Goal: Task Accomplishment & Management: Manage account settings

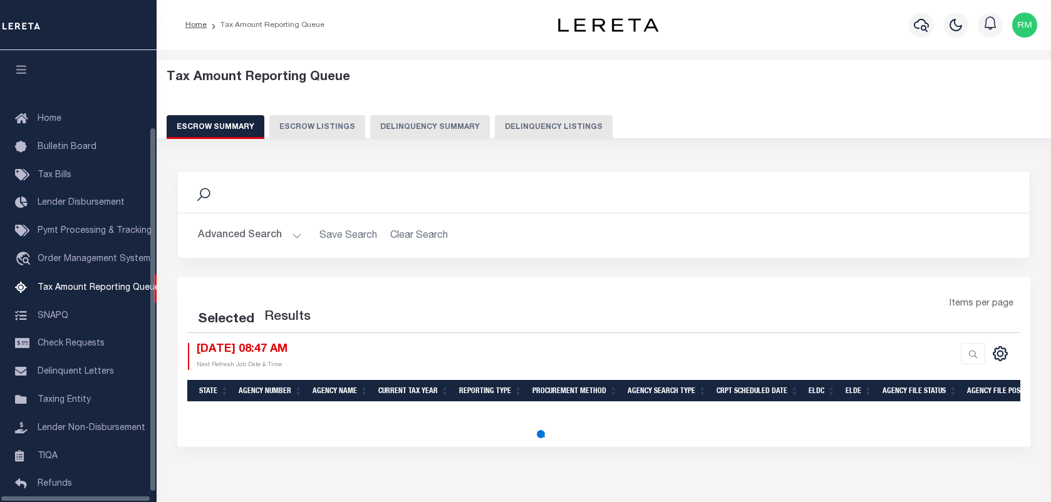
click at [561, 123] on button "Delinquency Listings" at bounding box center [554, 127] width 118 height 24
select select "100"
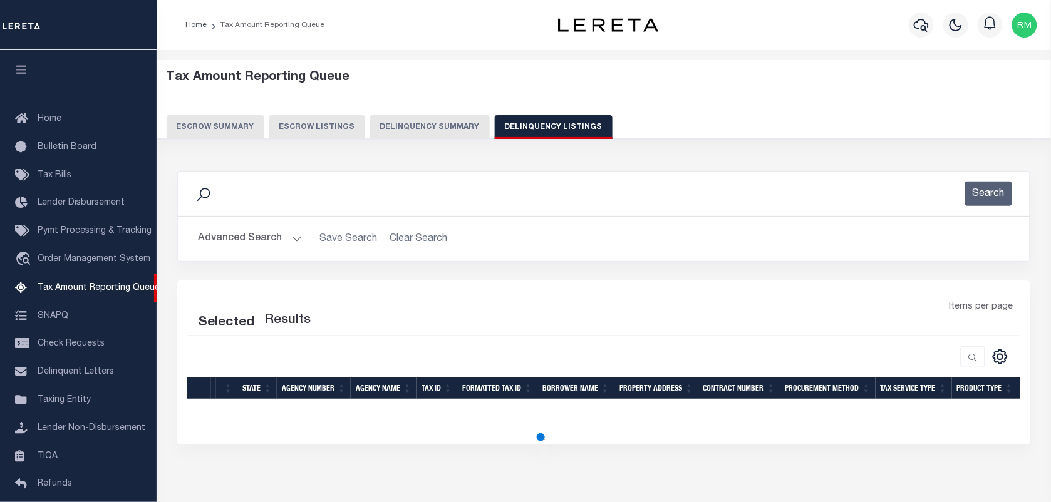
scroll to position [95, 0]
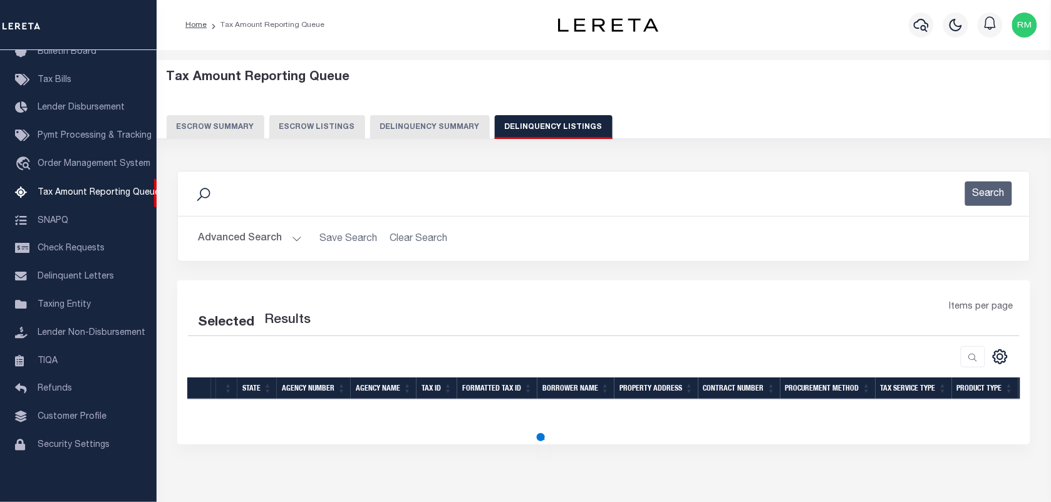
select select "100"
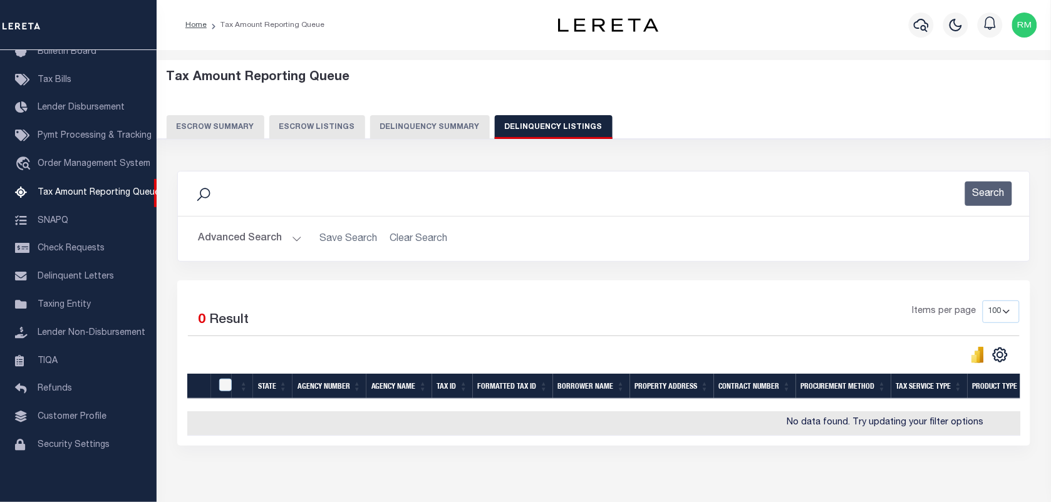
click at [240, 241] on button "Advanced Search" at bounding box center [250, 239] width 104 height 24
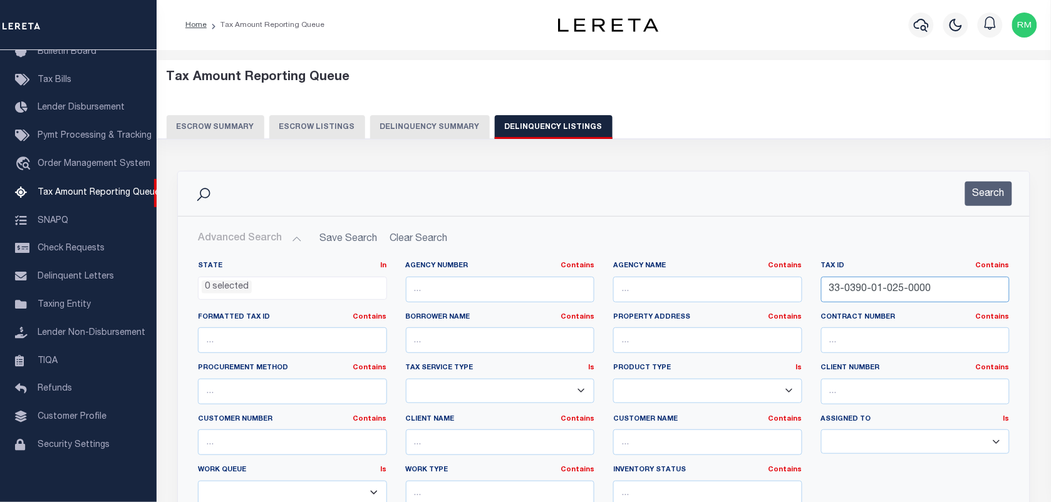
click at [866, 286] on input "33-0390-01-025-0000" at bounding box center [915, 290] width 189 height 26
paste input "6"
type input "33-0390-01-065-0000"
click at [988, 196] on button "Search" at bounding box center [988, 194] width 47 height 24
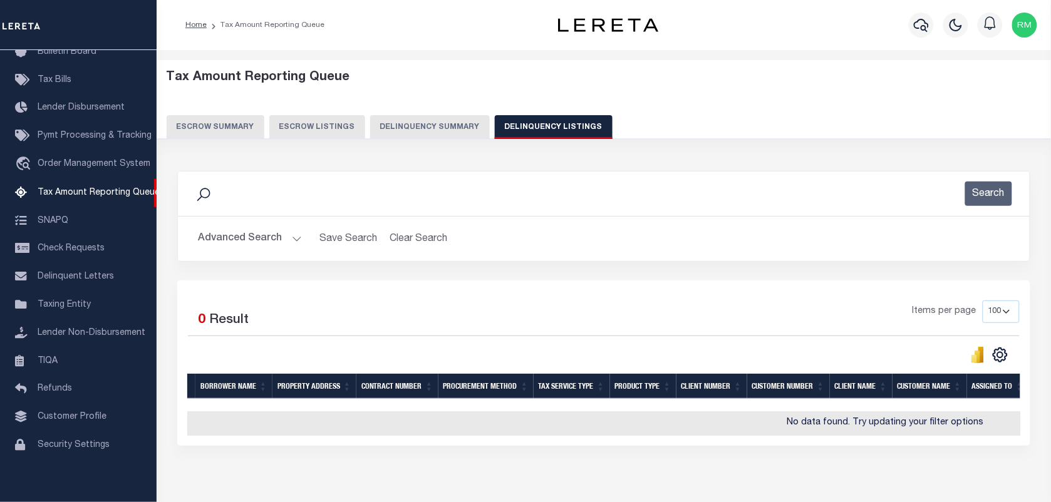
scroll to position [0, 0]
click at [252, 242] on button "Advanced Search" at bounding box center [250, 239] width 104 height 24
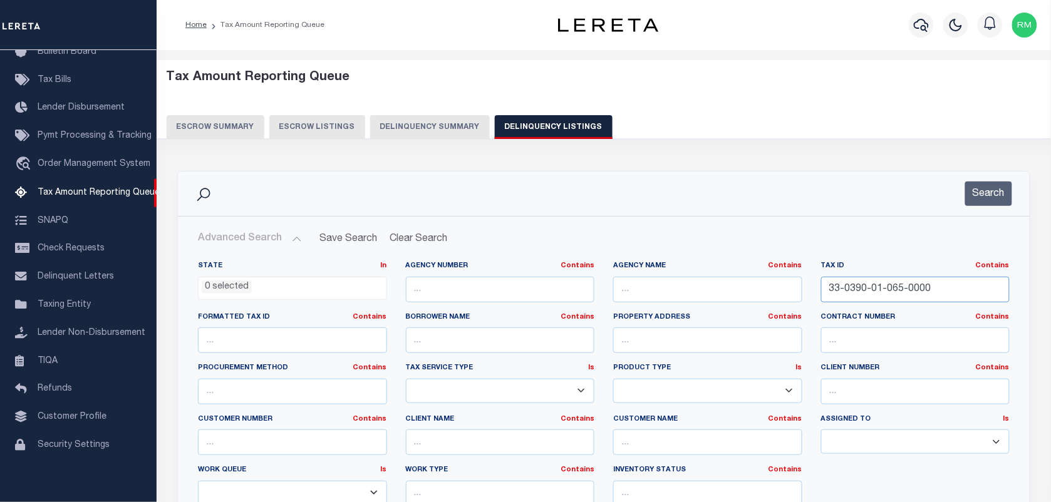
click at [857, 292] on input "33-0390-01-065-0000" at bounding box center [915, 290] width 189 height 26
click at [982, 193] on button "Search" at bounding box center [988, 194] width 47 height 24
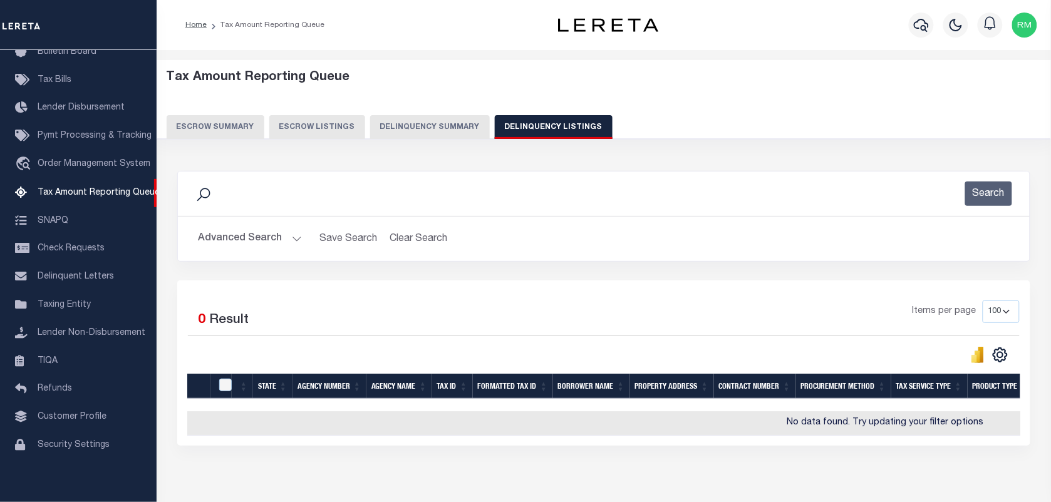
click at [264, 240] on button "Advanced Search" at bounding box center [250, 239] width 104 height 24
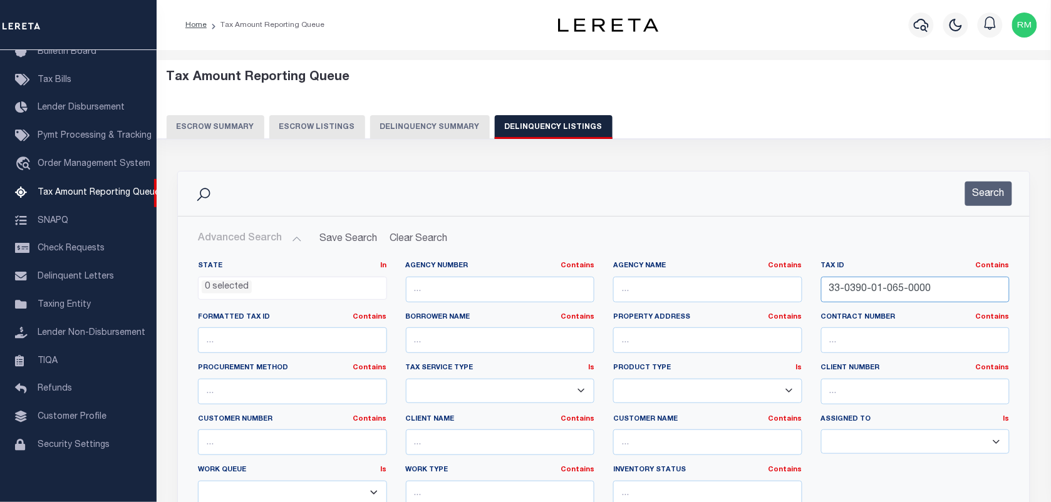
click at [906, 289] on input "33-0390-01-065-0000" at bounding box center [915, 290] width 189 height 26
paste input "6"
type input "33-0390-01-066-0000"
click at [984, 197] on button "Search" at bounding box center [988, 194] width 47 height 24
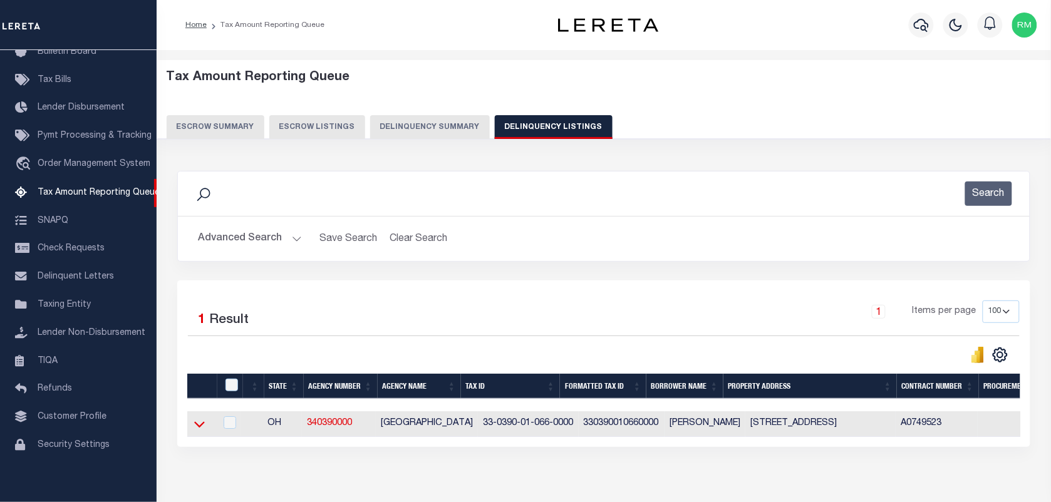
drag, startPoint x: 199, startPoint y: 429, endPoint x: 271, endPoint y: 321, distance: 129.8
click at [199, 429] on icon at bounding box center [199, 424] width 11 height 13
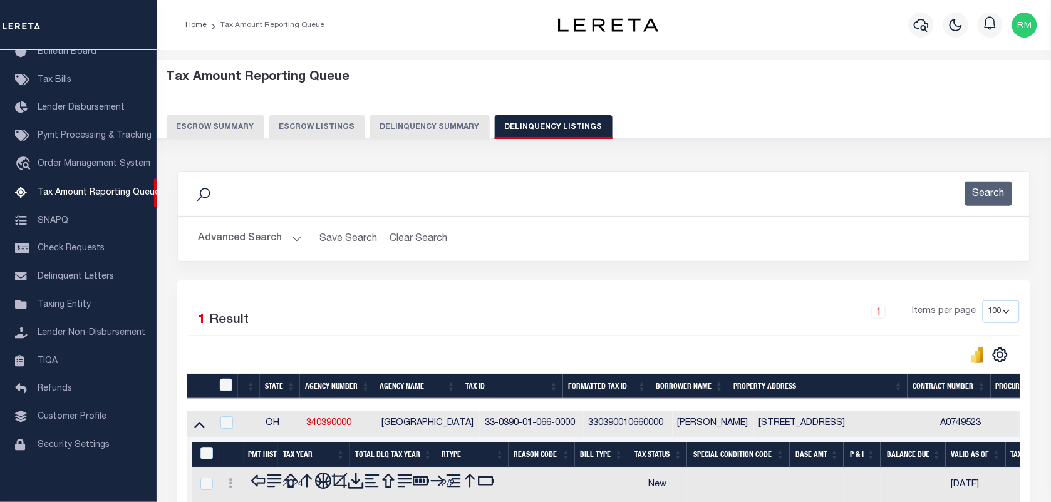
scroll to position [127, 0]
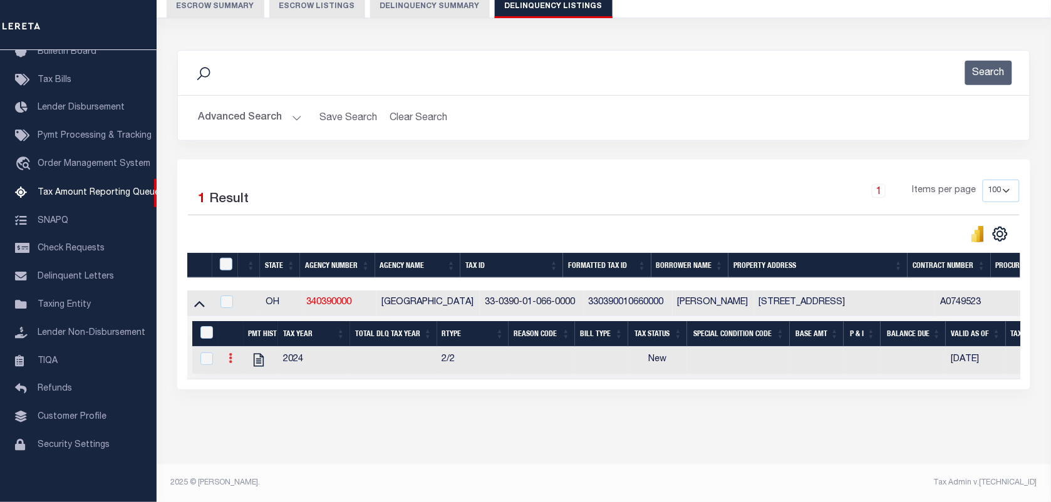
click at [230, 355] on icon at bounding box center [231, 358] width 4 height 10
click at [247, 383] on img "" at bounding box center [245, 379] width 13 height 13
checkbox input "true"
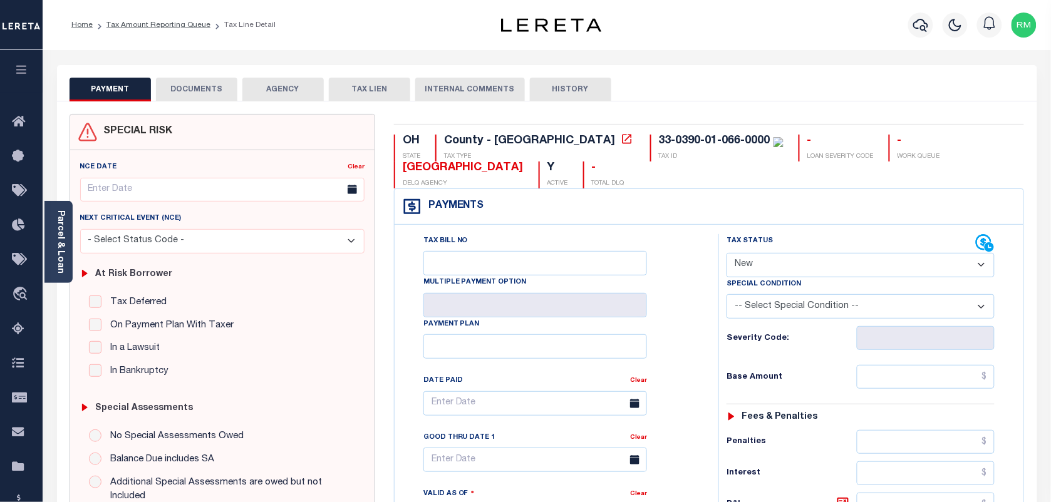
click at [771, 266] on select "- Select Status Code - Open Due/Unpaid Paid Incomplete No Tax Due Internal Refu…" at bounding box center [861, 265] width 268 height 24
select select "PYD"
click at [727, 254] on select "- Select Status Code - Open Due/Unpaid Paid Incomplete No Tax Due Internal Refu…" at bounding box center [861, 265] width 268 height 24
type input "[DATE]"
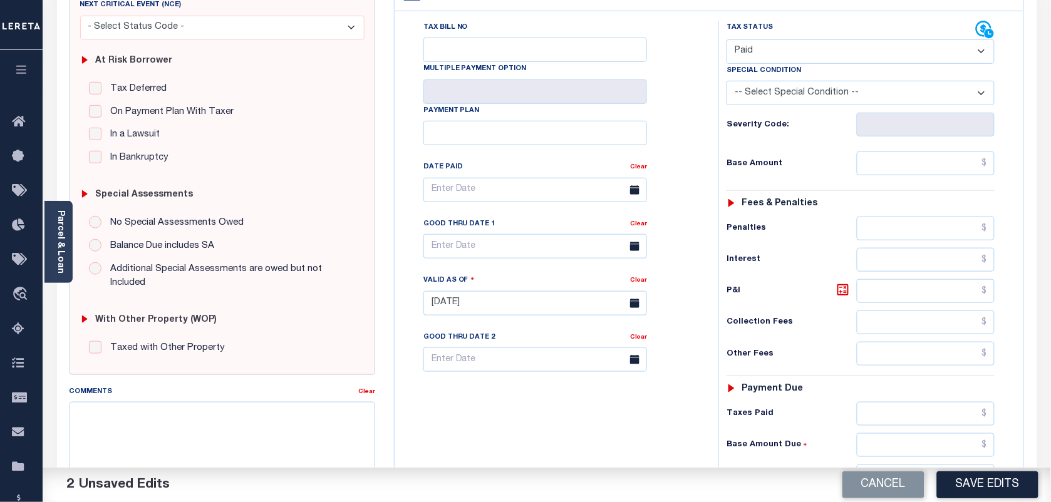
scroll to position [313, 0]
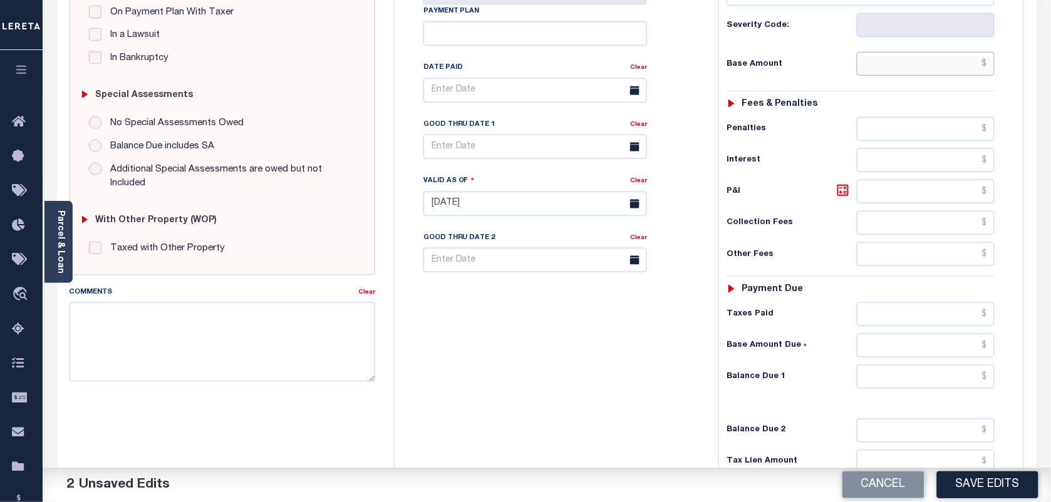
click at [932, 65] on input "text" at bounding box center [926, 64] width 138 height 24
type input "$0.00"
click at [915, 387] on input "text" at bounding box center [926, 377] width 138 height 24
type input "$0.00"
click at [489, 159] on input "text" at bounding box center [536, 147] width 224 height 24
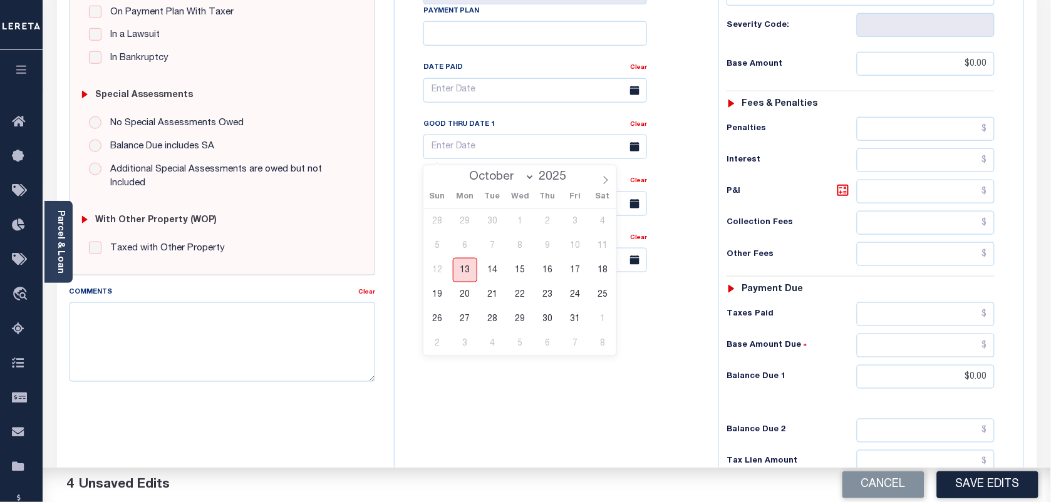
click at [454, 273] on span "13" at bounding box center [465, 270] width 24 height 24
type input "[DATE]"
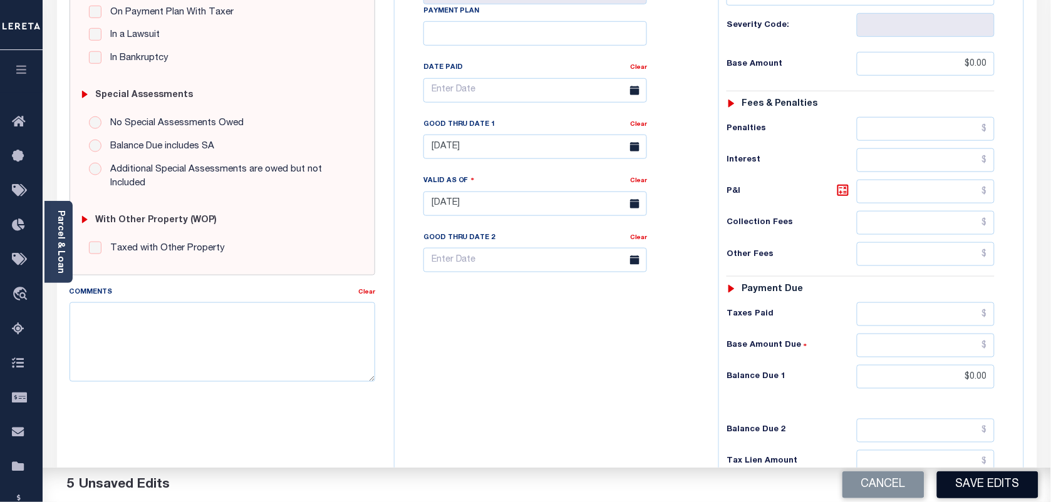
click at [959, 489] on button "Save Edits" at bounding box center [987, 485] width 101 height 27
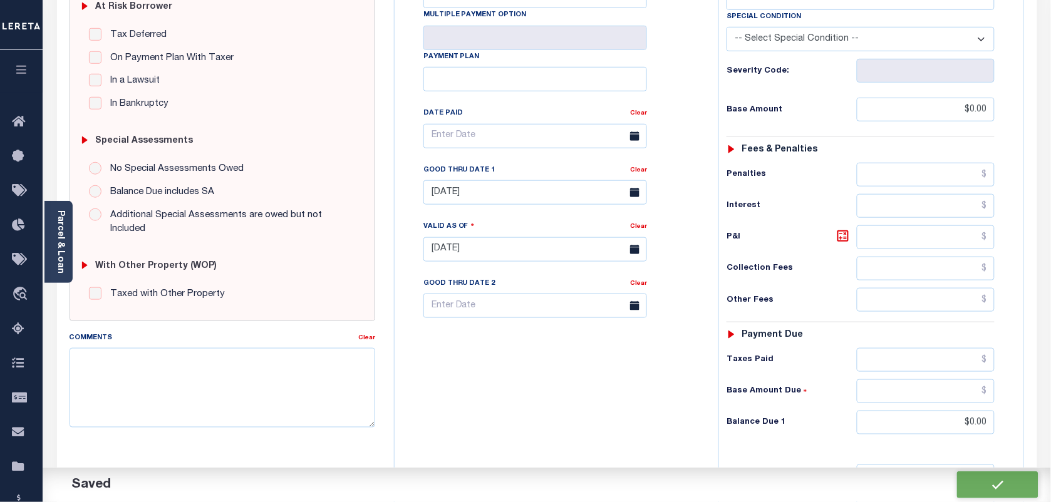
scroll to position [0, 0]
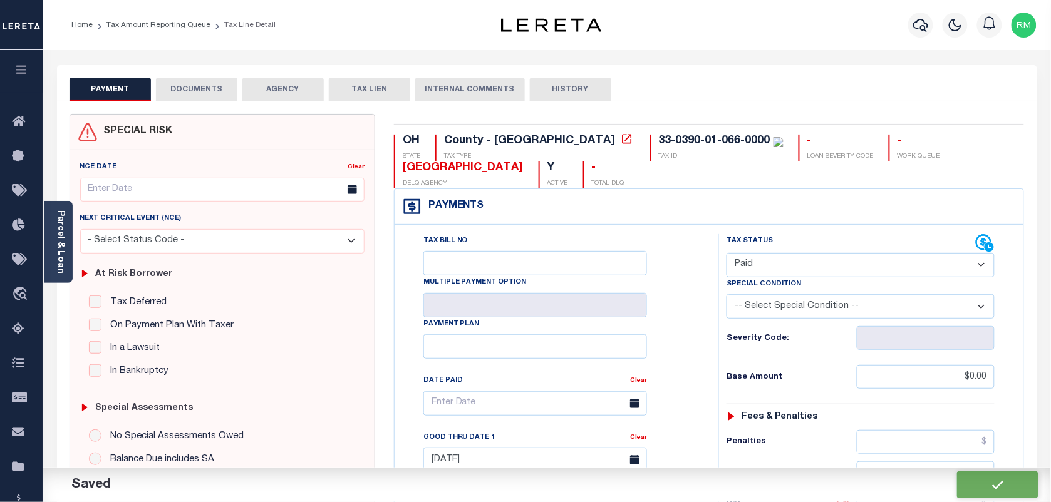
checkbox input "false"
type input "$0"
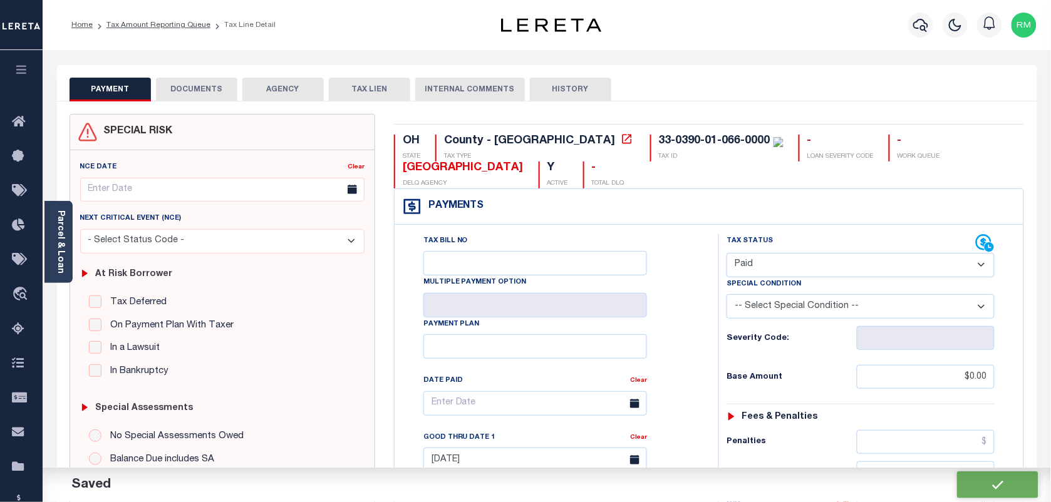
type input "$0"
click at [201, 88] on button "DOCUMENTS" at bounding box center [196, 90] width 81 height 24
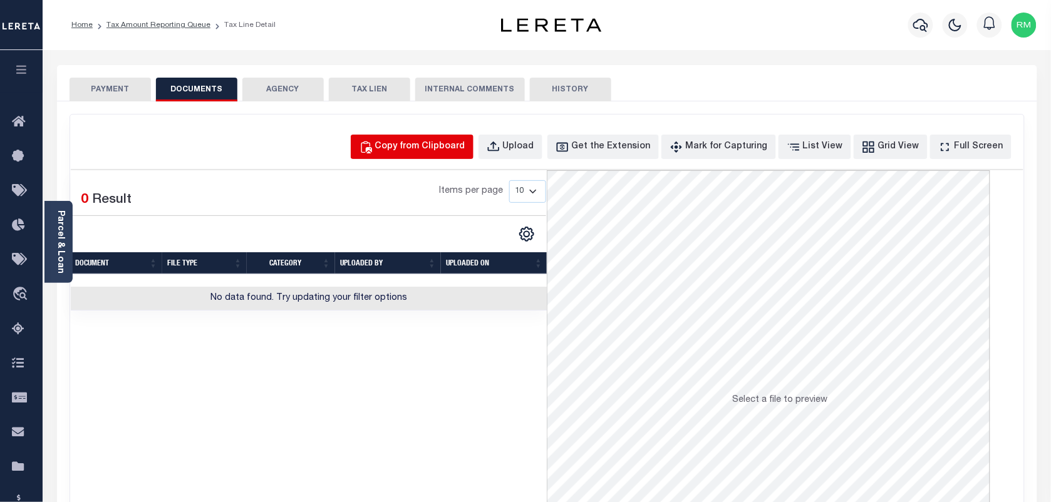
click at [440, 150] on div "Copy from Clipboard" at bounding box center [420, 147] width 90 height 14
select select "POP"
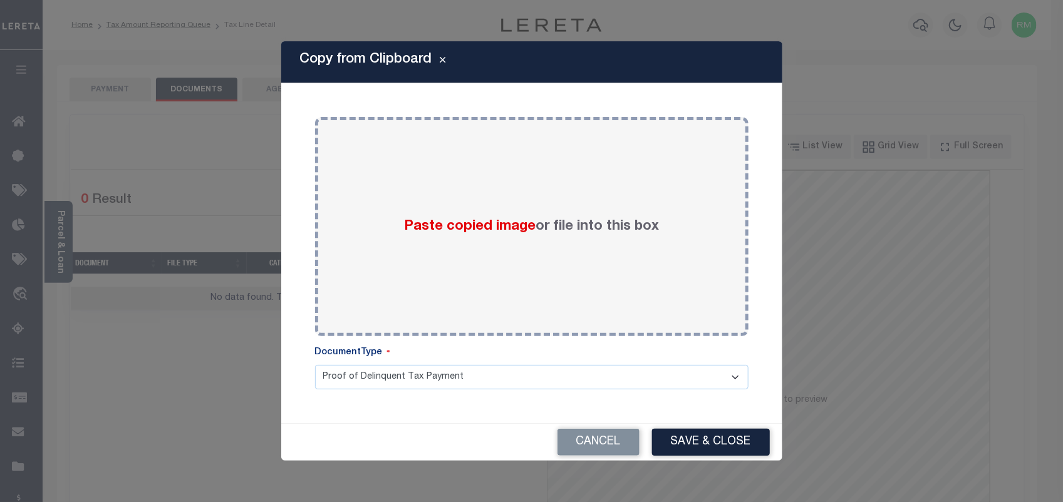
click at [595, 345] on div "Paste copied image or file into this box Select file or drag into this box Plea…" at bounding box center [531, 253] width 471 height 310
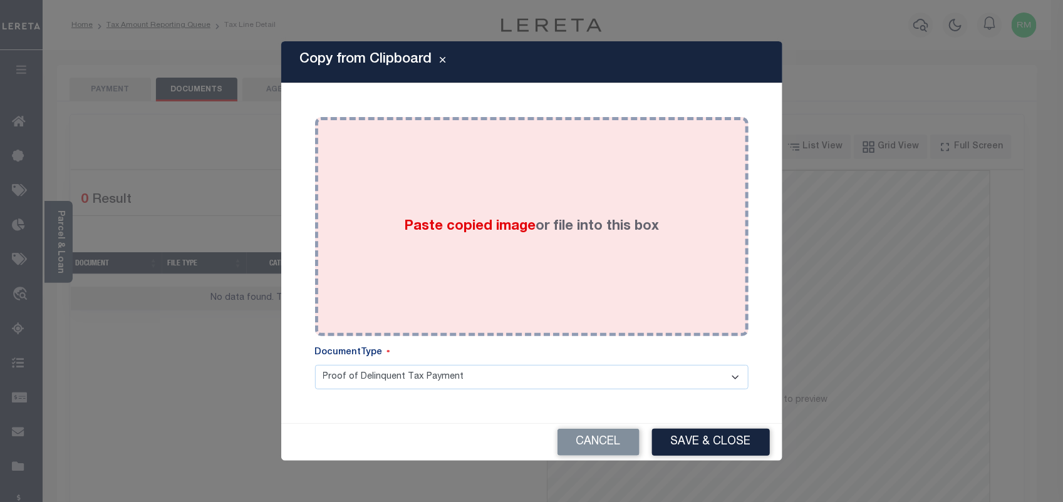
click at [507, 267] on div "Paste copied image or file into this box" at bounding box center [532, 227] width 415 height 200
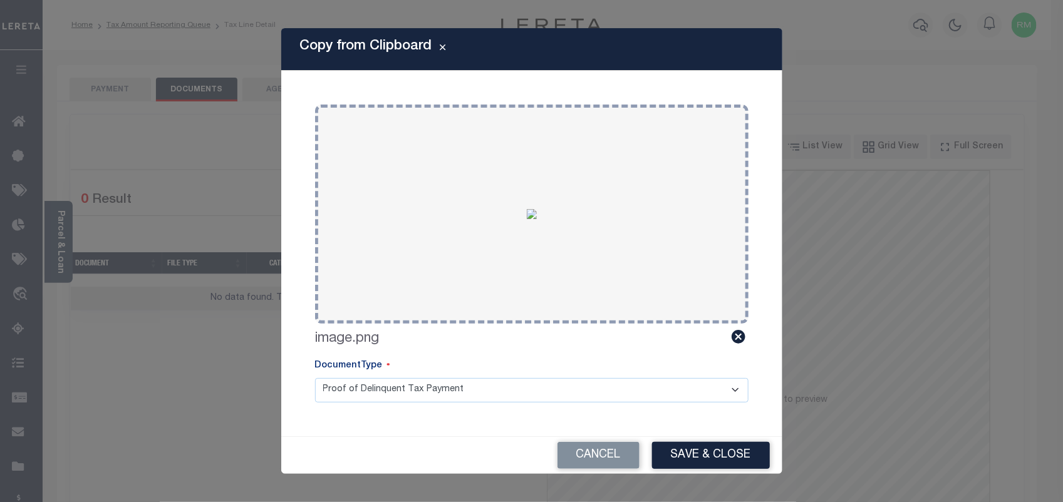
click at [727, 471] on div "Cancel Save & Close" at bounding box center [531, 455] width 501 height 37
click at [734, 457] on button "Save & Close" at bounding box center [711, 455] width 118 height 27
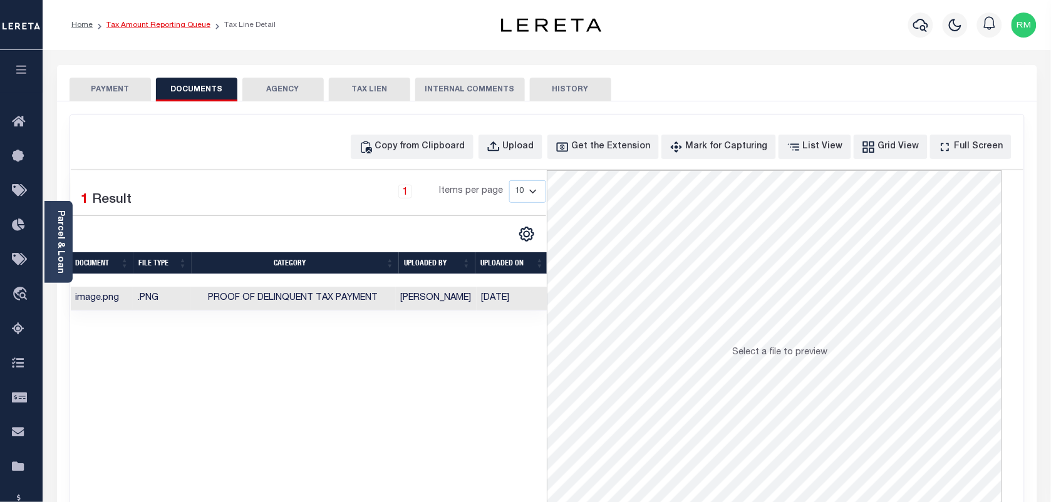
click at [184, 22] on link "Tax Amount Reporting Queue" at bounding box center [159, 25] width 104 height 8
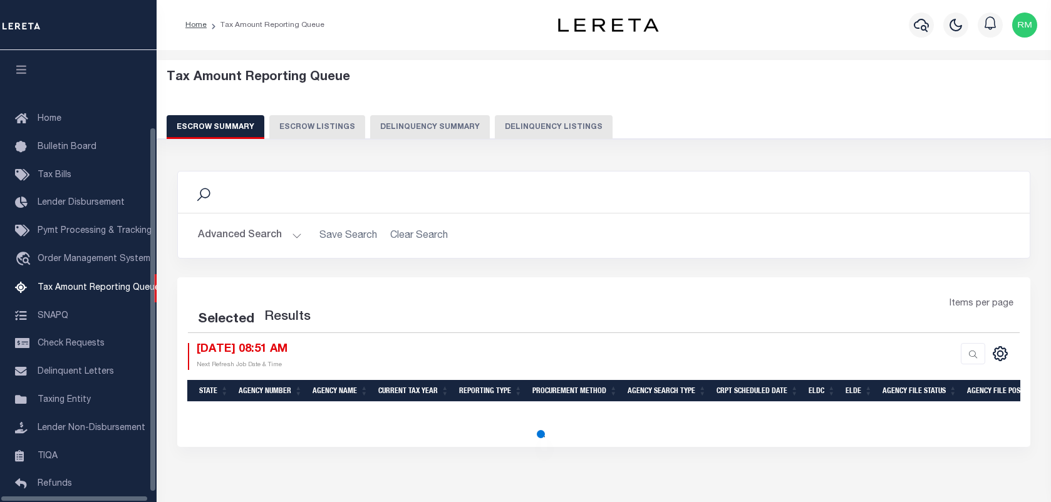
select select "100"
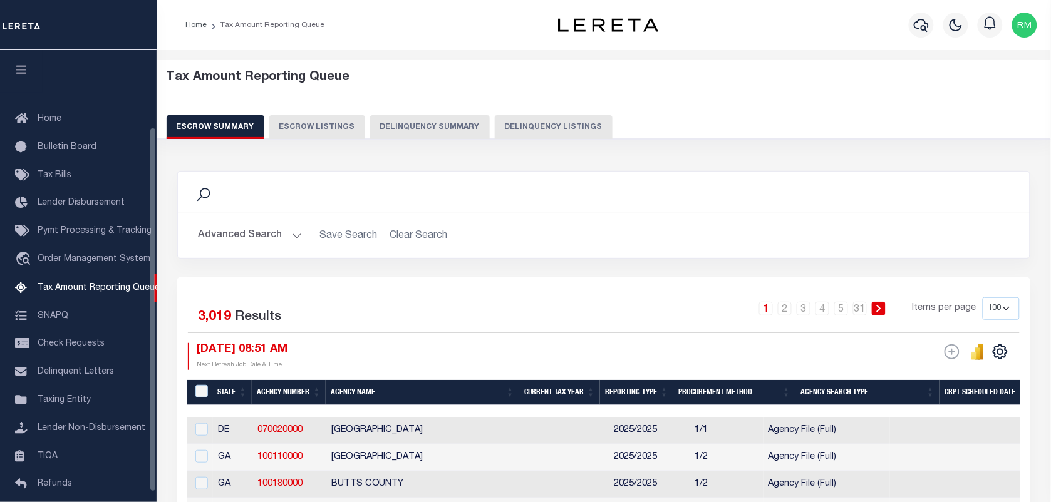
scroll to position [95, 0]
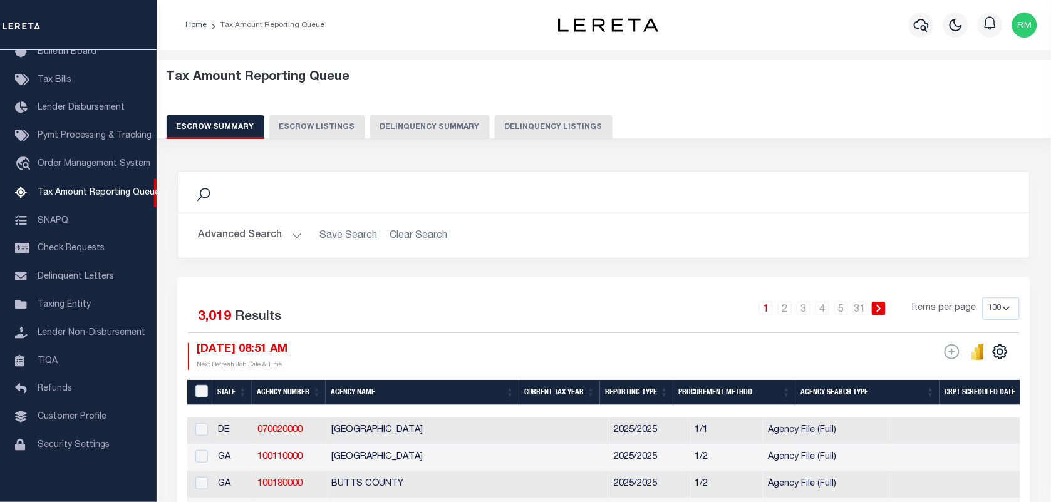
click at [518, 115] on button "Delinquency Listings" at bounding box center [554, 127] width 118 height 24
select select "100"
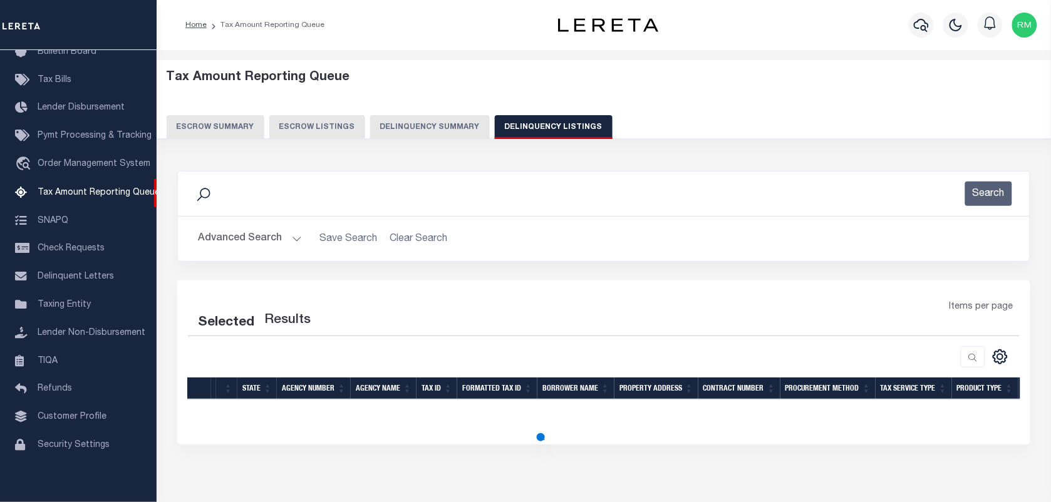
select select "100"
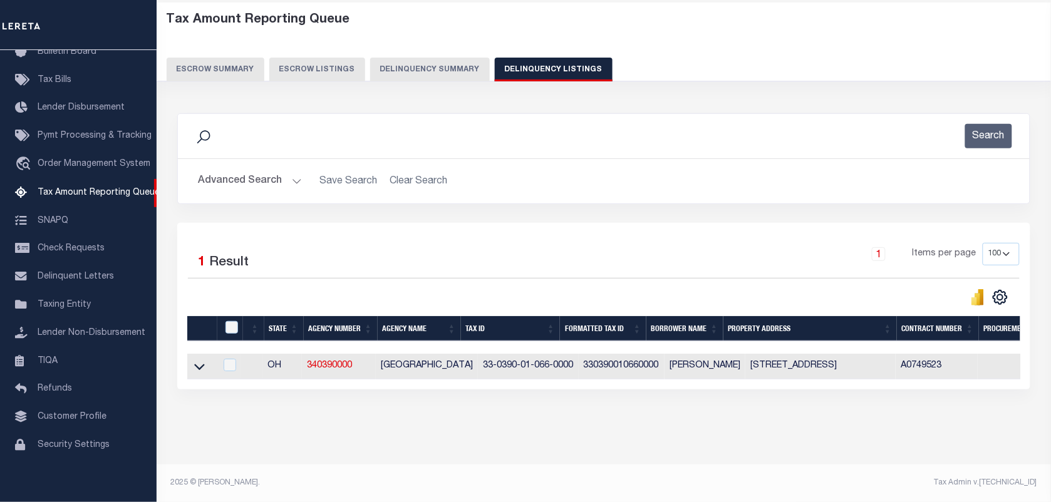
scroll to position [69, 0]
click at [199, 360] on icon at bounding box center [199, 366] width 11 height 13
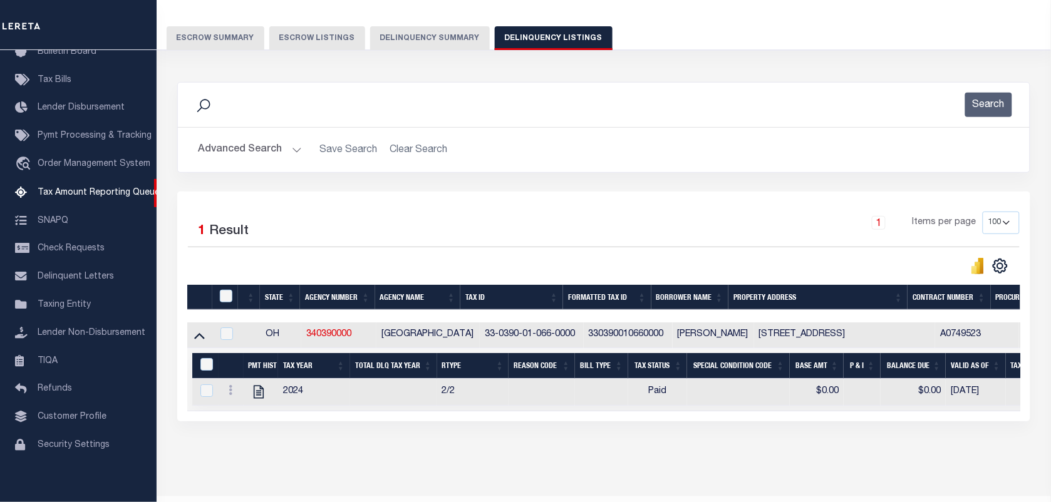
scroll to position [133, 0]
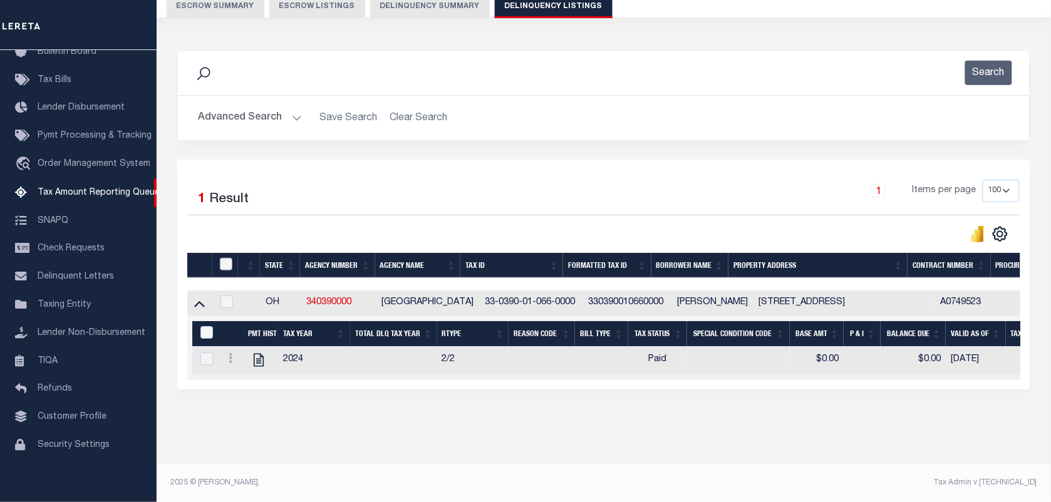
click at [227, 258] on input "checkbox" at bounding box center [226, 264] width 13 height 13
checkbox input "true"
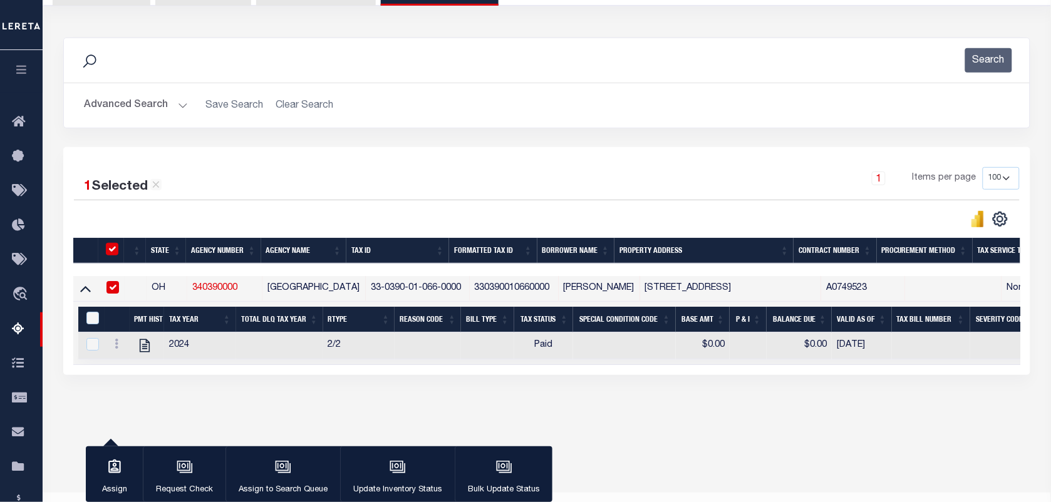
scroll to position [132, 0]
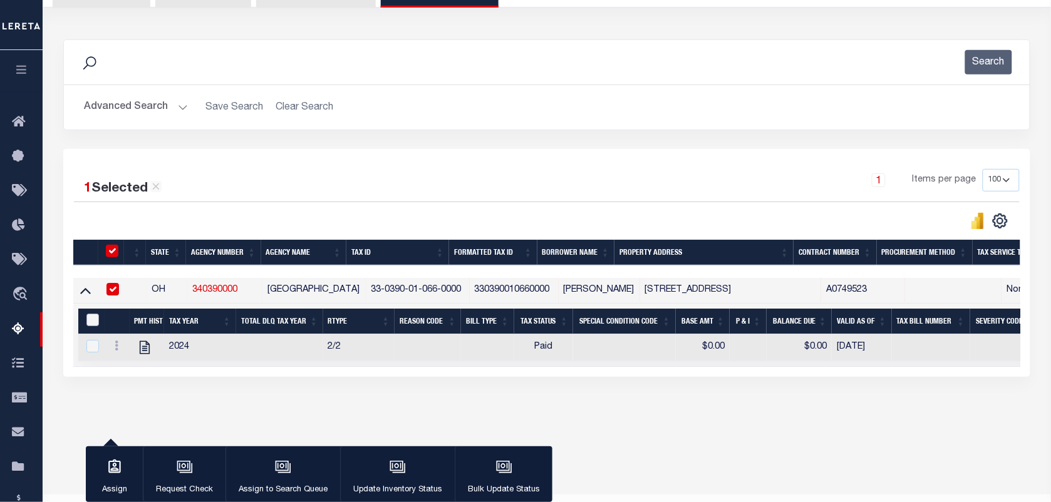
click at [94, 325] on input "&nbsp;" at bounding box center [92, 320] width 13 height 13
checkbox input "true"
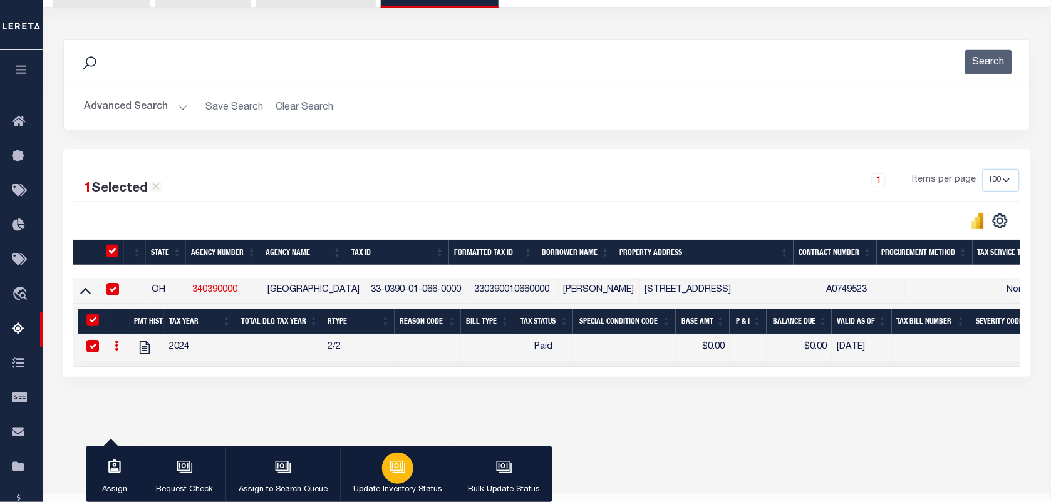
click at [385, 473] on div "button" at bounding box center [397, 468] width 31 height 31
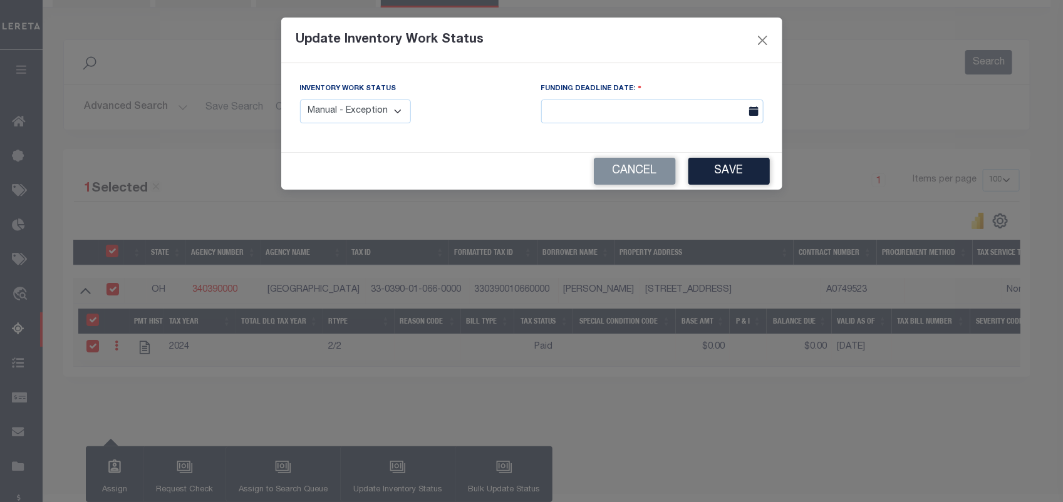
click at [336, 107] on select "Manual - Exception Pended - Awaiting Search Late Add Exception Completed" at bounding box center [356, 112] width 112 height 24
select select "4"
click at [300, 100] on select "Manual - Exception Pended - Awaiting Search Late Add Exception Completed" at bounding box center [356, 112] width 112 height 24
click at [734, 173] on button "Save" at bounding box center [729, 171] width 81 height 27
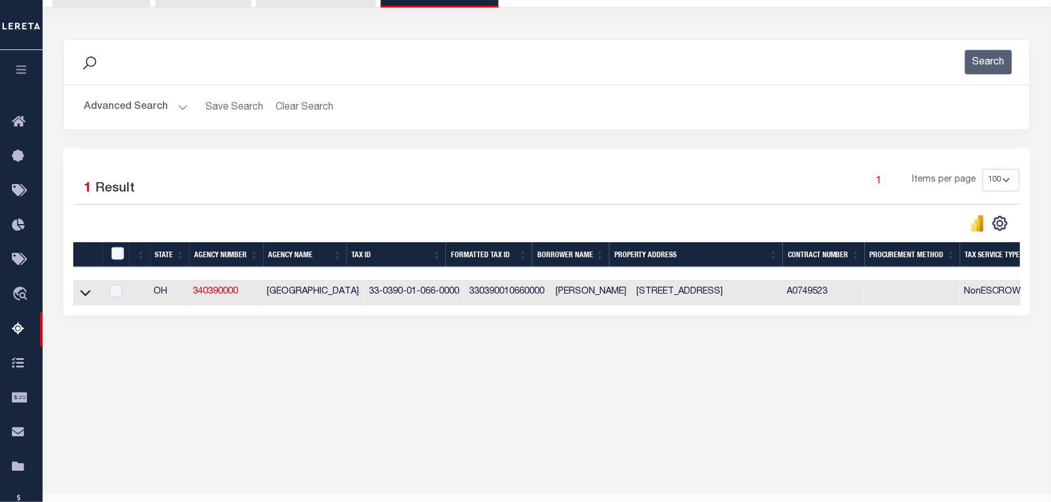
click at [144, 110] on button "Advanced Search" at bounding box center [136, 107] width 104 height 24
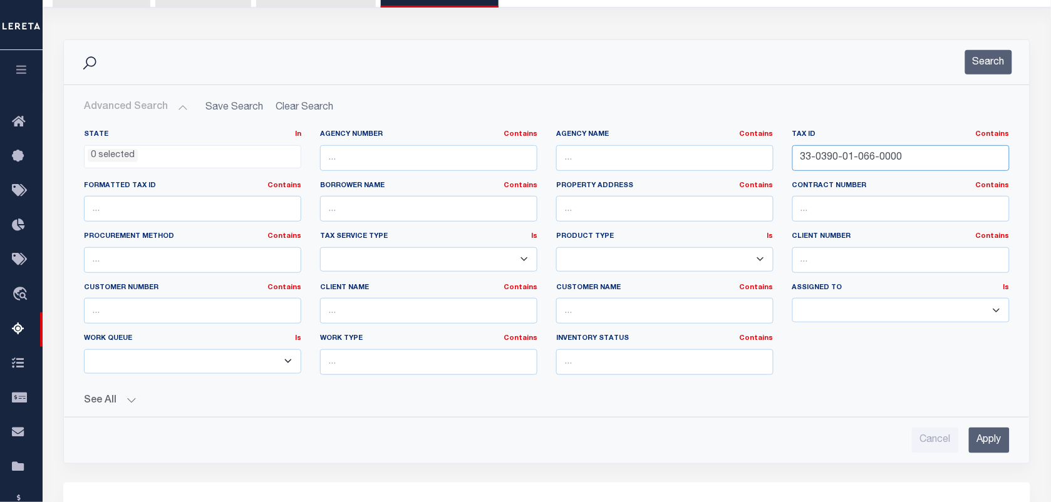
click at [866, 157] on input "33-0390-01-066-0000" at bounding box center [901, 158] width 217 height 26
paste input "71-07"
type input "33-0390-01-071-0700"
click at [1001, 63] on button "Search" at bounding box center [988, 62] width 47 height 24
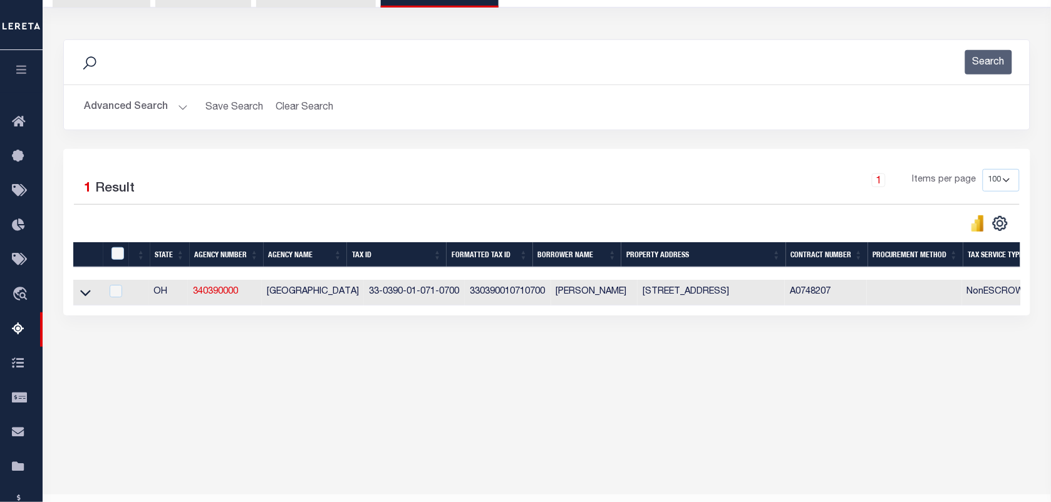
drag, startPoint x: 81, startPoint y: 298, endPoint x: 152, endPoint y: 258, distance: 80.5
click at [81, 298] on icon at bounding box center [85, 292] width 11 height 13
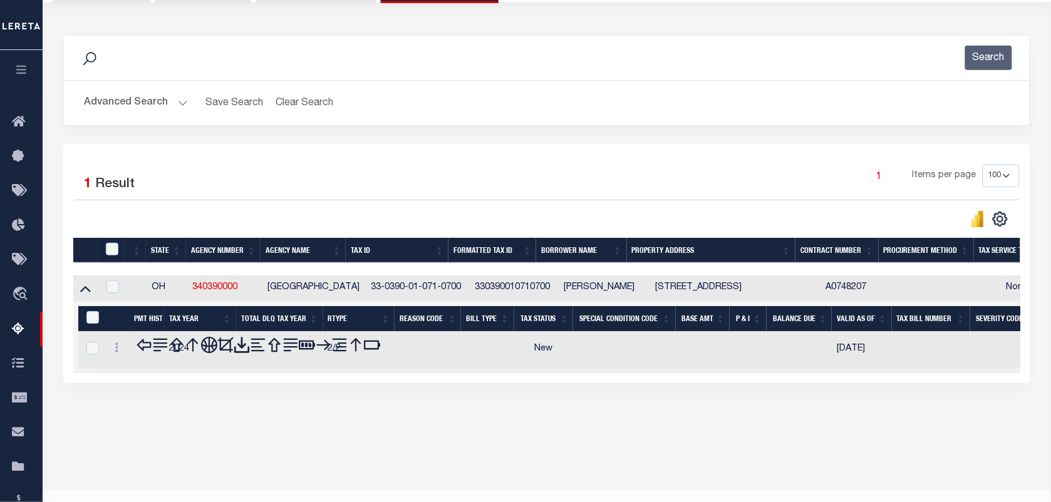
scroll to position [161, 0]
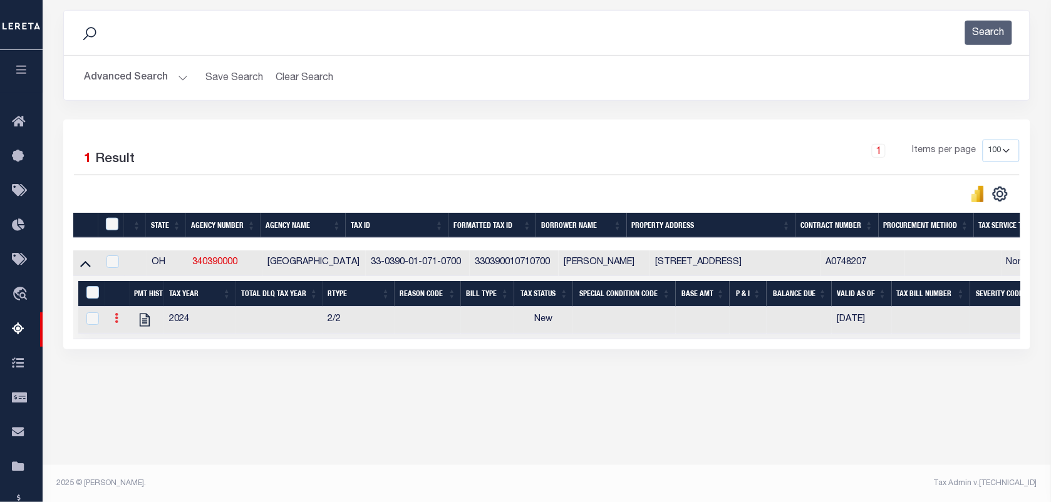
click at [113, 325] on link at bounding box center [117, 320] width 14 height 10
click at [128, 349] on link "" at bounding box center [131, 338] width 43 height 21
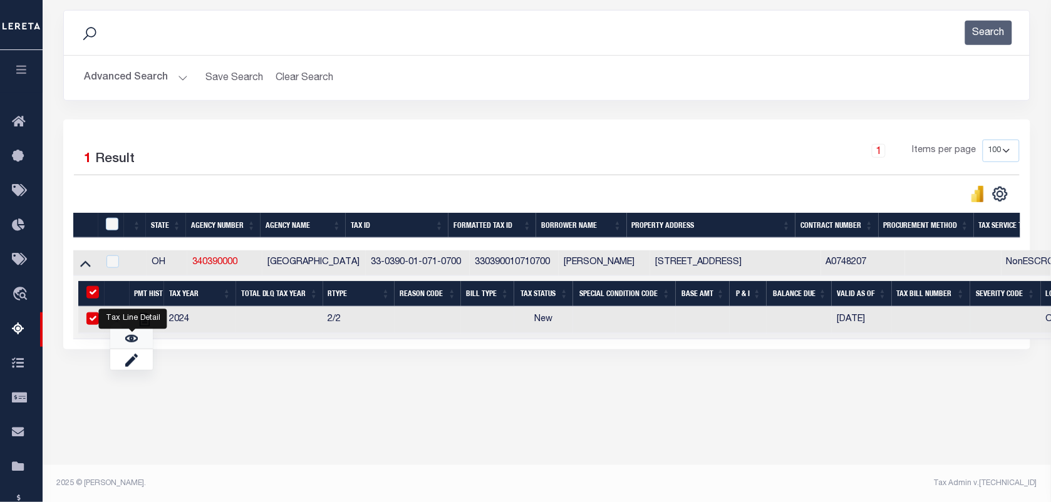
checkbox input "true"
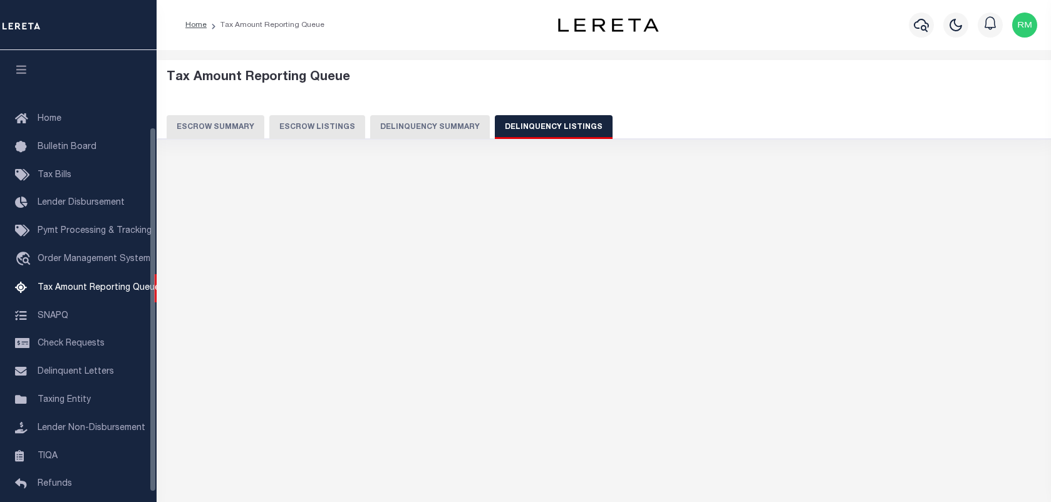
select select
select select "100"
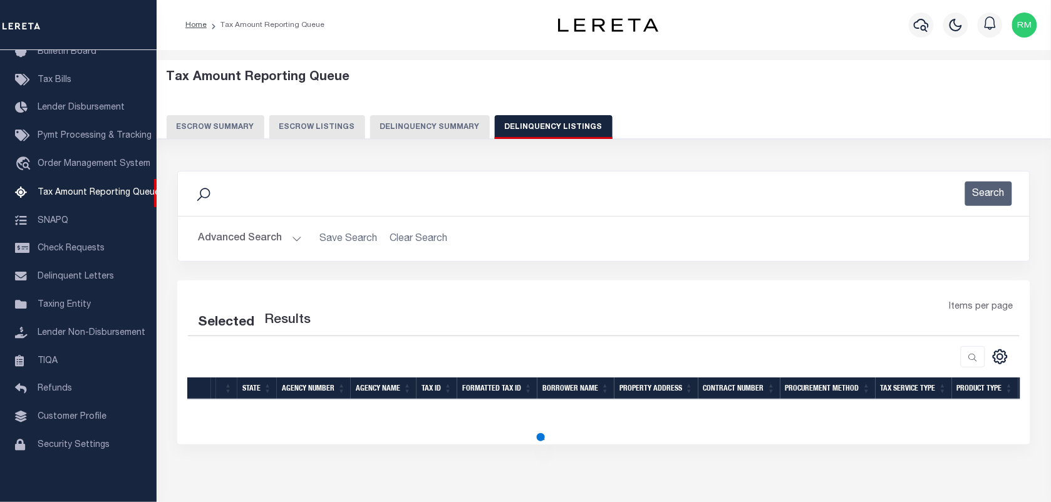
select select "100"
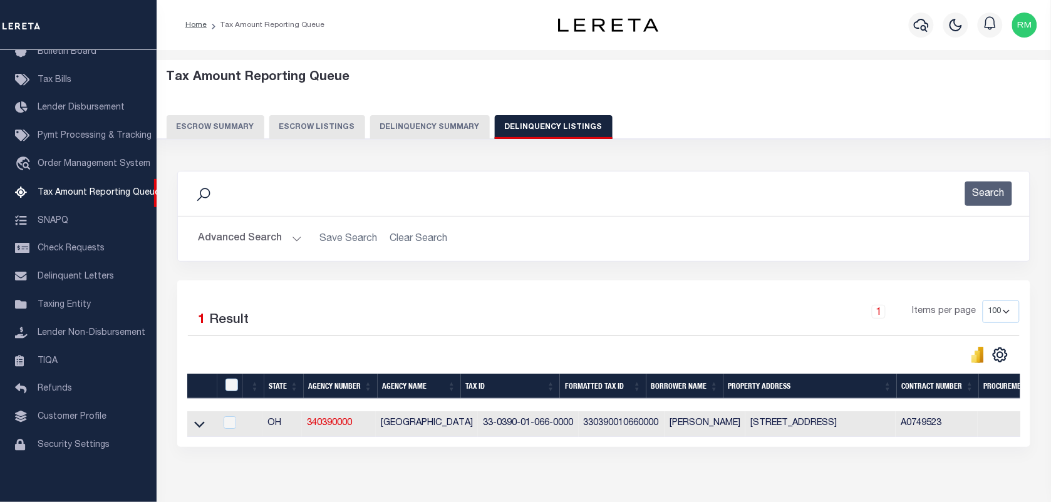
click at [265, 232] on button "Advanced Search" at bounding box center [250, 239] width 104 height 24
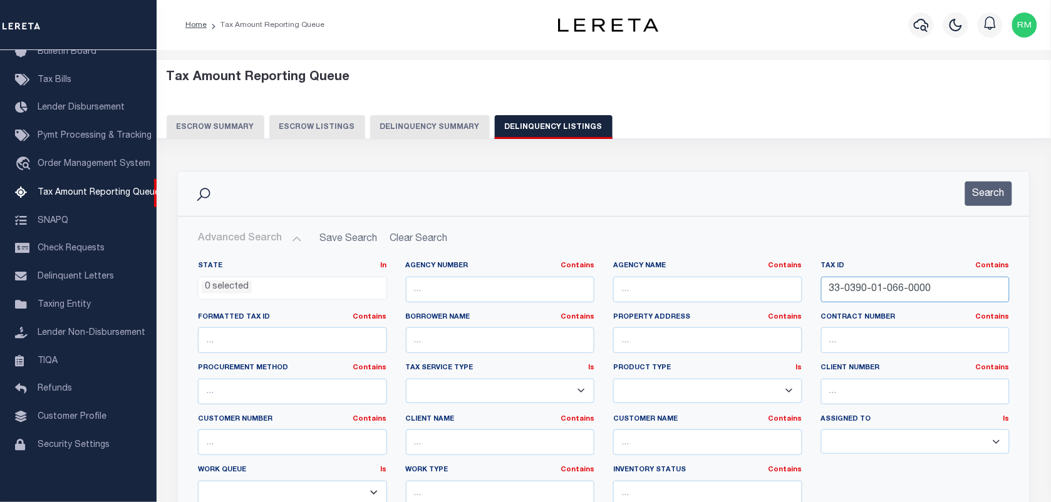
click at [848, 284] on input "33-0390-01-066-0000" at bounding box center [915, 290] width 189 height 26
paste input "70"
click at [984, 193] on button "Search" at bounding box center [988, 194] width 47 height 24
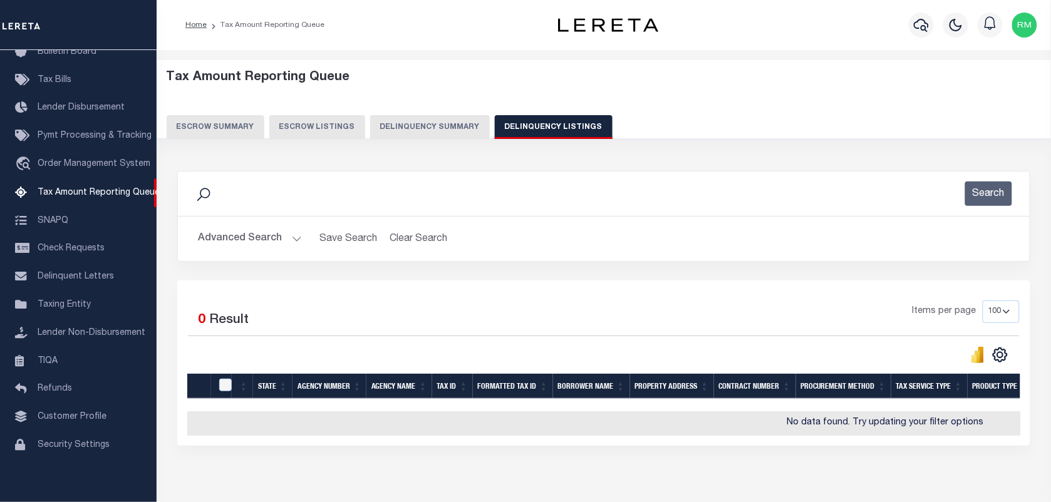
click at [268, 236] on button "Advanced Search" at bounding box center [250, 239] width 104 height 24
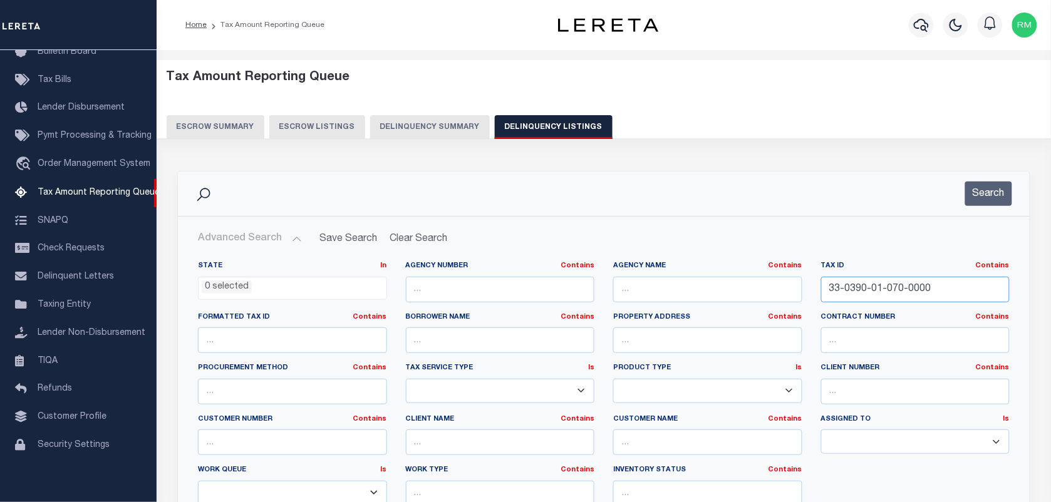
click at [848, 288] on input "33-0390-01-070-0000" at bounding box center [915, 290] width 189 height 26
click at [973, 200] on button "Search" at bounding box center [988, 194] width 47 height 24
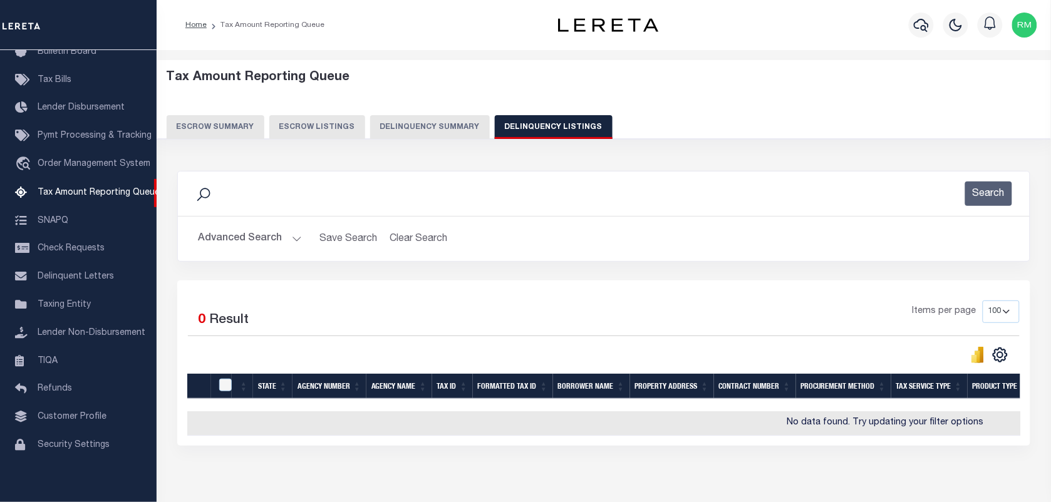
click at [249, 239] on button "Advanced Search" at bounding box center [250, 239] width 104 height 24
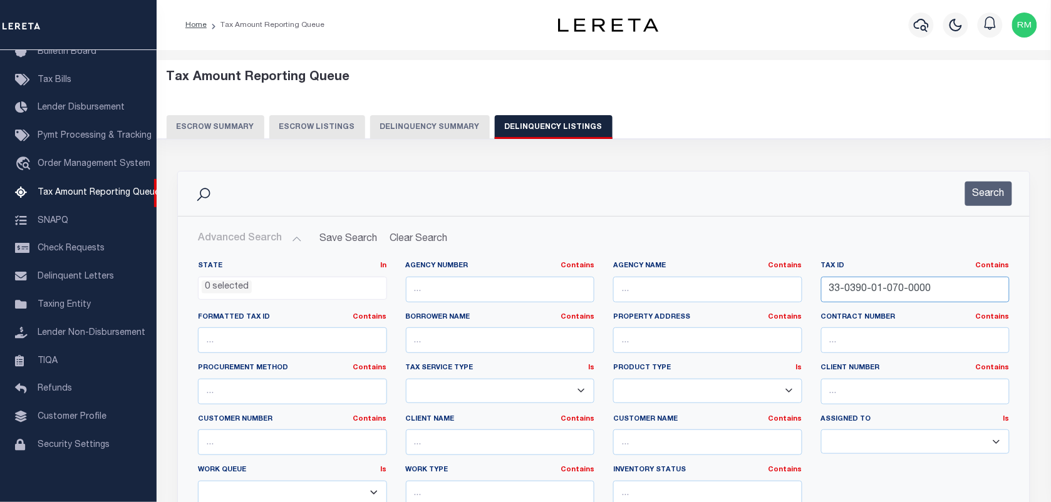
click at [887, 284] on input "33-0390-01-070-0000" at bounding box center [915, 290] width 189 height 26
paste input "3-0101"
click at [988, 199] on button "Search" at bounding box center [988, 194] width 47 height 24
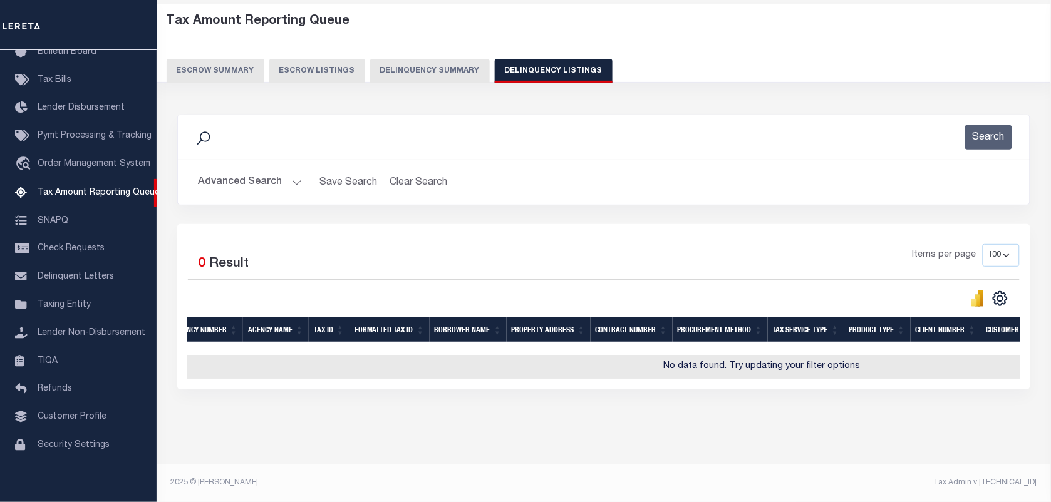
scroll to position [0, 118]
click at [244, 170] on button "Advanced Search" at bounding box center [250, 182] width 104 height 24
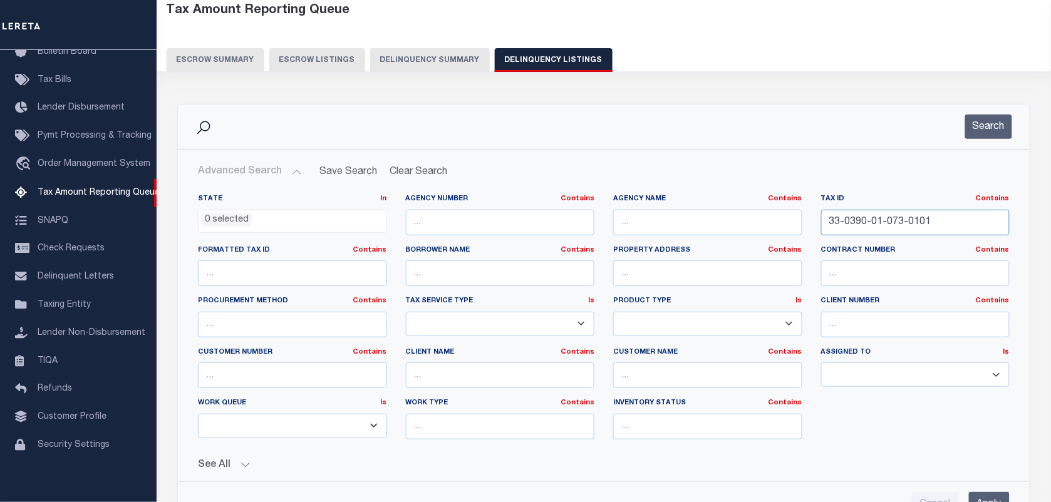
click at [873, 213] on input "33-0390-01-073-0101" at bounding box center [915, 223] width 189 height 26
paste input "A-01-045-0000"
type input "33-039A-01-045-0000"
click at [1001, 125] on button "Search" at bounding box center [988, 127] width 47 height 24
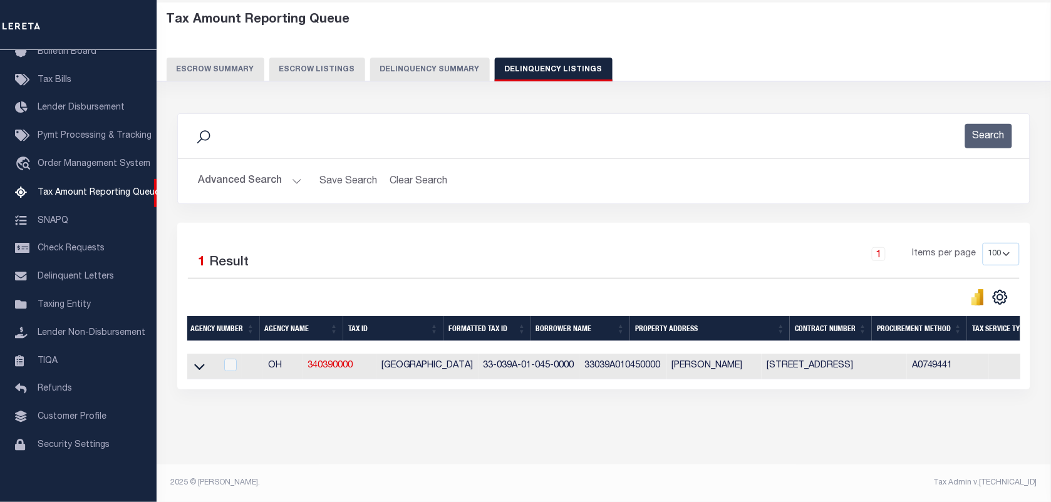
scroll to position [0, 0]
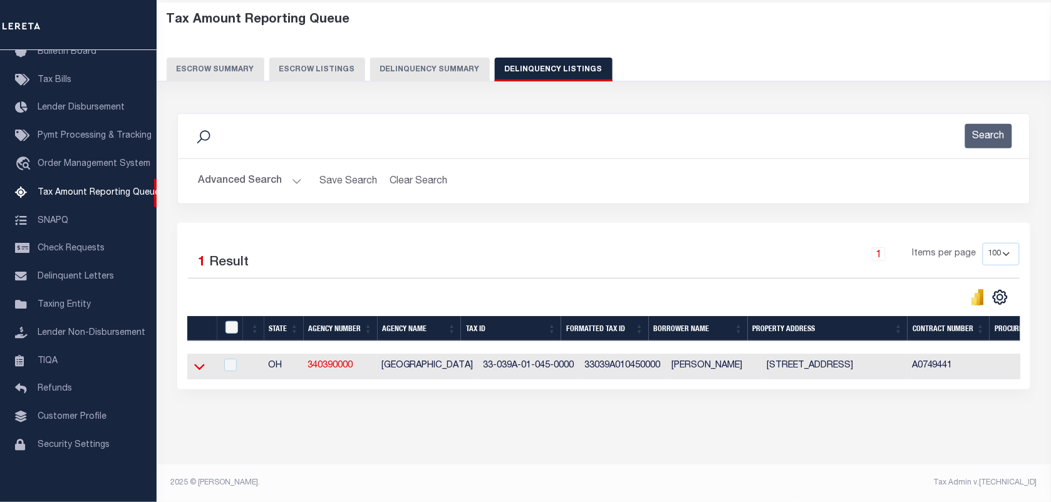
click at [196, 360] on icon at bounding box center [199, 366] width 11 height 13
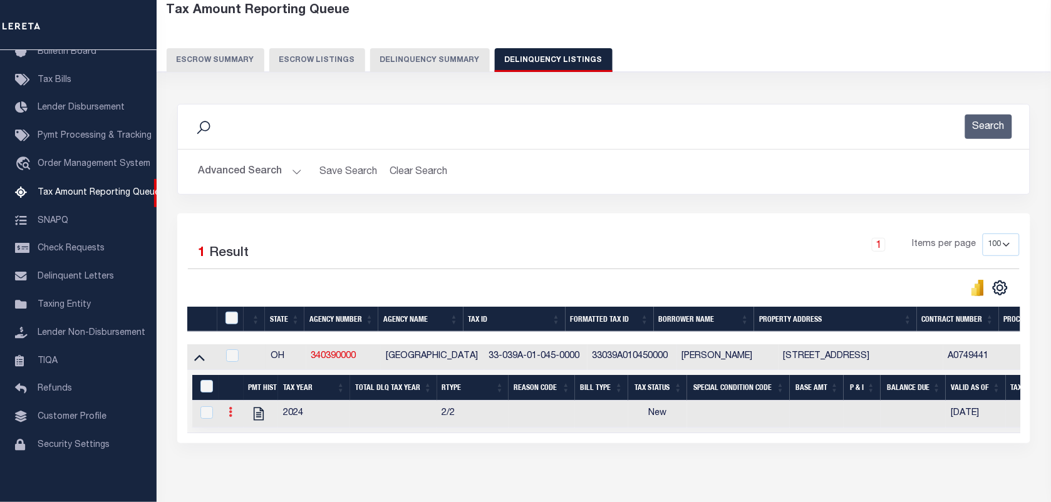
click at [229, 417] on icon at bounding box center [231, 412] width 4 height 10
click at [245, 439] on img "" at bounding box center [245, 433] width 13 height 13
checkbox input "true"
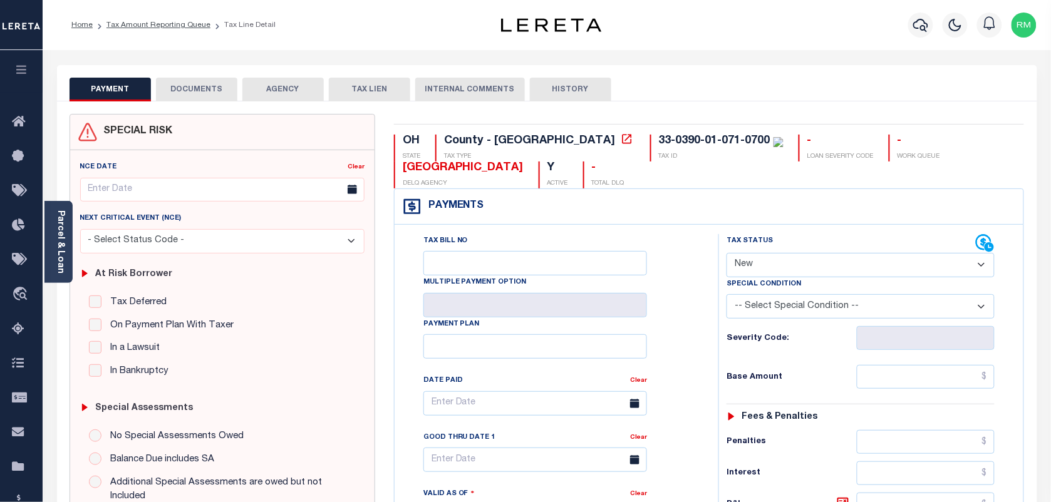
click at [746, 273] on select "- Select Status Code - Open Due/Unpaid Paid Incomplete No Tax Due Internal Refu…" at bounding box center [861, 265] width 268 height 24
select select "PYD"
click at [727, 254] on select "- Select Status Code - Open Due/Unpaid Paid Incomplete No Tax Due Internal Refu…" at bounding box center [861, 265] width 268 height 24
type input "[DATE]"
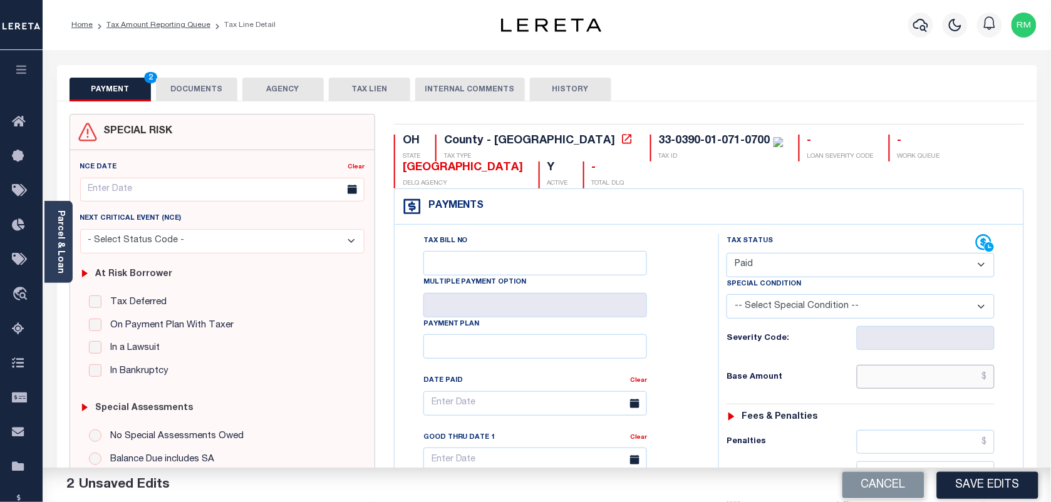
click at [909, 377] on input "text" at bounding box center [926, 377] width 138 height 24
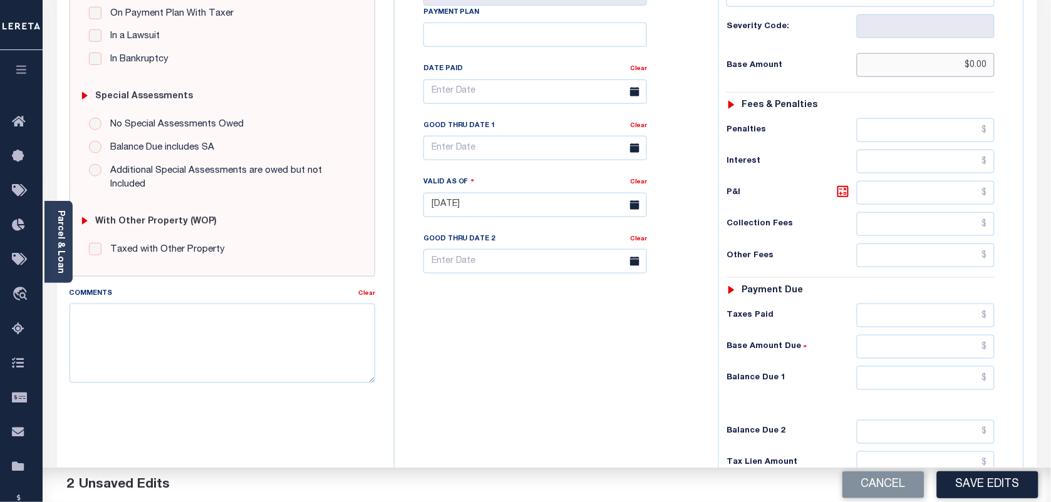
scroll to position [461, 0]
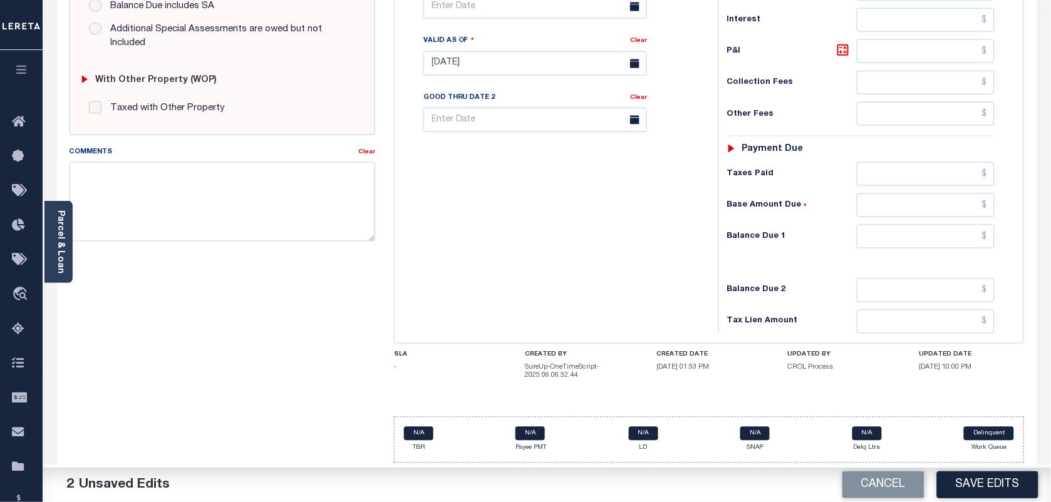
type input "$0.00"
click at [923, 233] on input "text" at bounding box center [926, 237] width 138 height 24
type input "$0.00"
click at [531, 13] on body "Home Tax Amount Reporting Queue Tax Line Detail" at bounding box center [525, 24] width 1051 height 956
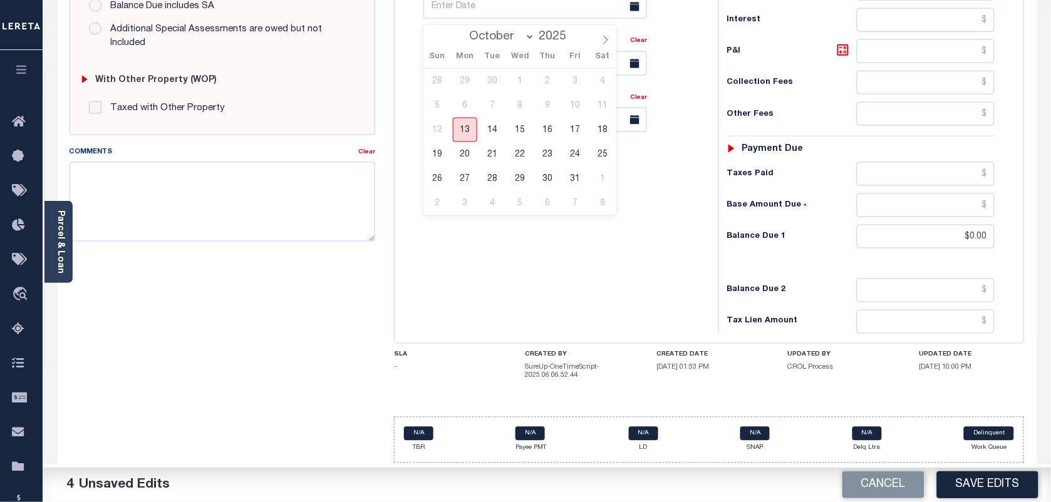
click at [461, 125] on span "13" at bounding box center [465, 130] width 24 height 24
type input "[DATE]"
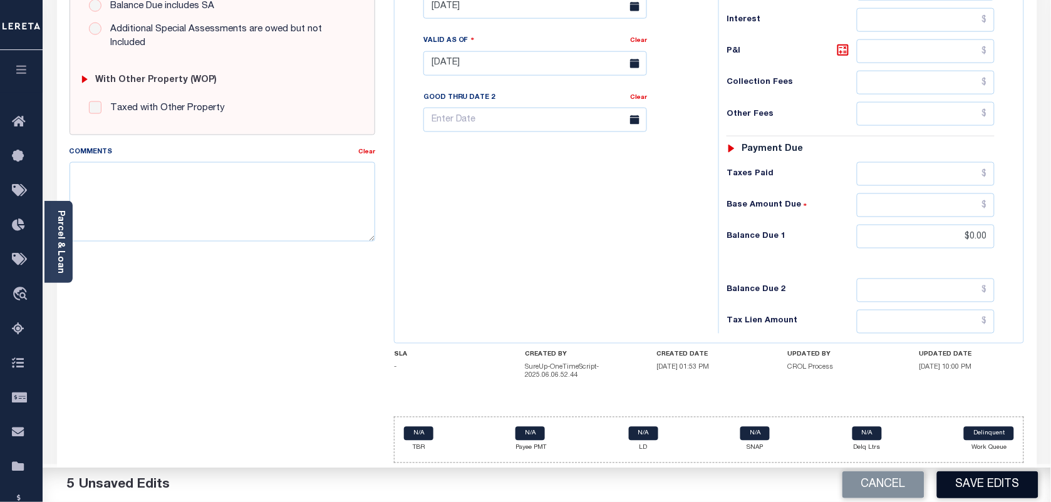
click at [967, 481] on button "Save Edits" at bounding box center [987, 485] width 101 height 27
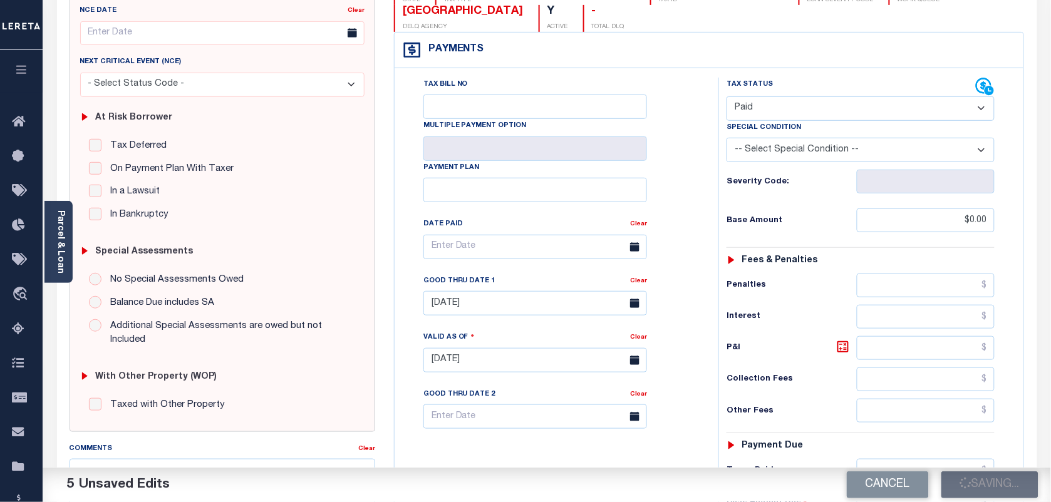
scroll to position [4, 0]
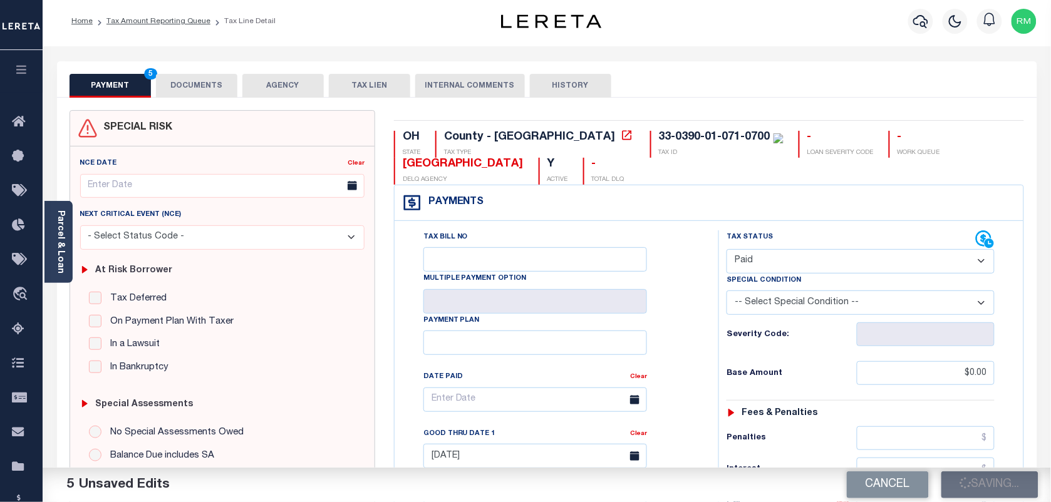
checkbox input "false"
type input "$0"
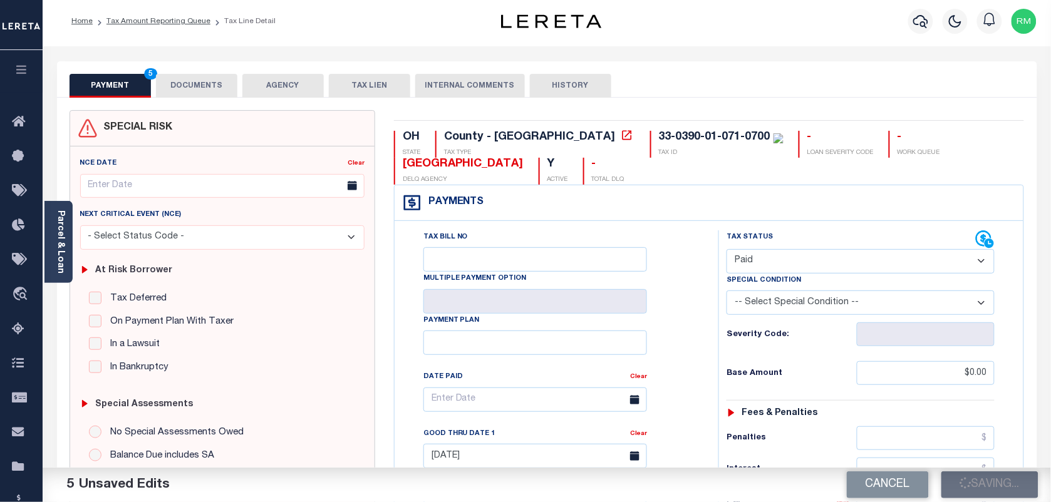
type input "$0"
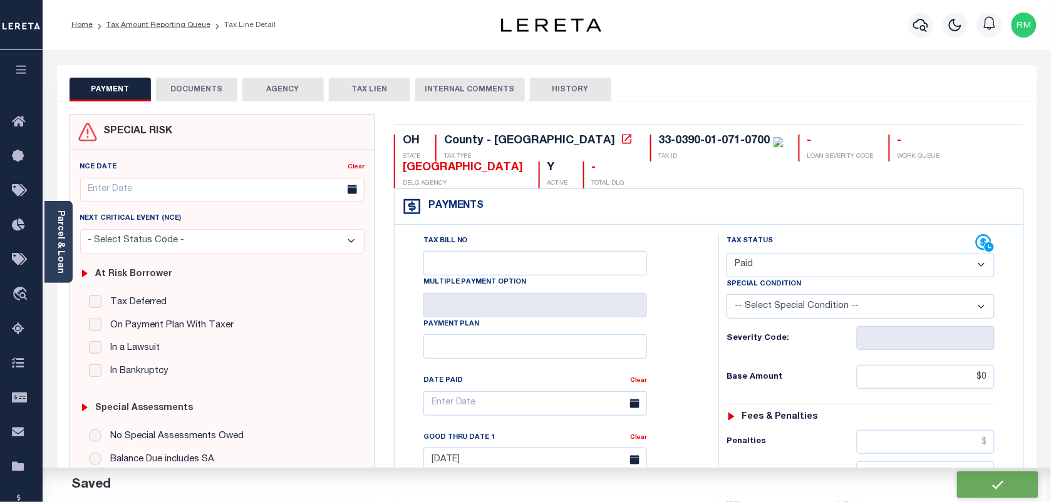
click at [195, 90] on button "DOCUMENTS" at bounding box center [196, 90] width 81 height 24
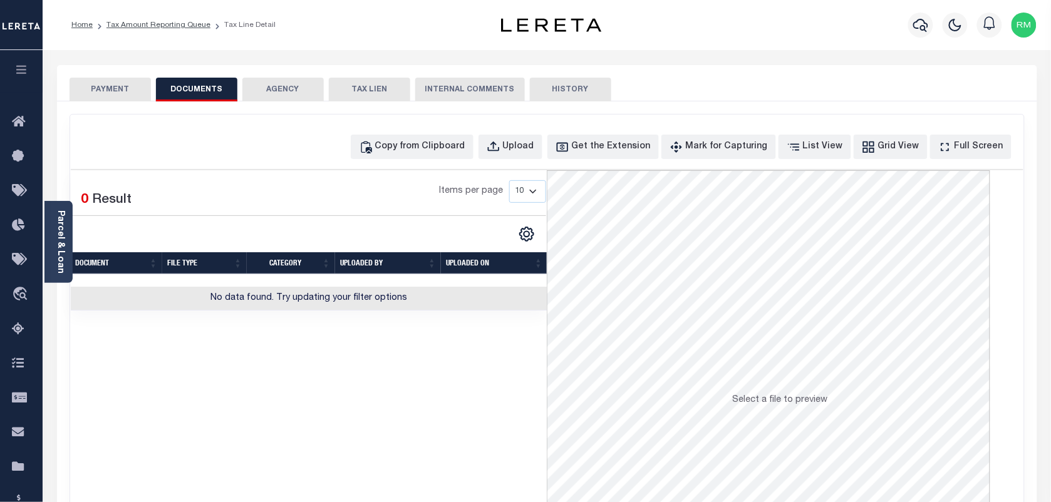
click at [328, 159] on div "Copy from Clipboard Upload Get the Extension Mark for Capturing Got it List Vie…" at bounding box center [547, 147] width 953 height 24
click at [474, 158] on button "Copy from Clipboard" at bounding box center [412, 147] width 123 height 24
select select "POP"
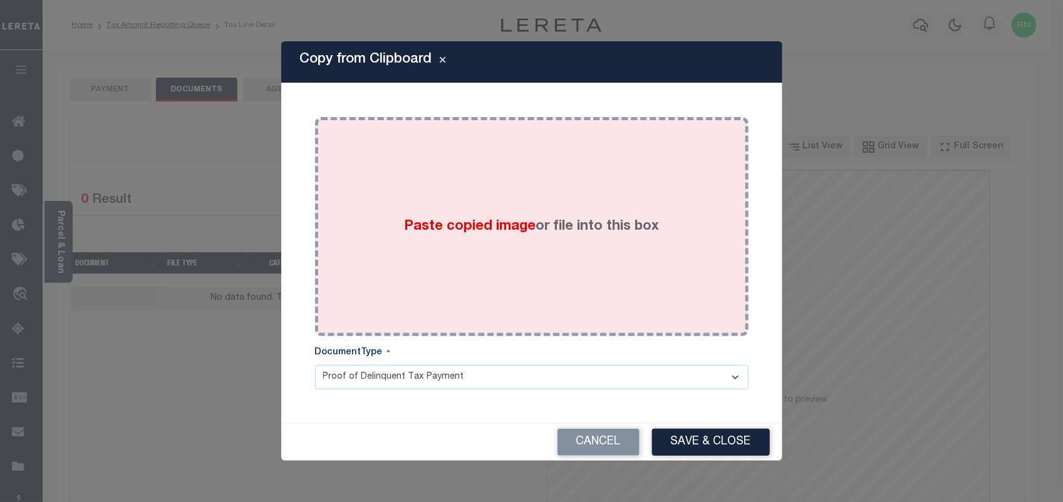
click at [452, 220] on span "Paste copied image" at bounding box center [470, 227] width 132 height 14
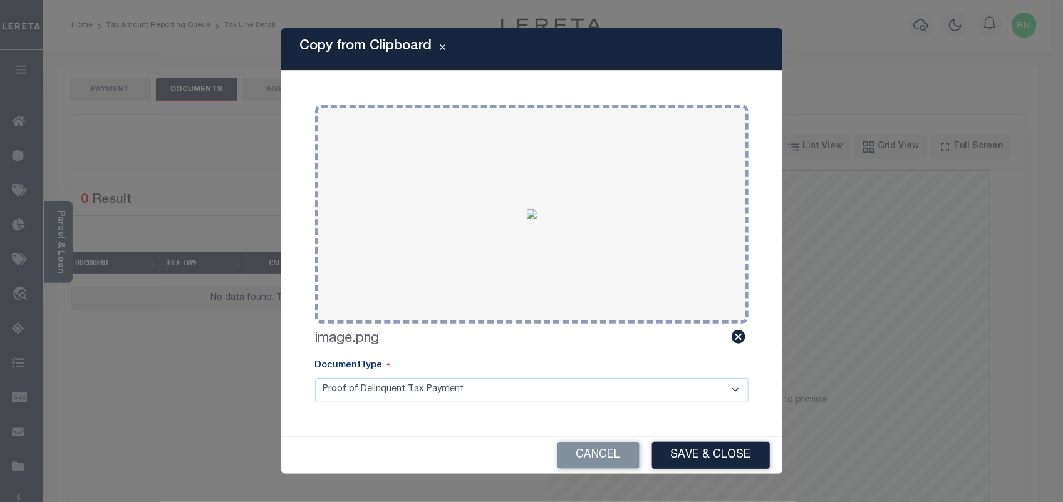
click at [667, 439] on div "Cancel Save & Close" at bounding box center [531, 455] width 501 height 37
click at [670, 457] on button "Save & Close" at bounding box center [711, 455] width 118 height 27
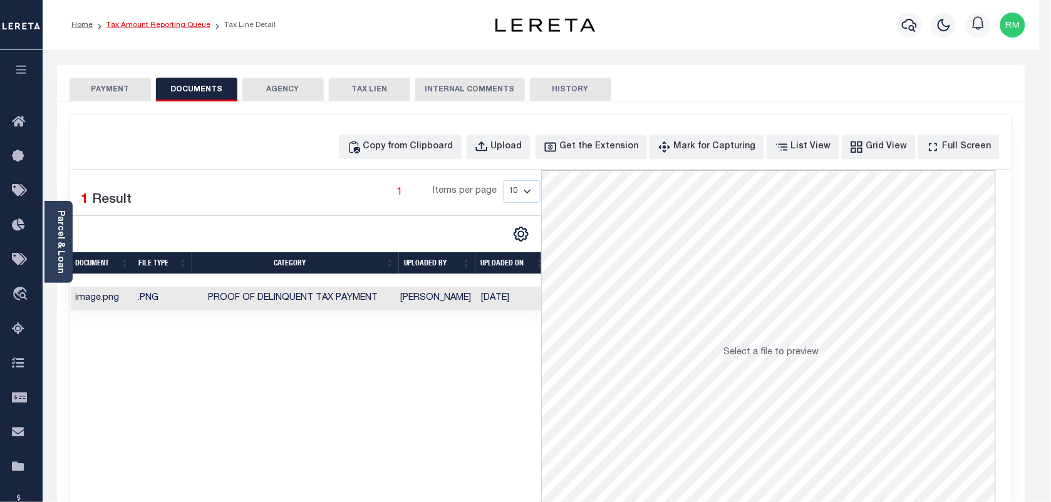
click at [177, 21] on link "Tax Amount Reporting Queue" at bounding box center [159, 25] width 104 height 8
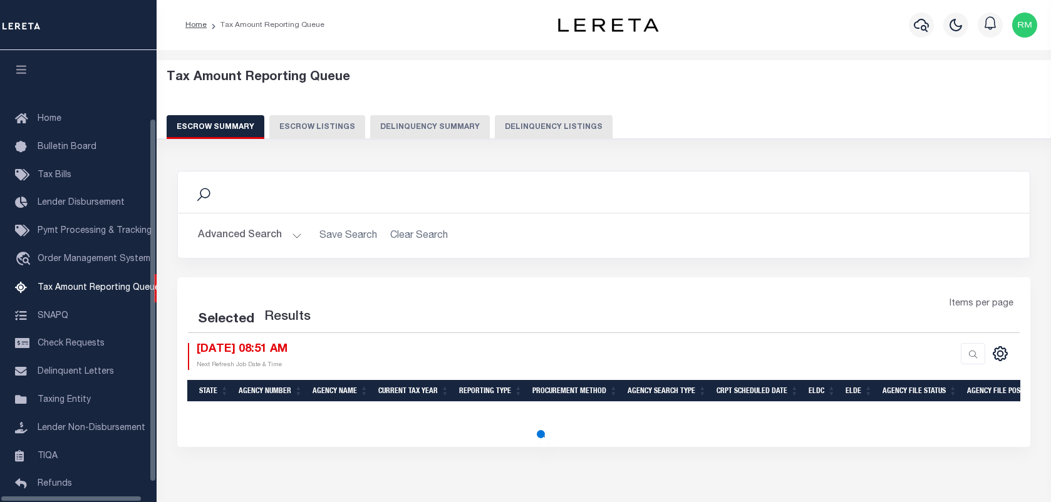
click at [552, 117] on button "Delinquency Listings" at bounding box center [554, 127] width 118 height 24
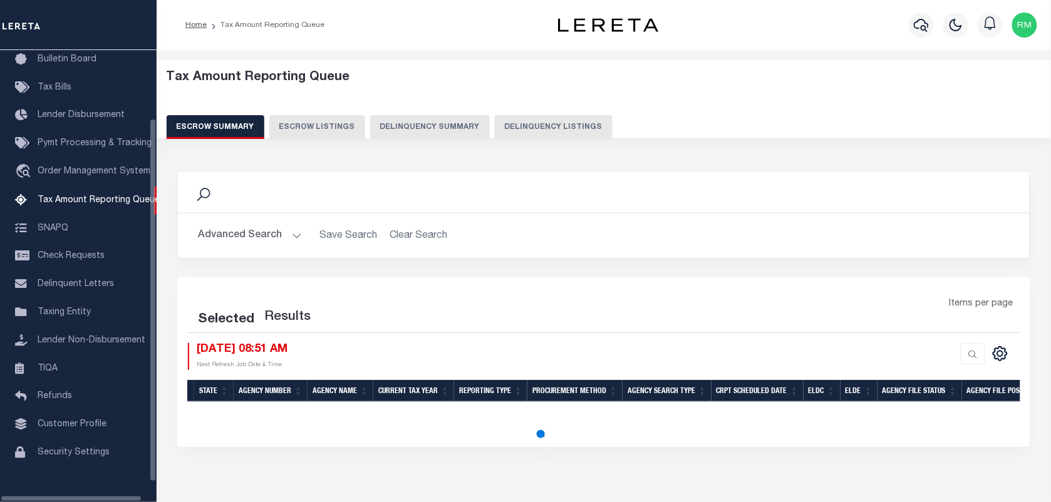
select select "100"
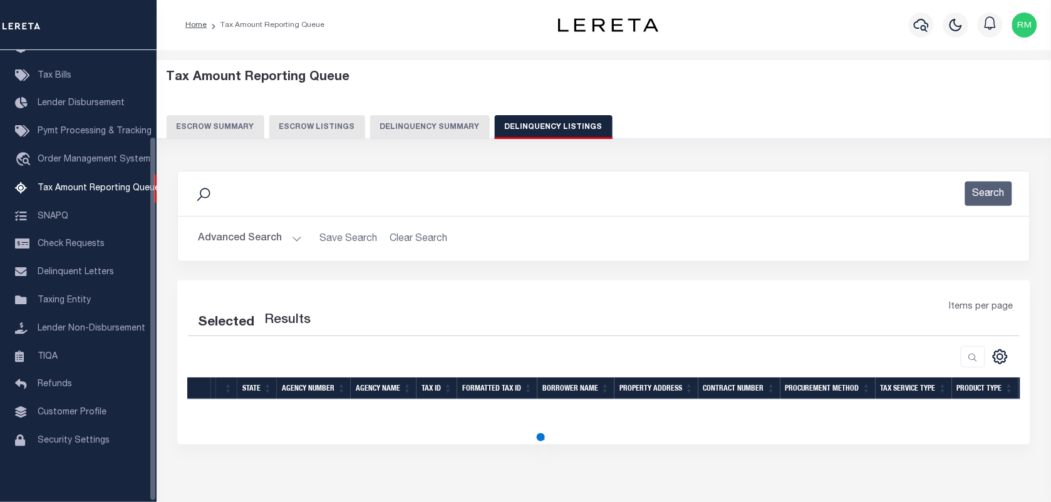
select select "100"
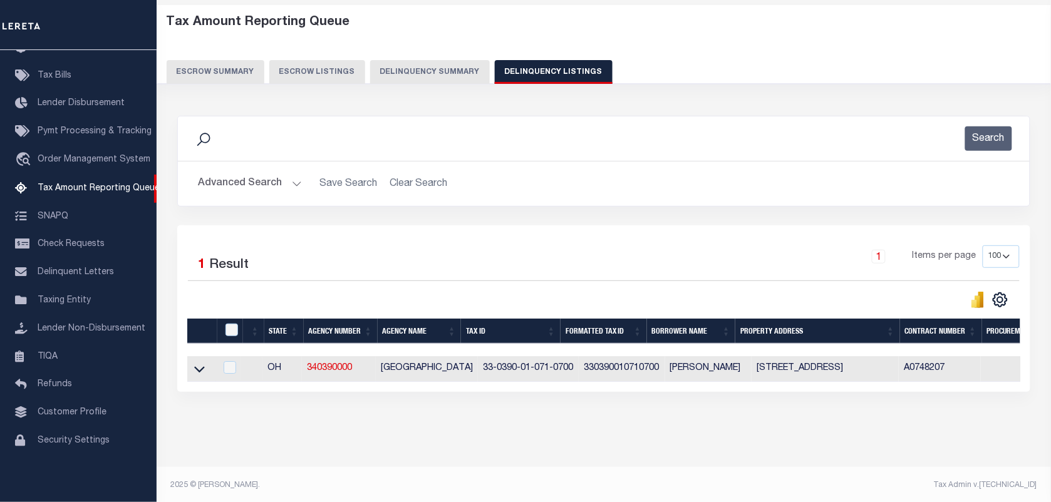
scroll to position [69, 0]
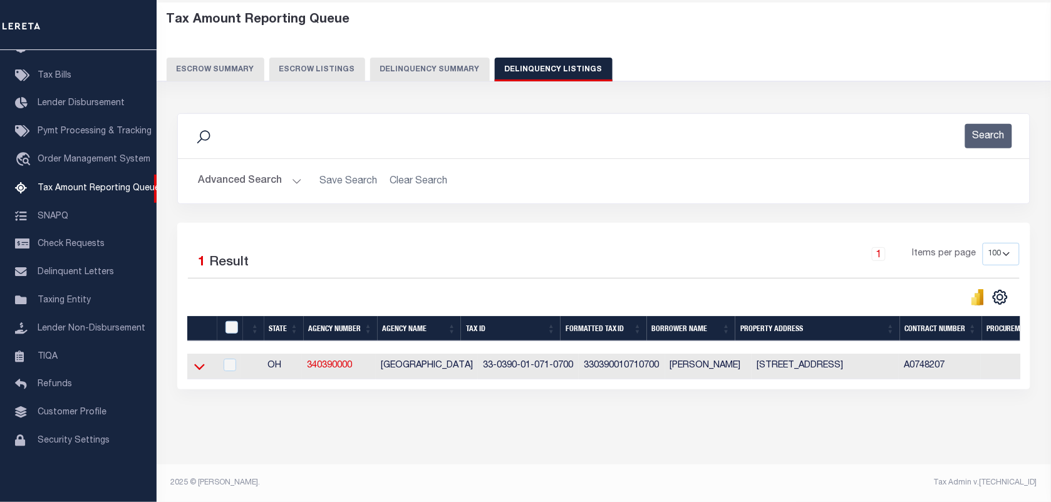
click at [200, 360] on icon at bounding box center [199, 366] width 11 height 13
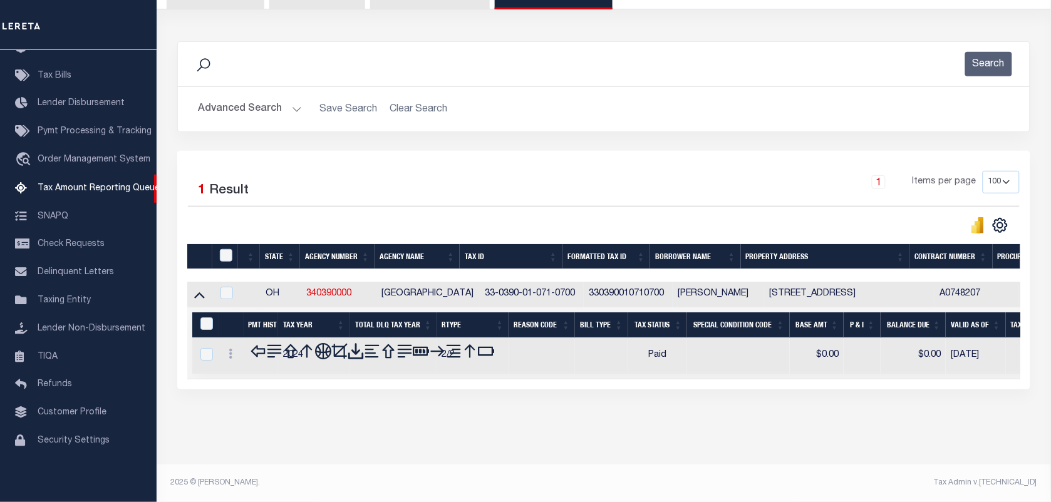
scroll to position [91, 0]
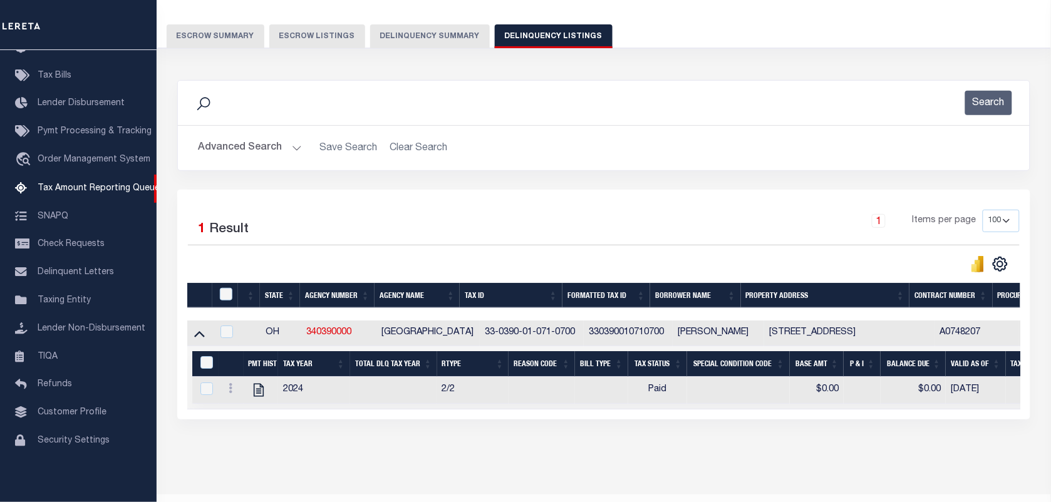
click at [219, 299] on div at bounding box center [227, 295] width 21 height 14
click at [204, 367] on input "&nbsp;" at bounding box center [206, 362] width 13 height 13
checkbox input "true"
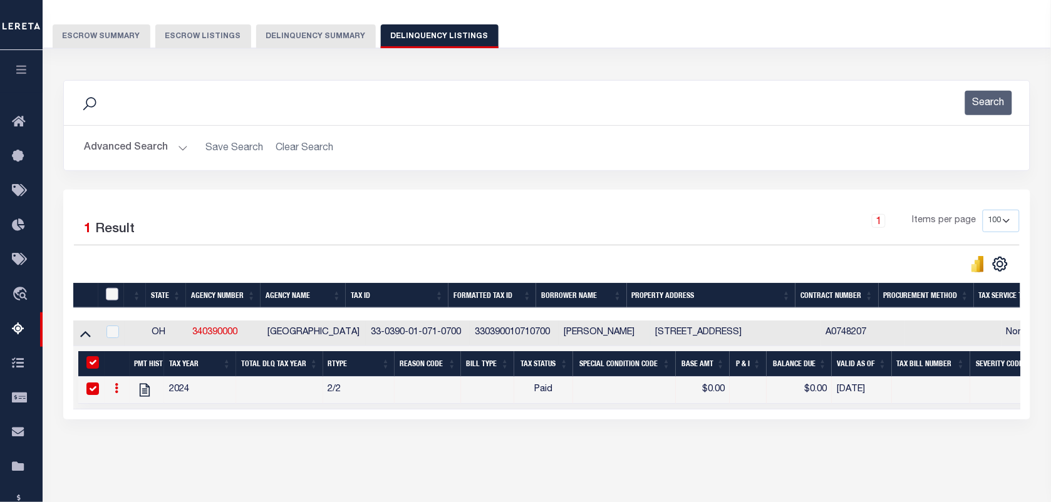
click at [114, 298] on input "checkbox" at bounding box center [112, 294] width 13 height 13
checkbox input "true"
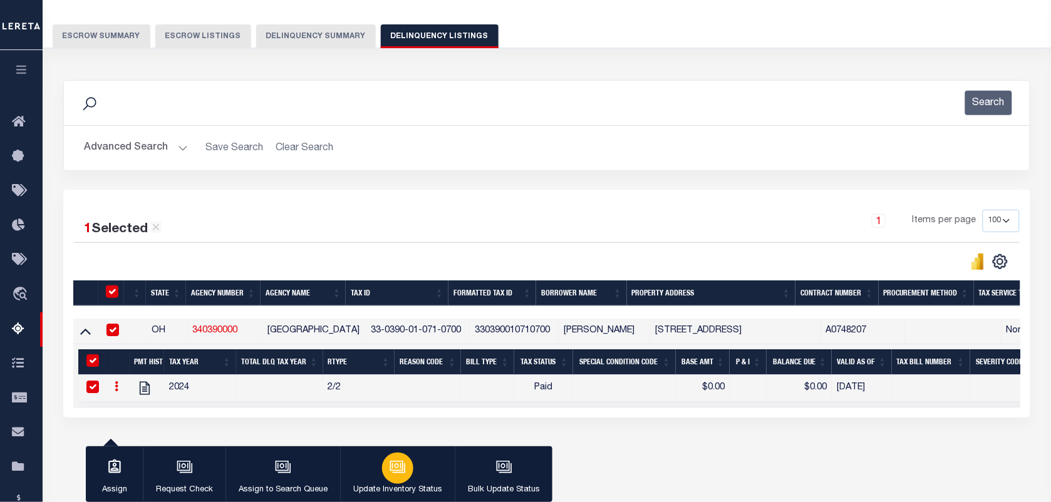
click at [393, 471] on icon "button" at bounding box center [396, 466] width 13 height 10
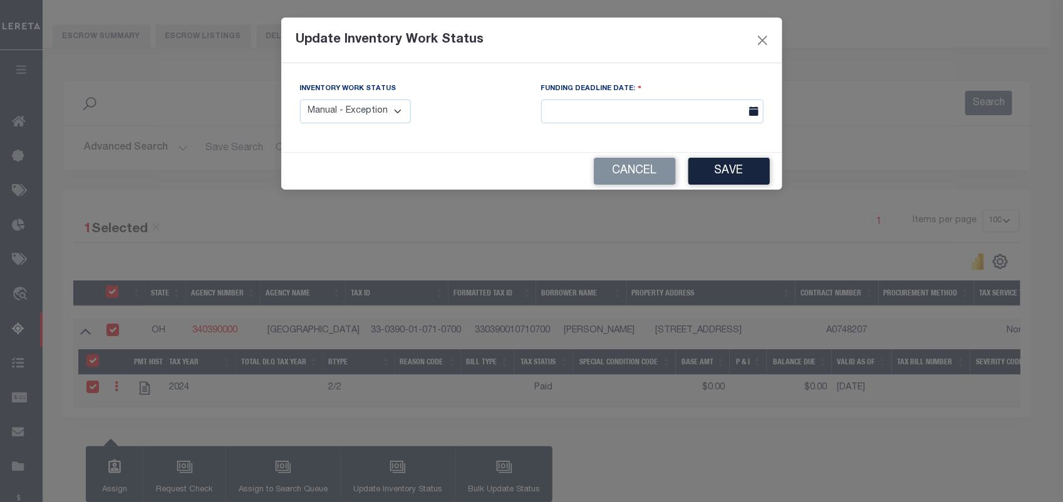
click at [372, 112] on select "Manual - Exception Pended - Awaiting Search Late Add Exception Completed" at bounding box center [356, 112] width 112 height 24
select select "4"
click at [300, 100] on select "Manual - Exception Pended - Awaiting Search Late Add Exception Completed" at bounding box center [356, 112] width 112 height 24
click at [716, 172] on button "Save" at bounding box center [729, 171] width 81 height 27
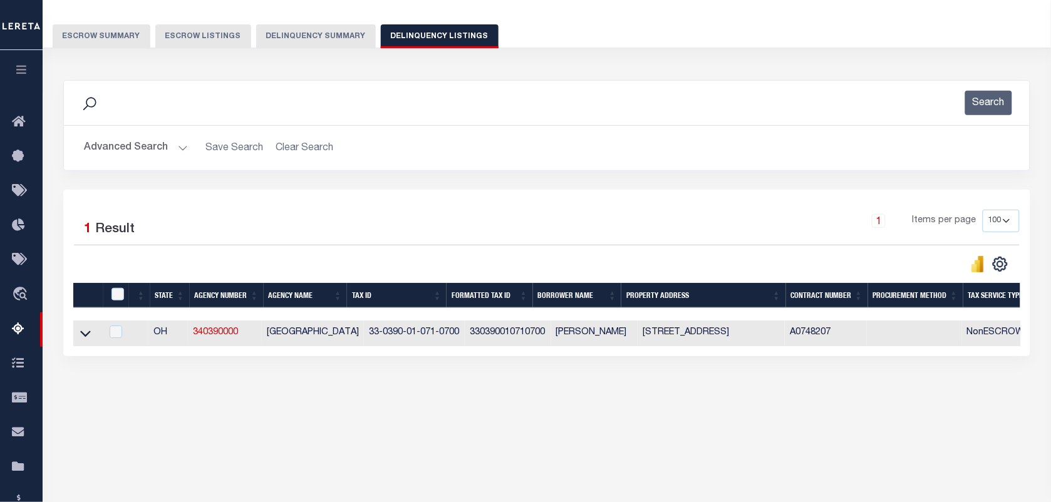
click at [167, 155] on button "Advanced Search" at bounding box center [136, 148] width 104 height 24
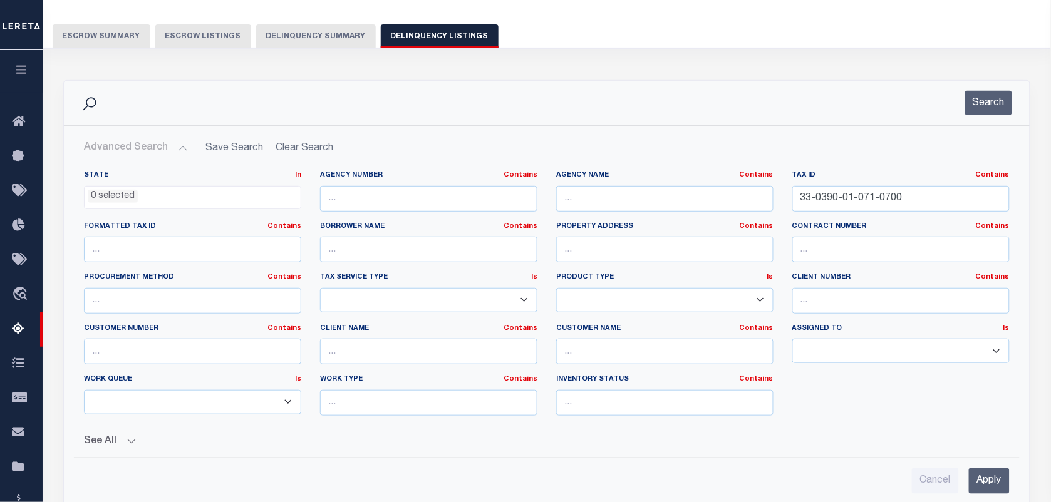
click at [860, 184] on div "Tax ID Contains Contains Is 33-0390-01-071-0700" at bounding box center [901, 190] width 217 height 41
click at [857, 196] on input "33-0390-01-071-0700" at bounding box center [901, 199] width 217 height 26
paste input "3-09"
type input "33-0390-01-073-0900"
click at [989, 110] on button "Search" at bounding box center [988, 103] width 47 height 24
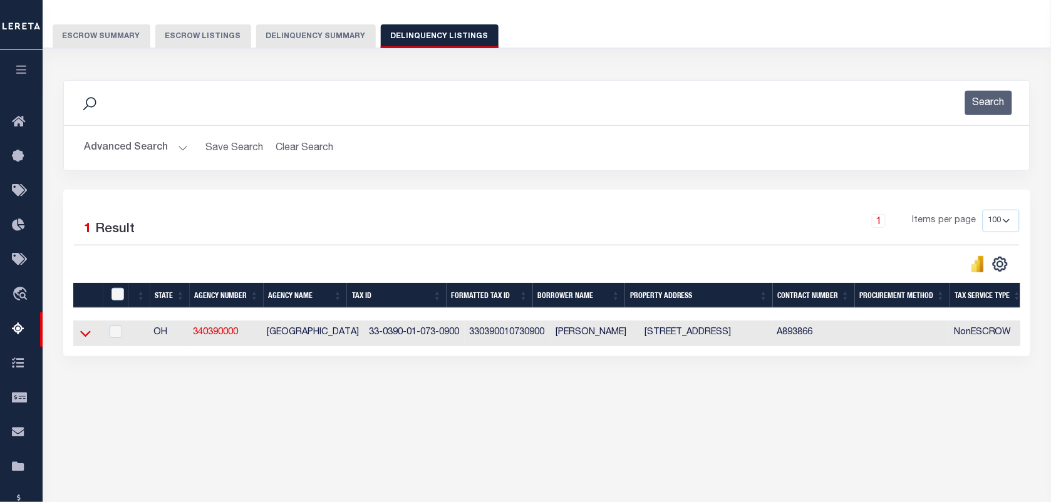
click at [90, 334] on icon at bounding box center [85, 333] width 11 height 13
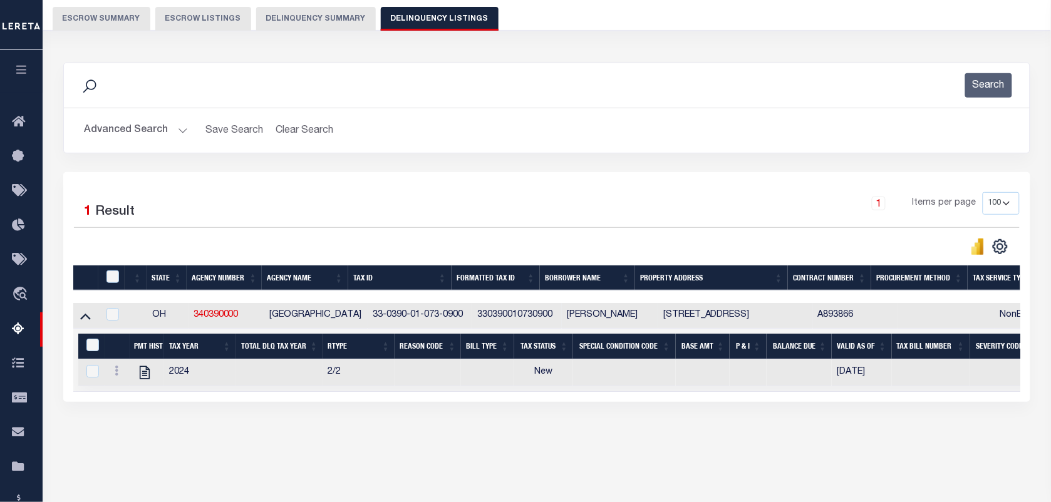
scroll to position [2, 0]
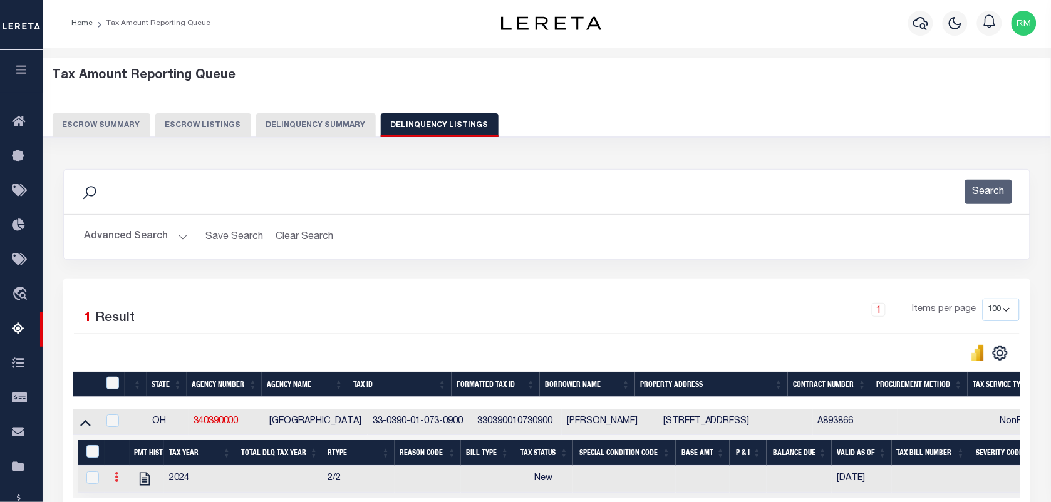
click at [118, 478] on icon at bounding box center [117, 477] width 4 height 10
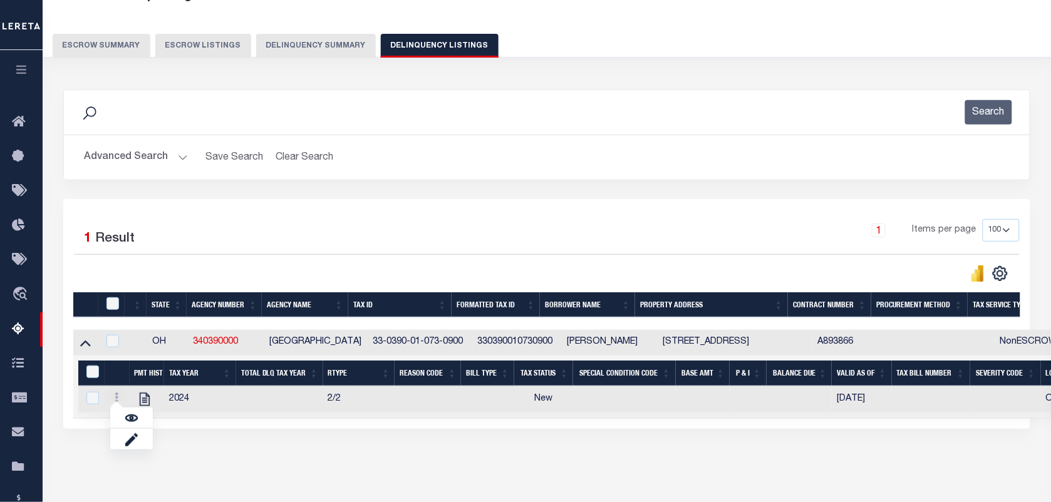
scroll to position [161, 0]
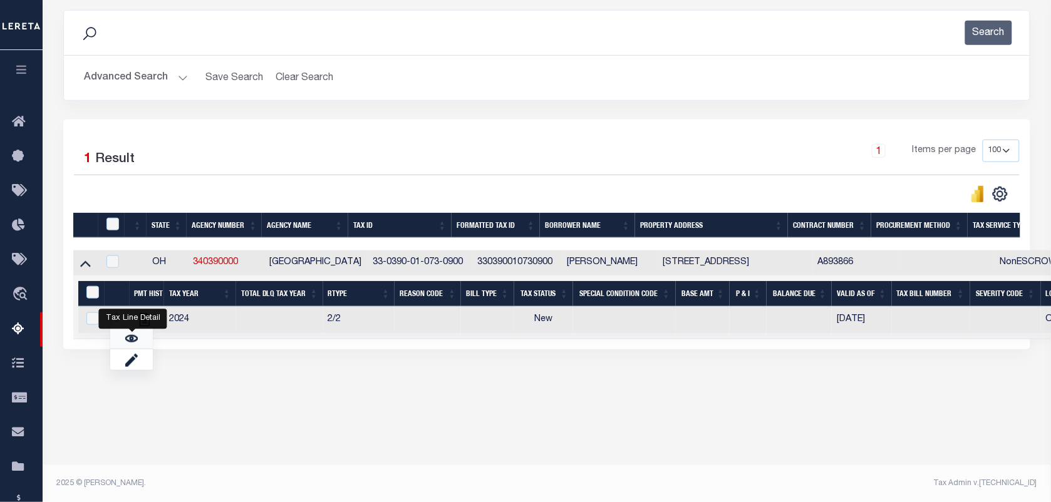
click at [129, 345] on img "" at bounding box center [131, 339] width 13 height 13
checkbox input "true"
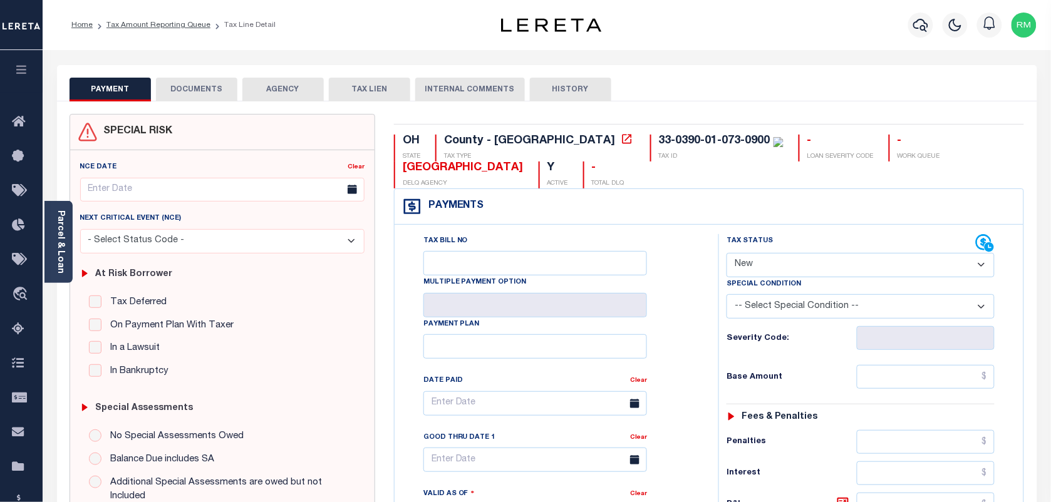
click at [771, 256] on select "- Select Status Code - Open Due/Unpaid Paid Incomplete No Tax Due Internal Refu…" at bounding box center [861, 265] width 268 height 24
select select "PYD"
click at [727, 254] on select "- Select Status Code - Open Due/Unpaid Paid Incomplete No Tax Due Internal Refu…" at bounding box center [861, 265] width 268 height 24
type input "[DATE]"
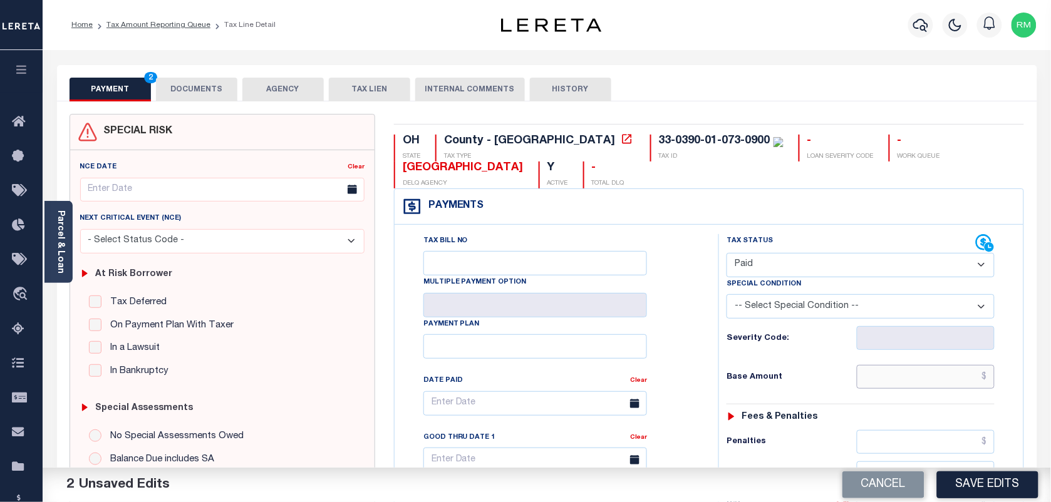
click at [913, 380] on input "text" at bounding box center [926, 377] width 138 height 24
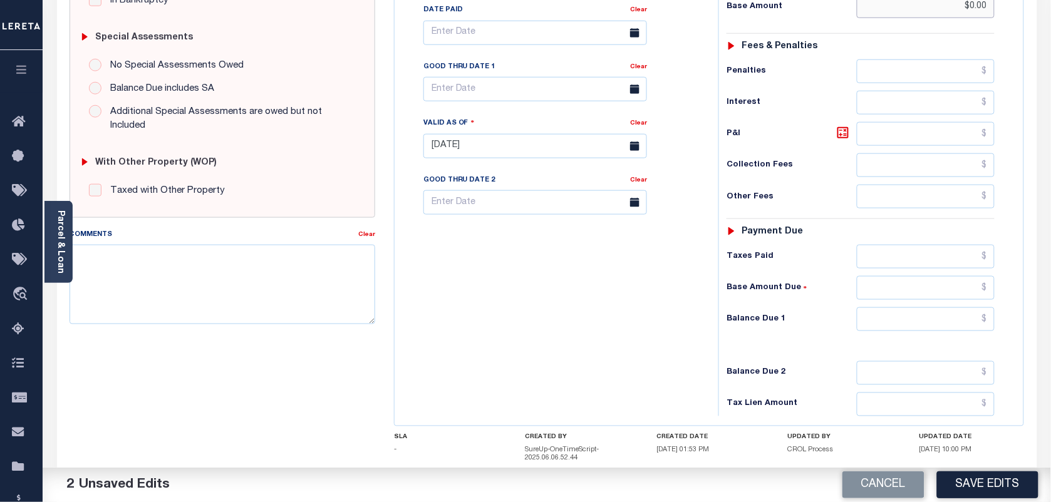
scroll to position [392, 0]
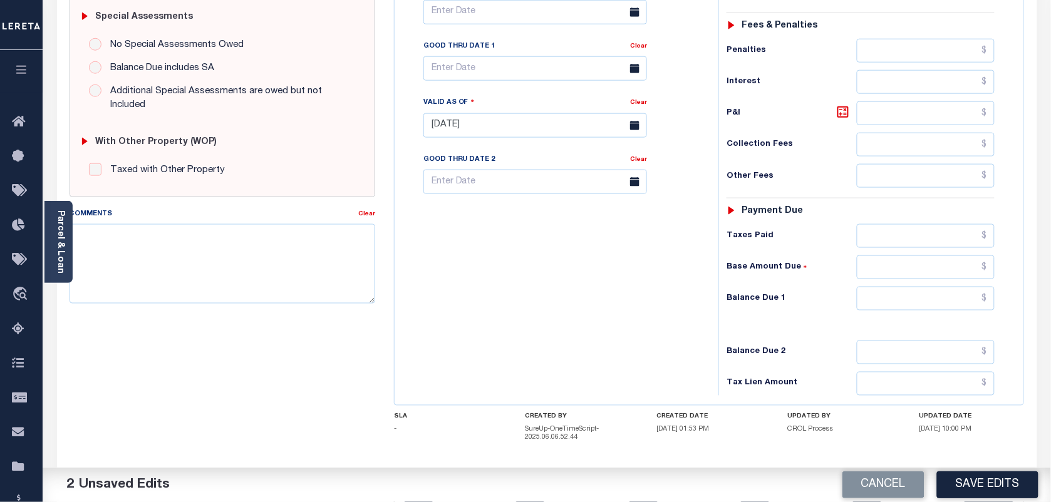
type input "$0.00"
click at [907, 294] on input "text" at bounding box center [926, 299] width 138 height 24
type input "$0.00"
click at [528, 71] on input "text" at bounding box center [536, 68] width 224 height 24
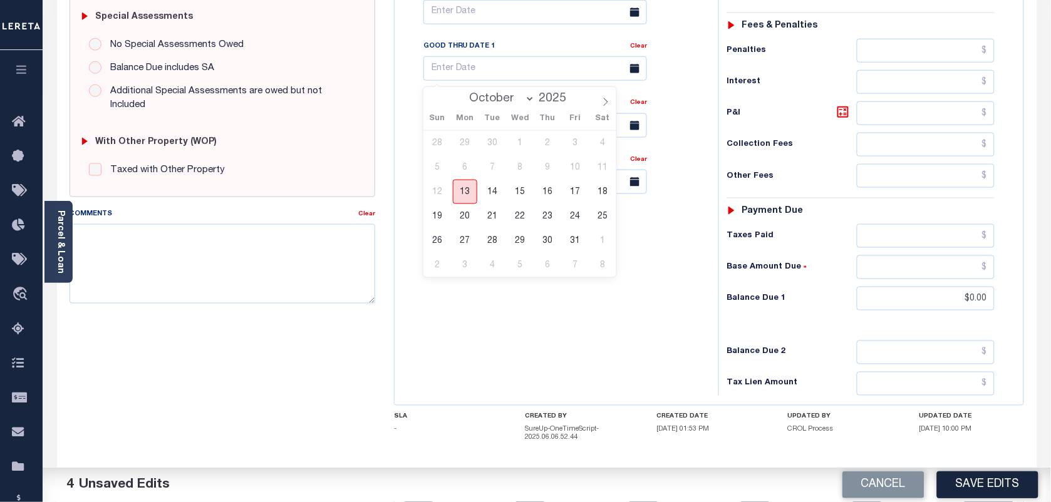
click at [470, 195] on span "13" at bounding box center [465, 192] width 24 height 24
type input "[DATE]"
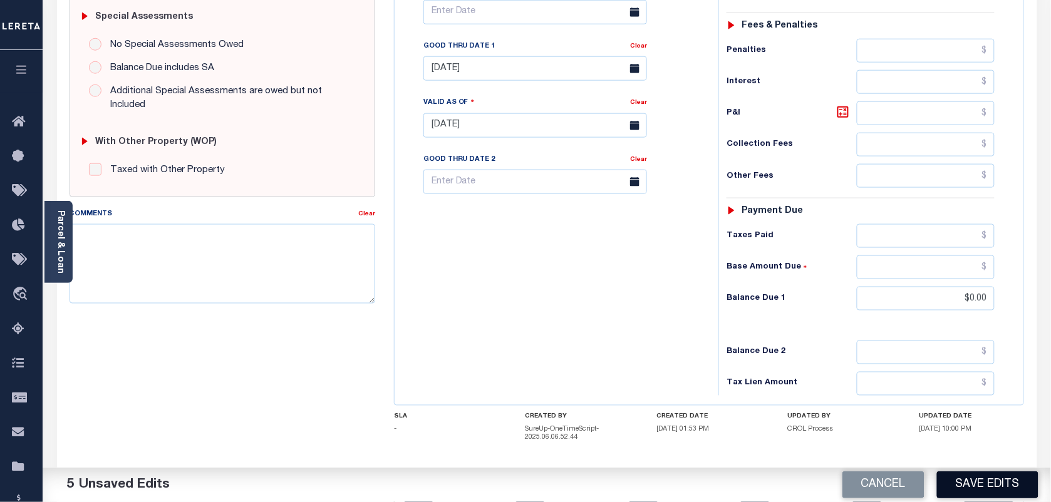
click at [1009, 481] on button "Save Edits" at bounding box center [987, 485] width 101 height 27
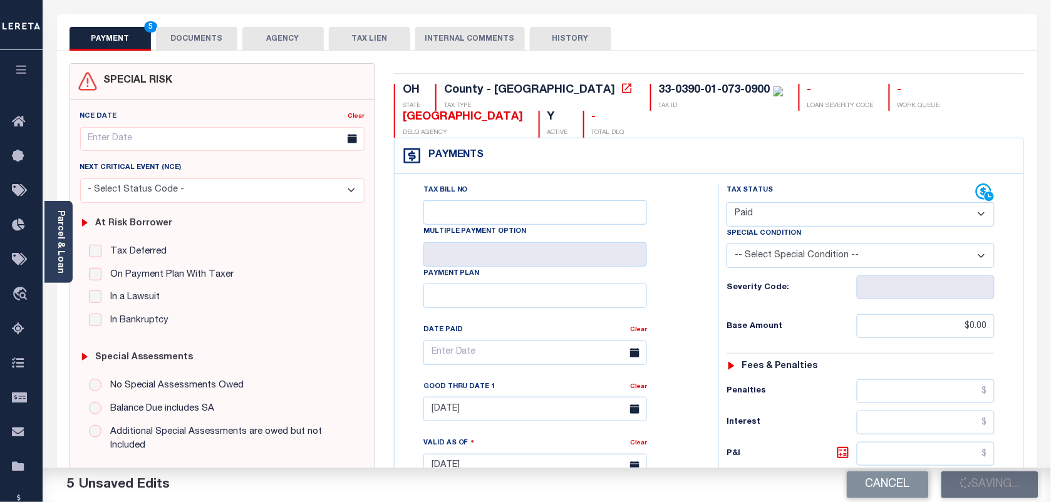
scroll to position [0, 0]
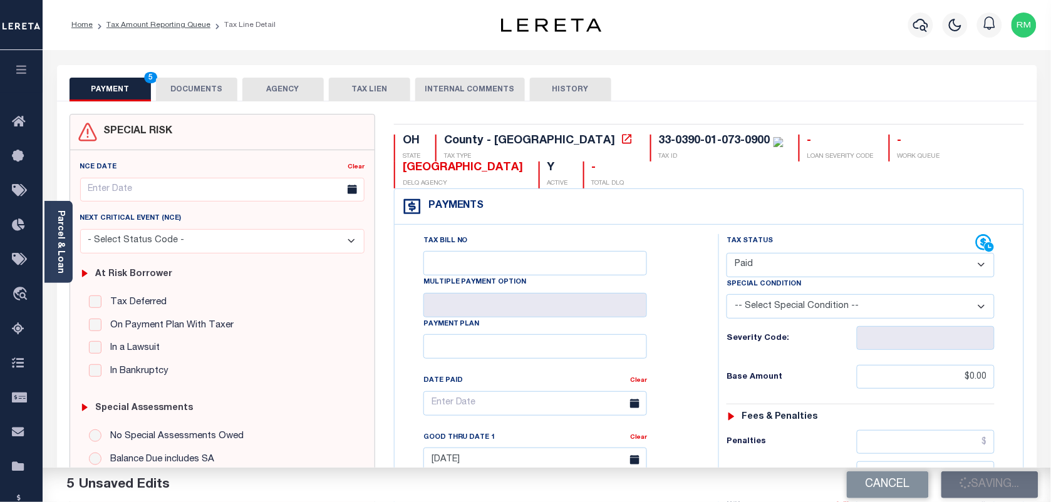
checkbox input "false"
type input "$0"
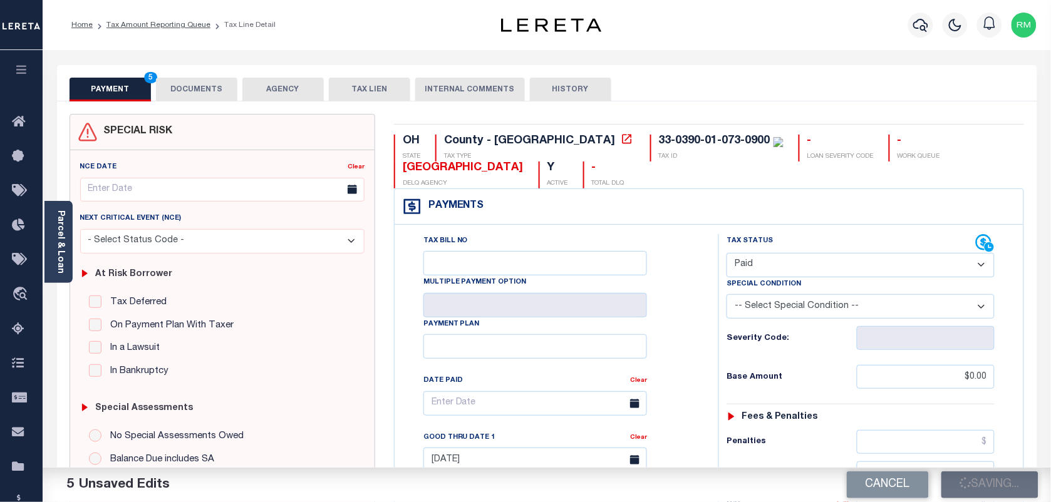
type input "$0"
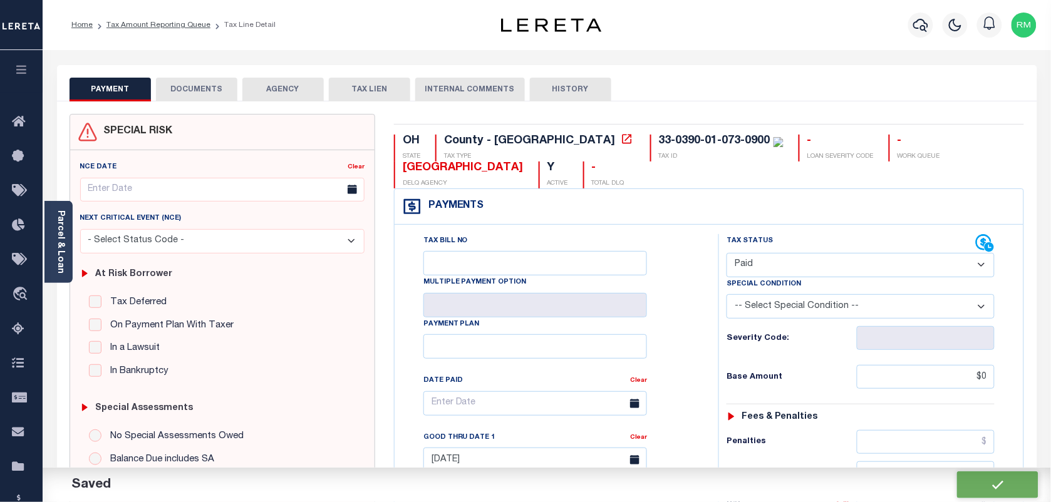
click at [210, 95] on button "DOCUMENTS" at bounding box center [196, 90] width 81 height 24
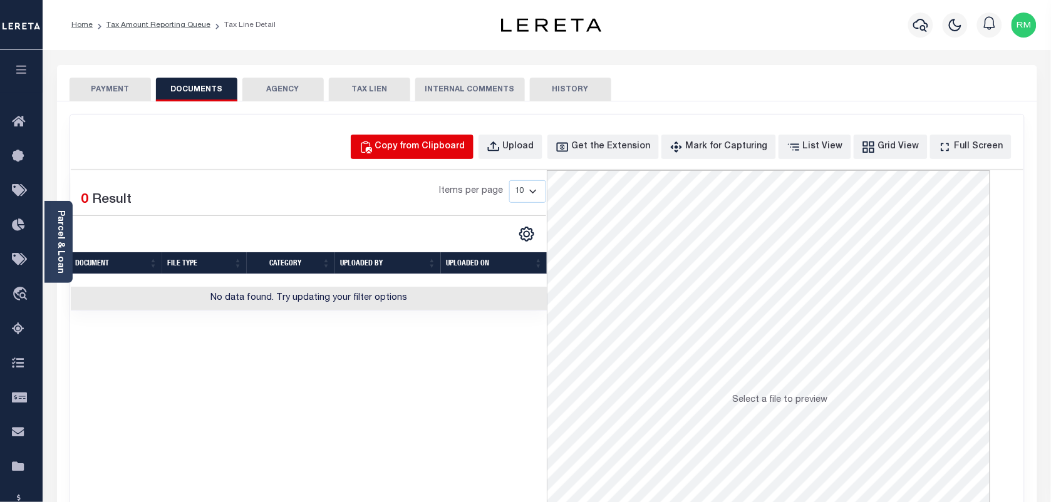
click at [449, 154] on div "Copy from Clipboard" at bounding box center [420, 147] width 90 height 14
select select "POP"
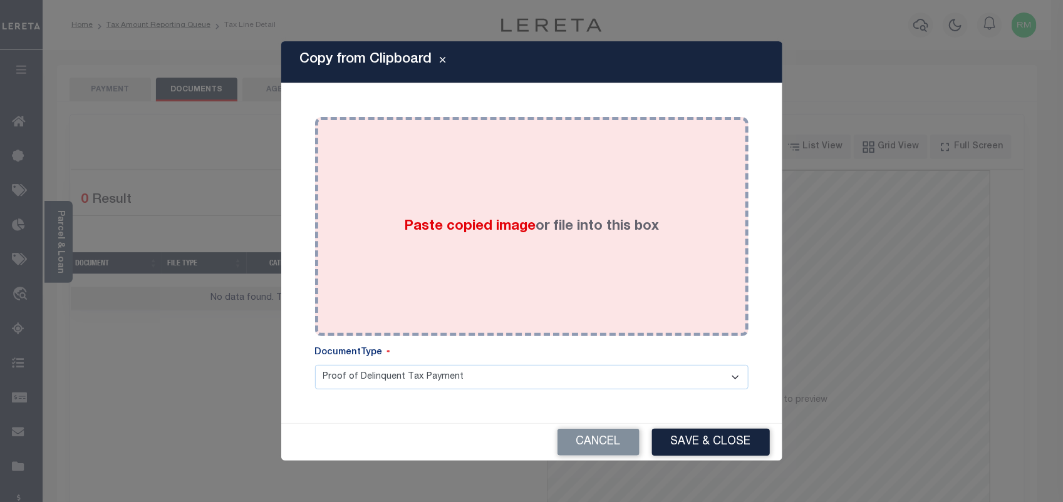
click at [530, 213] on div "Paste copied image or file into this box" at bounding box center [532, 227] width 415 height 200
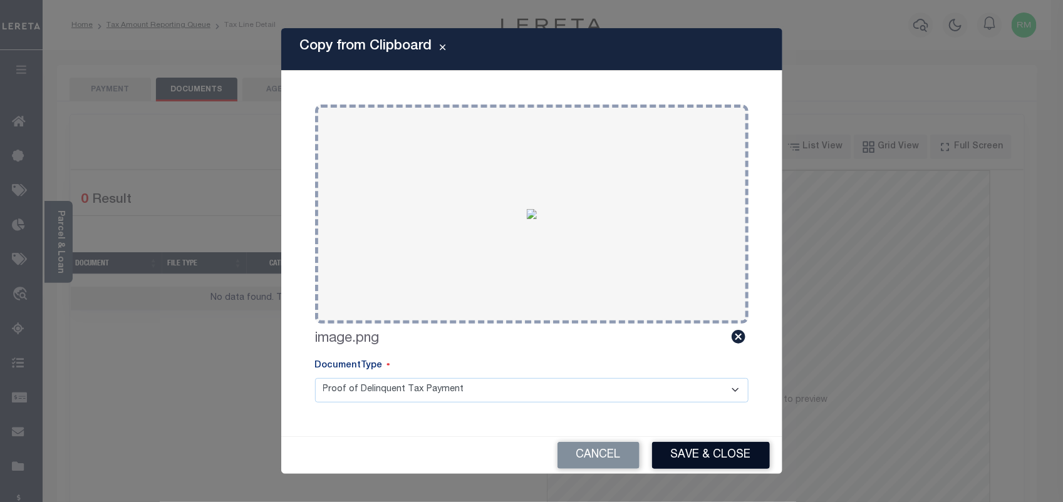
click at [717, 456] on button "Save & Close" at bounding box center [711, 455] width 118 height 27
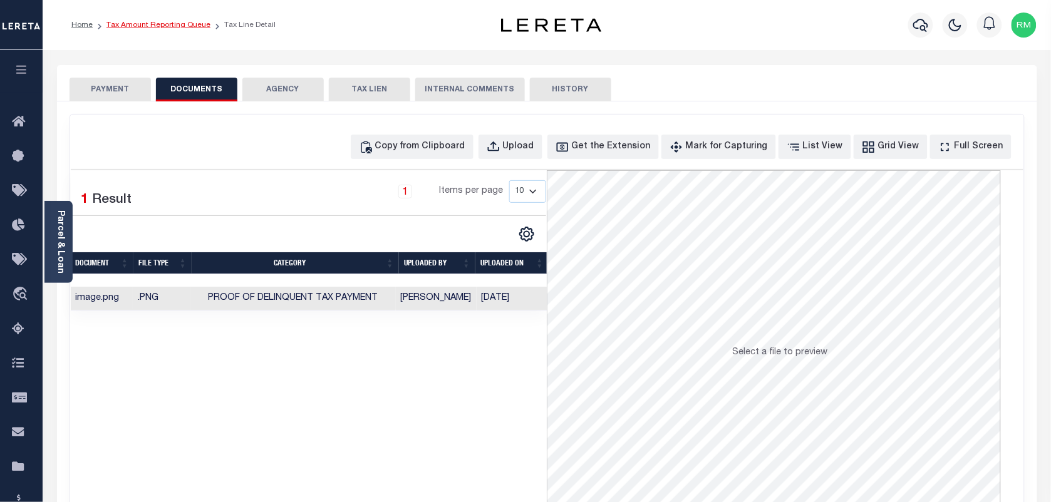
click at [173, 28] on link "Tax Amount Reporting Queue" at bounding box center [159, 25] width 104 height 8
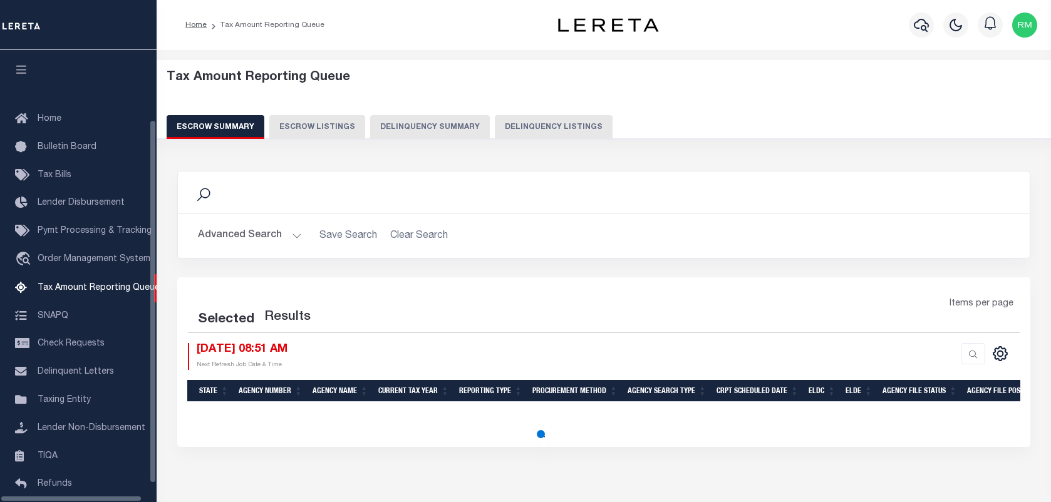
click at [553, 120] on button "Delinquency Listings" at bounding box center [554, 127] width 118 height 24
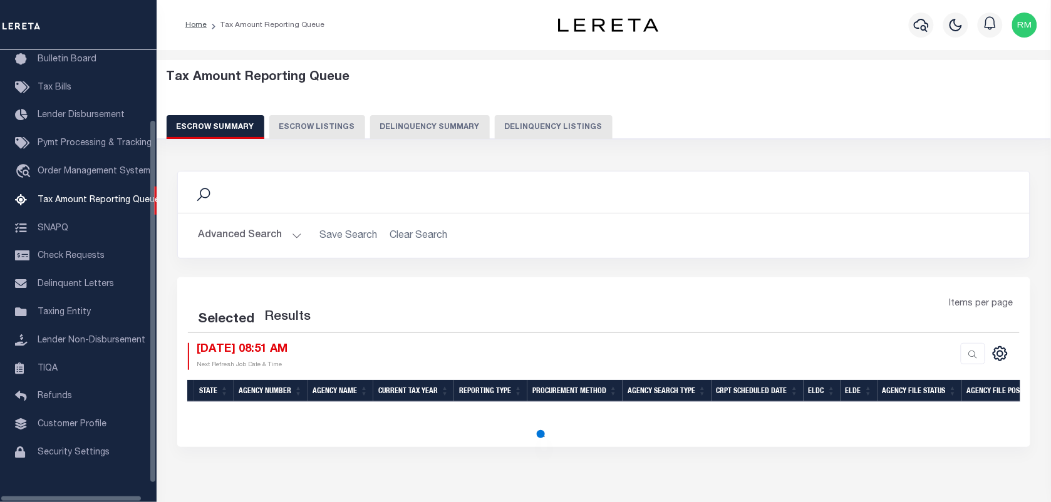
select select "100"
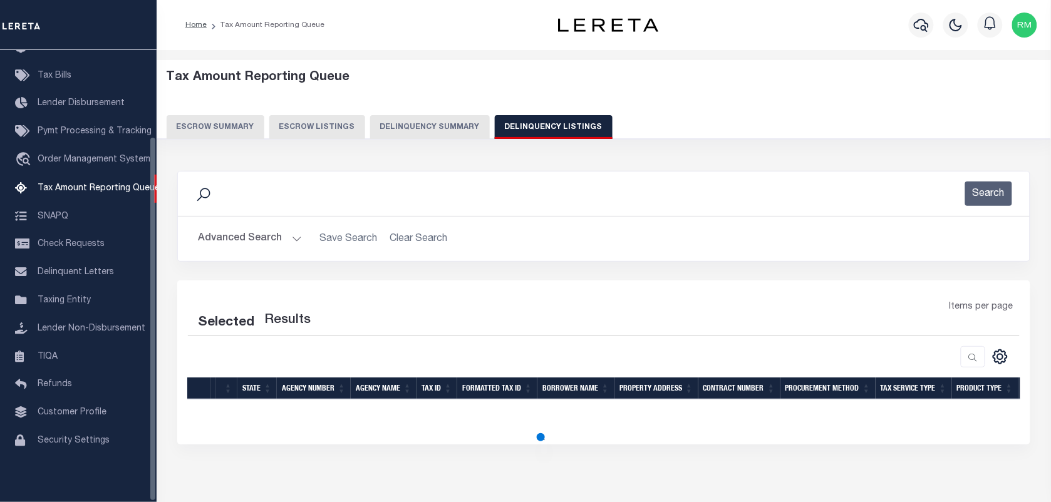
select select "100"
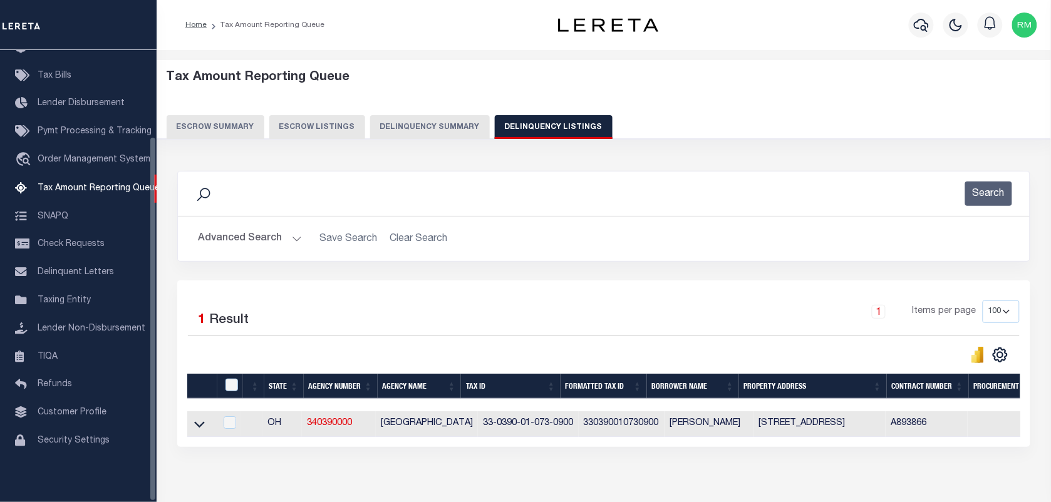
scroll to position [65, 0]
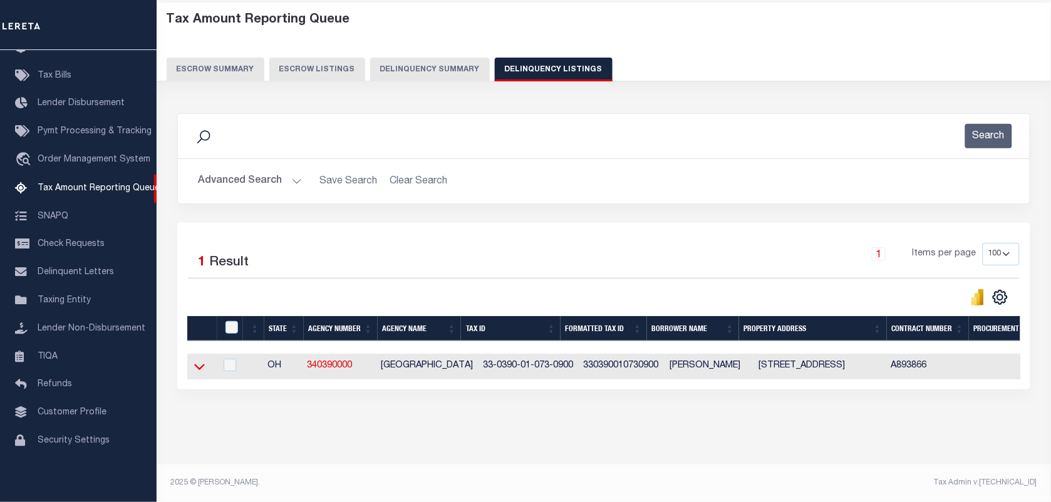
click at [199, 363] on icon at bounding box center [199, 366] width 11 height 13
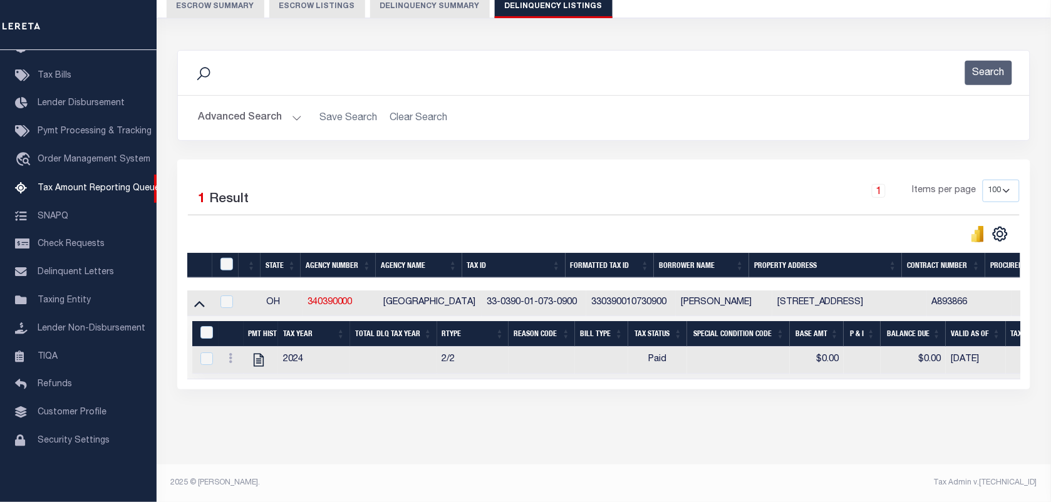
scroll to position [11, 0]
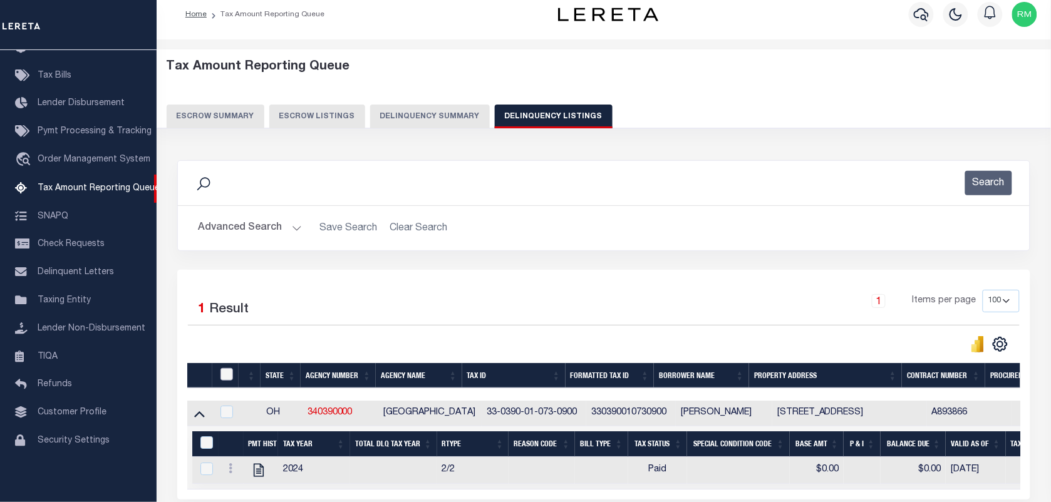
click at [224, 375] on input "checkbox" at bounding box center [227, 374] width 13 height 13
checkbox input "true"
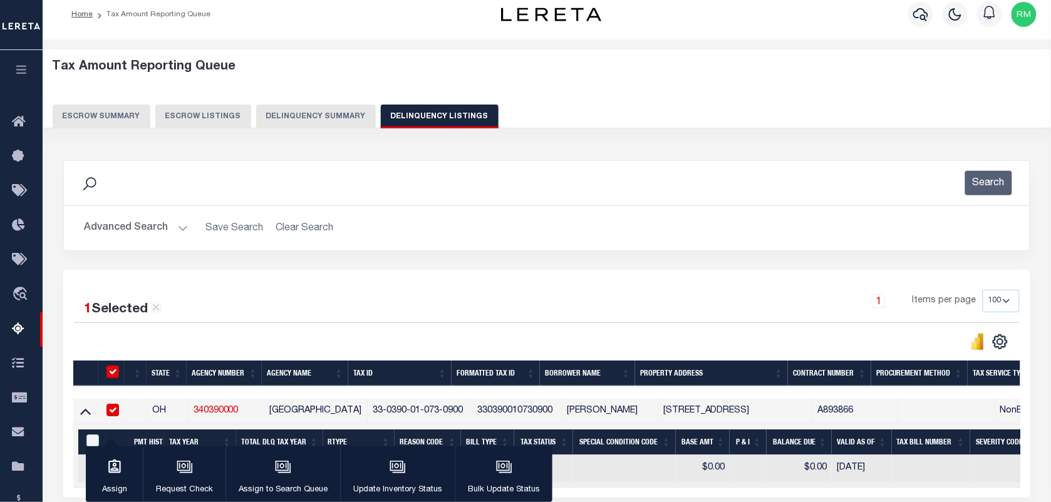
scroll to position [161, 0]
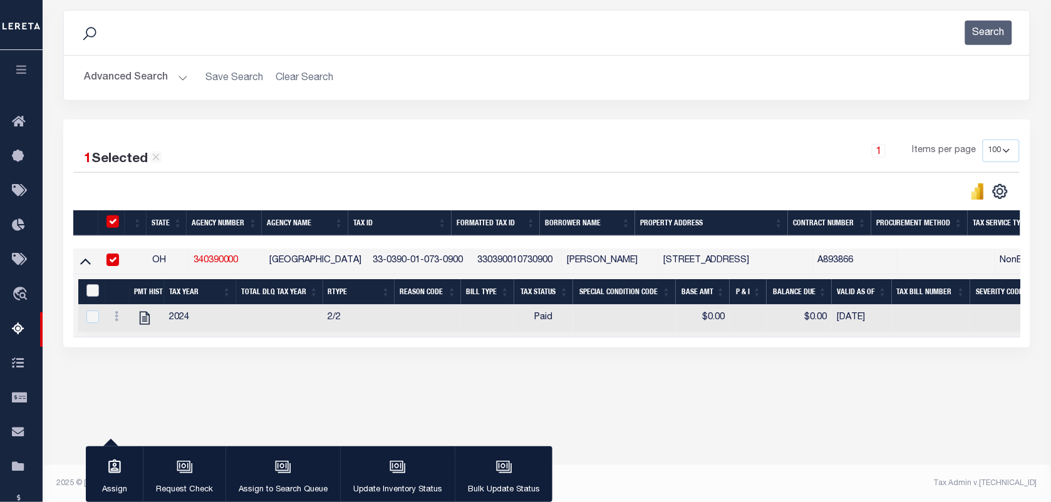
click at [89, 294] on input "&nbsp;" at bounding box center [92, 290] width 13 height 13
checkbox input "true"
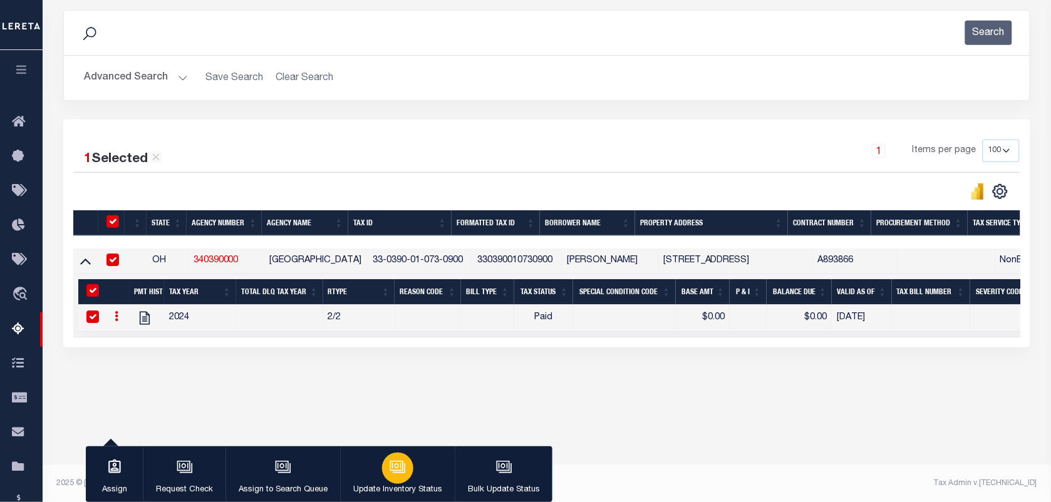
click at [379, 457] on button "Update Inventory Status" at bounding box center [397, 475] width 115 height 56
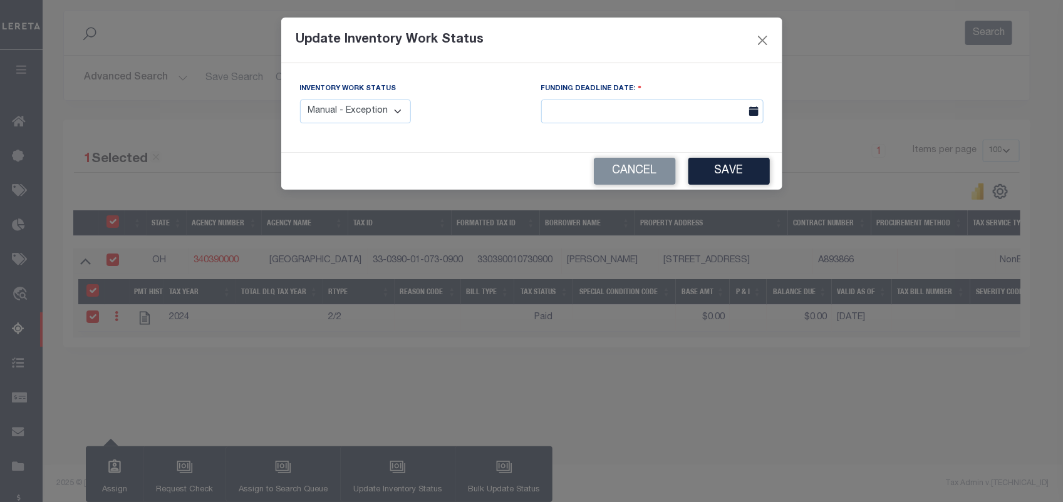
click at [364, 113] on select "Manual - Exception Pended - Awaiting Search Late Add Exception Completed" at bounding box center [356, 112] width 112 height 24
select select "4"
click at [300, 100] on select "Manual - Exception Pended - Awaiting Search Late Add Exception Completed" at bounding box center [356, 112] width 112 height 24
click at [736, 169] on button "Save" at bounding box center [729, 171] width 81 height 27
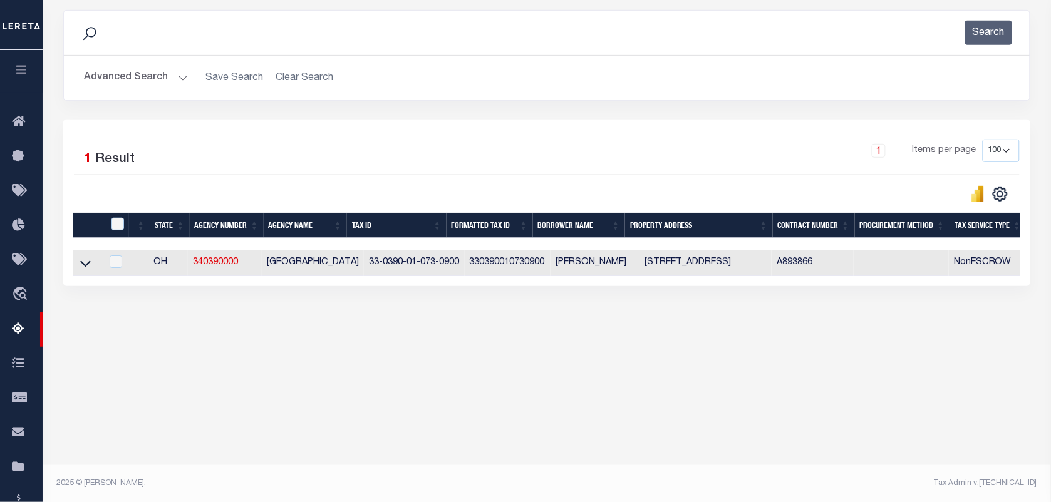
click at [142, 78] on button "Advanced Search" at bounding box center [136, 78] width 104 height 24
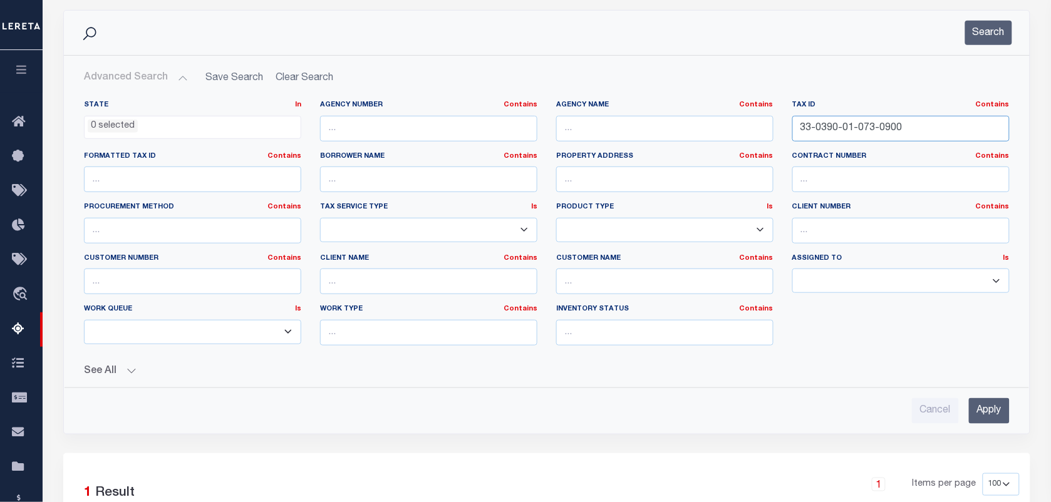
click at [851, 132] on input "33-0390-01-073-0900" at bounding box center [901, 129] width 217 height 26
paste input "A-02-005-00"
type input "33-039A-02-005-0000"
click at [982, 21] on button "Search" at bounding box center [988, 33] width 47 height 24
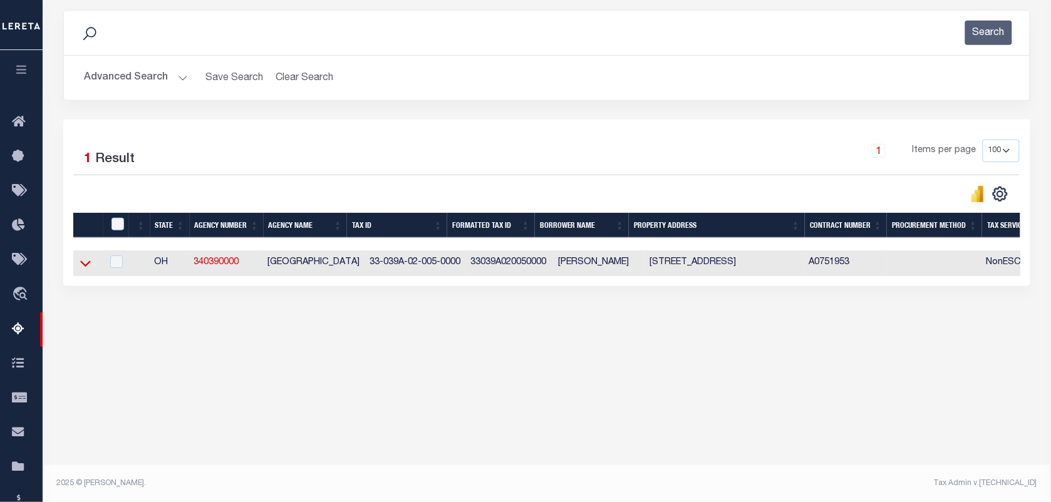
click at [86, 266] on icon at bounding box center [85, 263] width 11 height 13
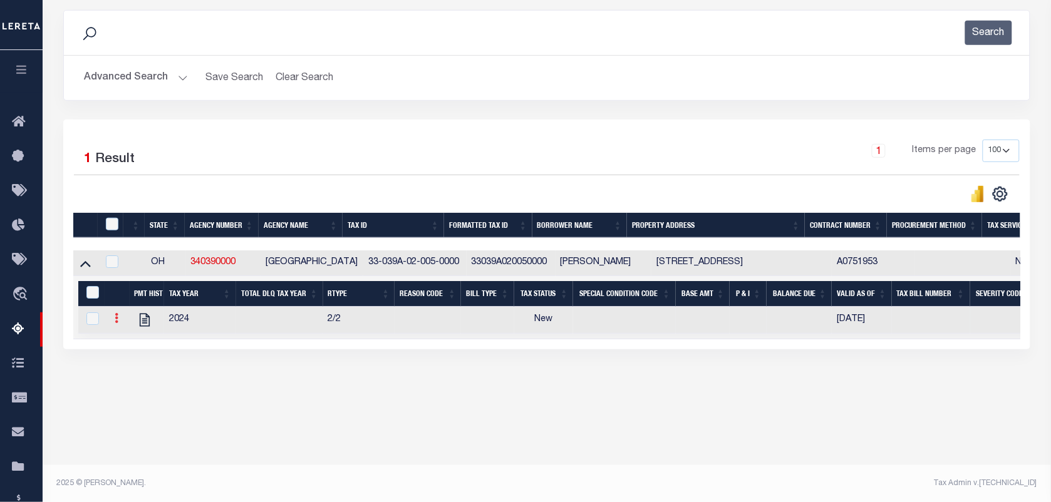
click at [116, 323] on icon at bounding box center [117, 318] width 4 height 10
click at [123, 349] on link "" at bounding box center [131, 338] width 43 height 21
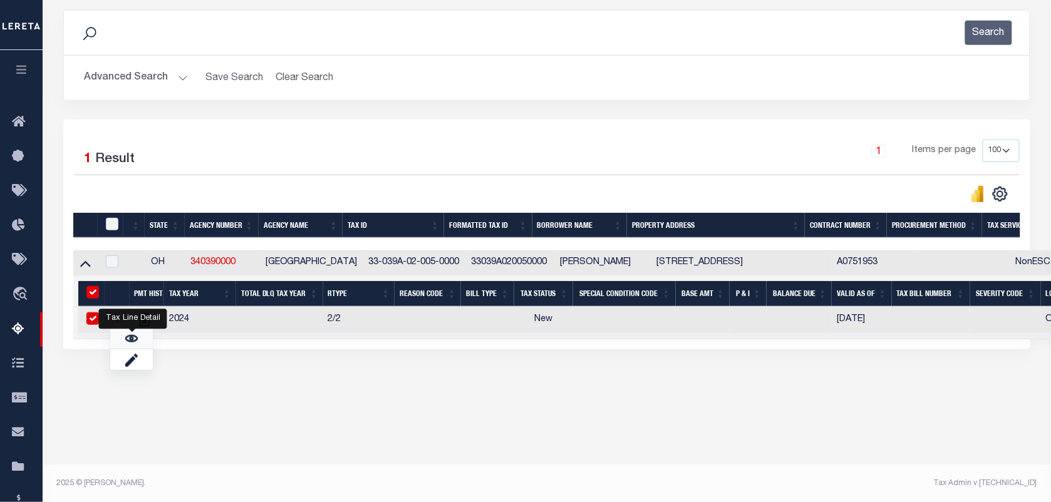
checkbox input "true"
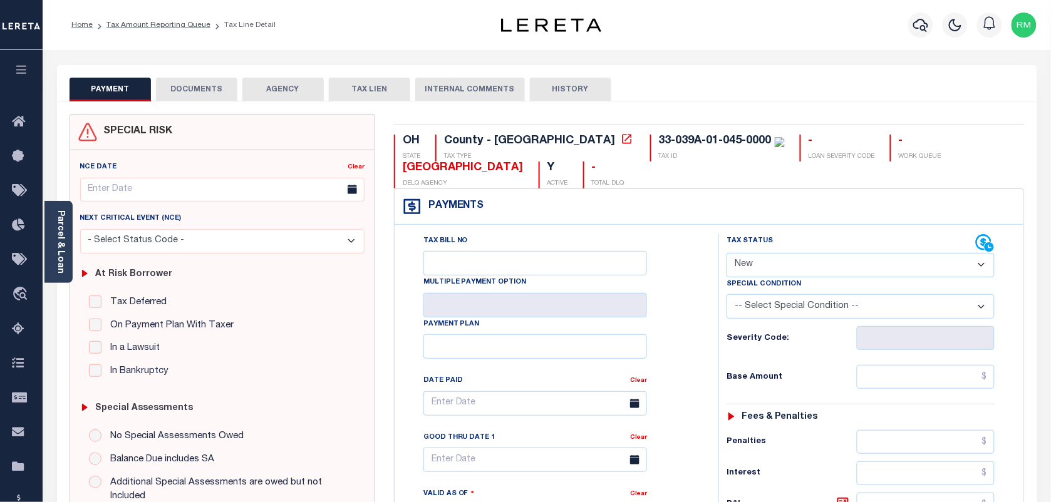
click at [746, 256] on select "- Select Status Code - Open Due/Unpaid Paid Incomplete No Tax Due Internal Refu…" at bounding box center [861, 265] width 268 height 24
select select "PYD"
click at [727, 254] on select "- Select Status Code - Open Due/Unpaid Paid Incomplete No Tax Due Internal Refu…" at bounding box center [861, 265] width 268 height 24
type input "[DATE]"
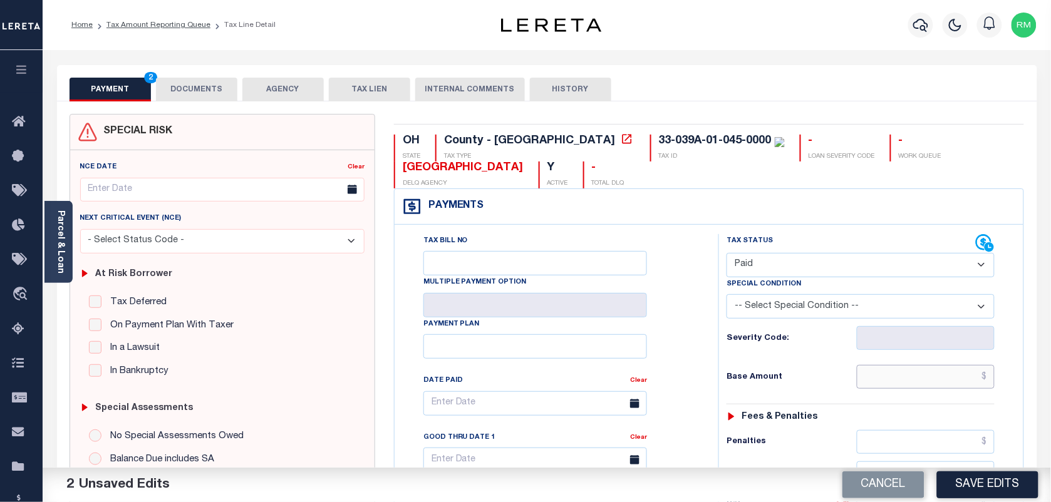
click at [912, 373] on input "text" at bounding box center [926, 377] width 138 height 24
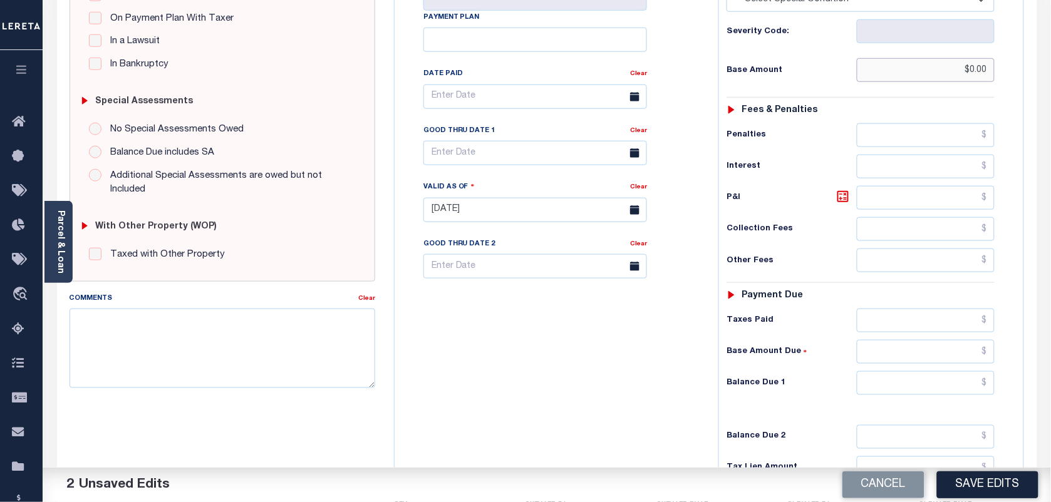
scroll to position [392, 0]
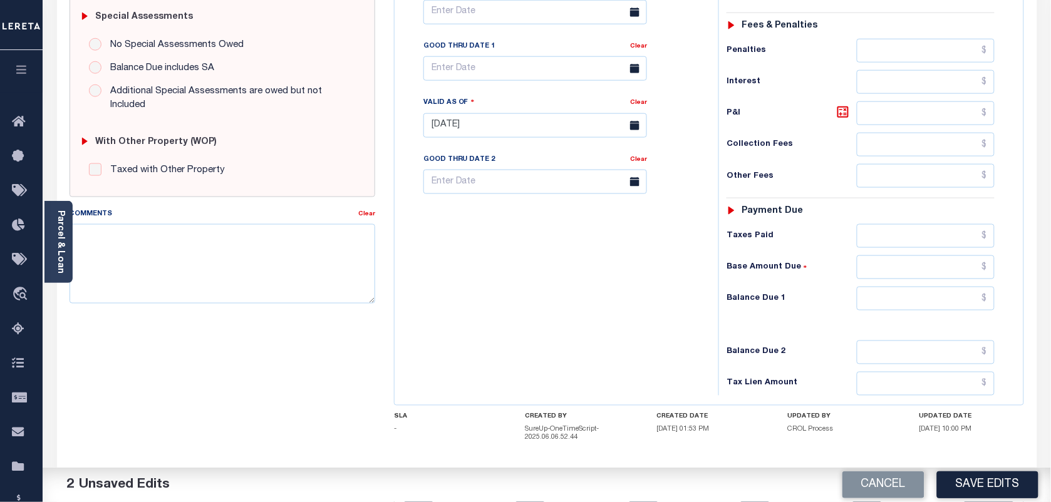
type input "$0.00"
click at [940, 304] on input "text" at bounding box center [926, 299] width 138 height 24
type input "$0.00"
click at [504, 74] on body "Home Tax Amount Reporting Queue Tax Line Detail" at bounding box center [525, 86] width 1051 height 956
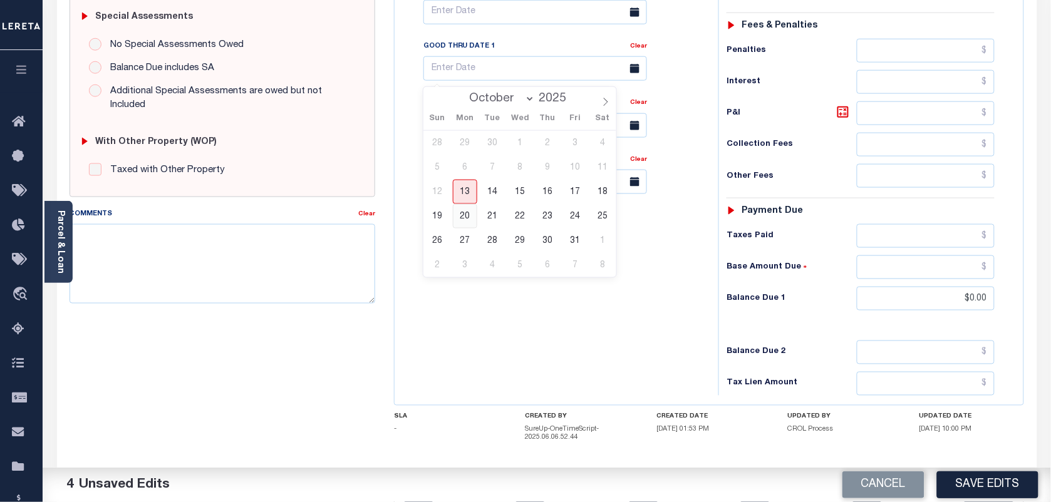
click at [471, 205] on span "20" at bounding box center [465, 216] width 24 height 24
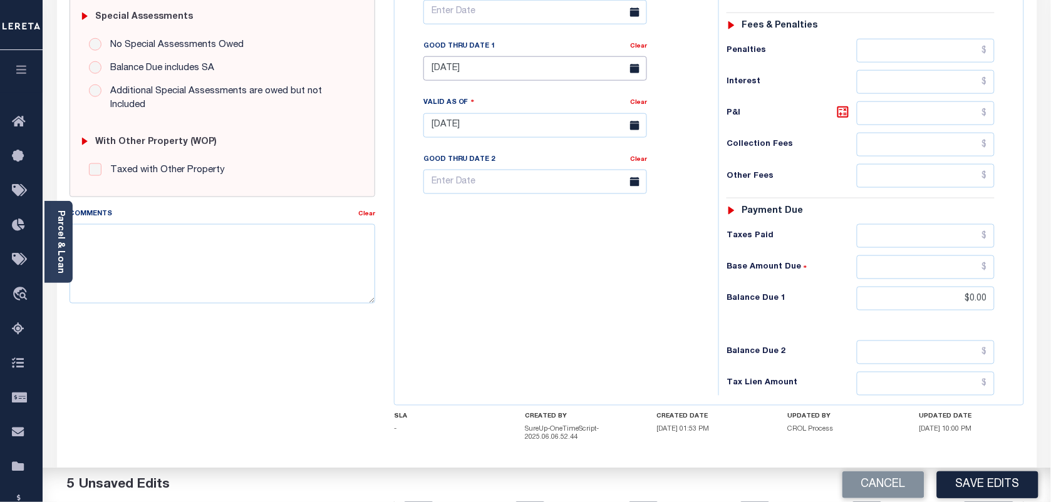
click at [502, 80] on input "[DATE]" at bounding box center [536, 68] width 224 height 24
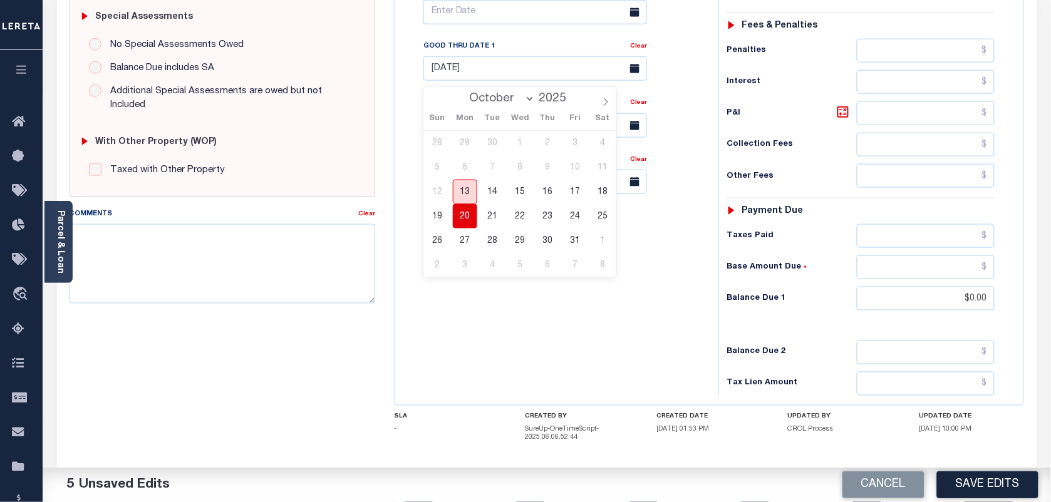
click at [462, 200] on span "13" at bounding box center [465, 192] width 24 height 24
type input "[DATE]"
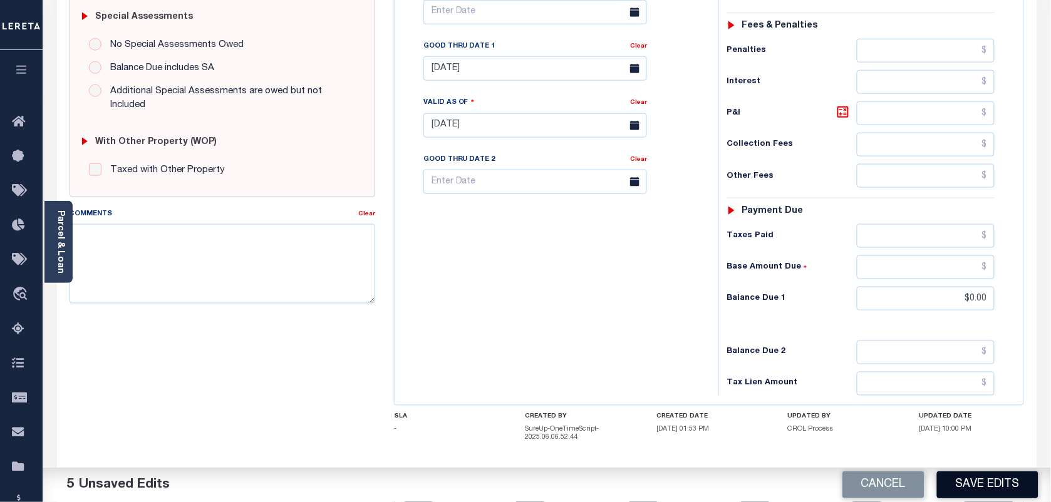
click at [960, 494] on button "Save Edits" at bounding box center [987, 485] width 101 height 27
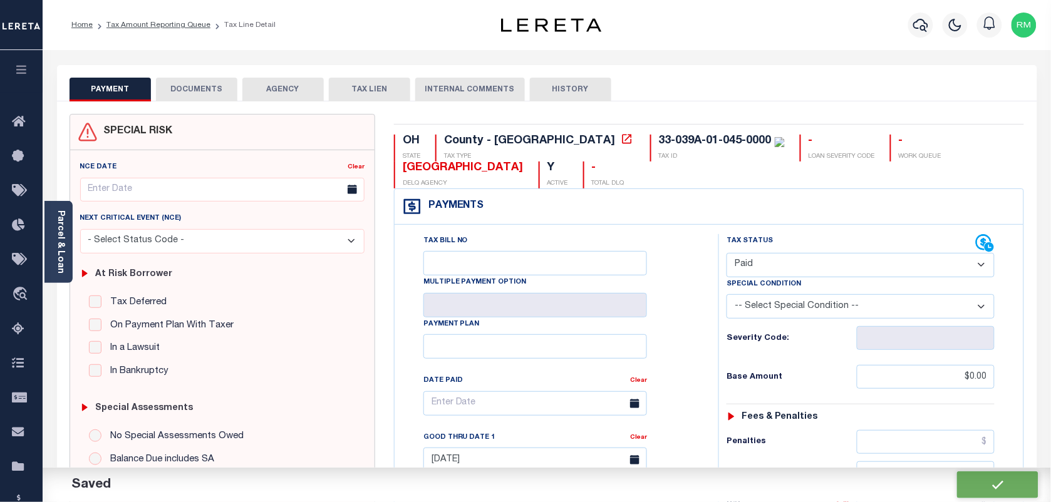
checkbox input "false"
type input "$0"
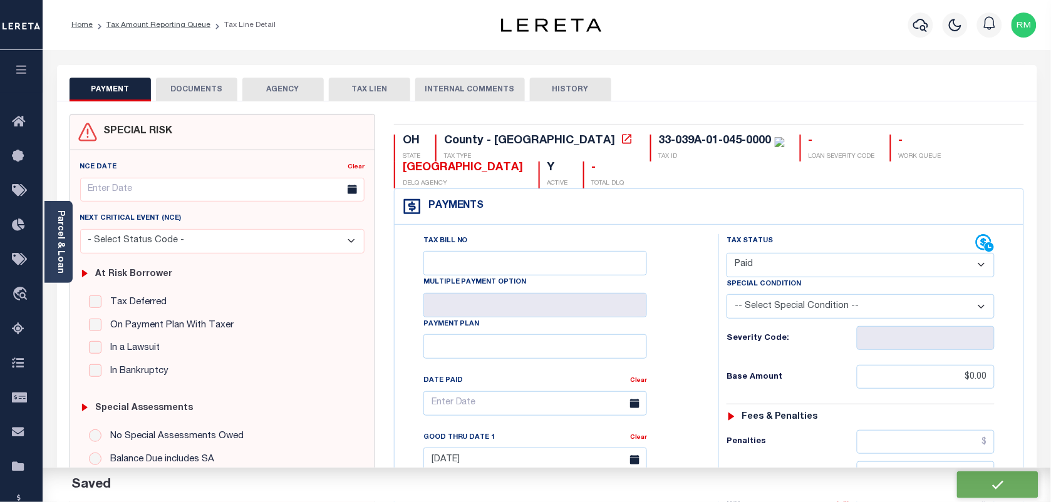
type input "$0"
click at [192, 89] on button "DOCUMENTS" at bounding box center [196, 90] width 81 height 24
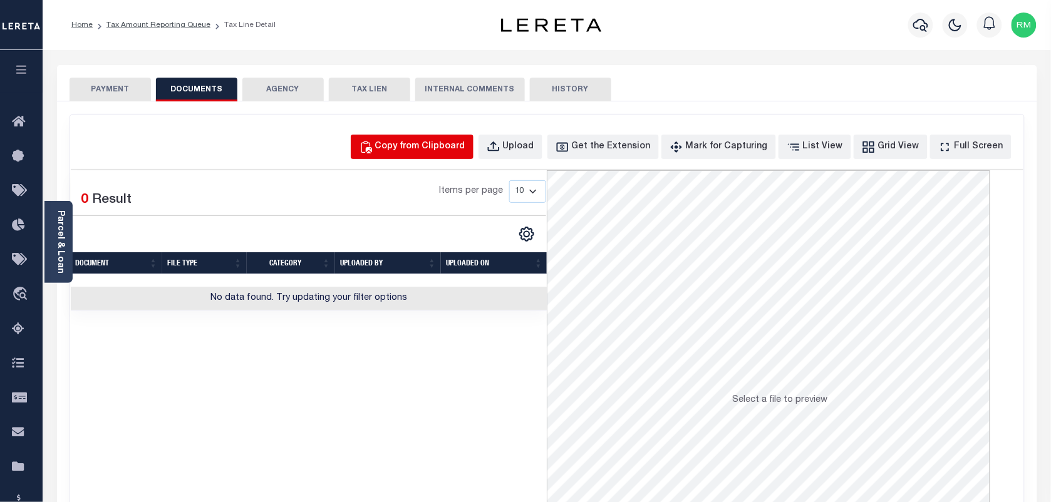
click at [466, 141] on div "Copy from Clipboard" at bounding box center [420, 147] width 90 height 14
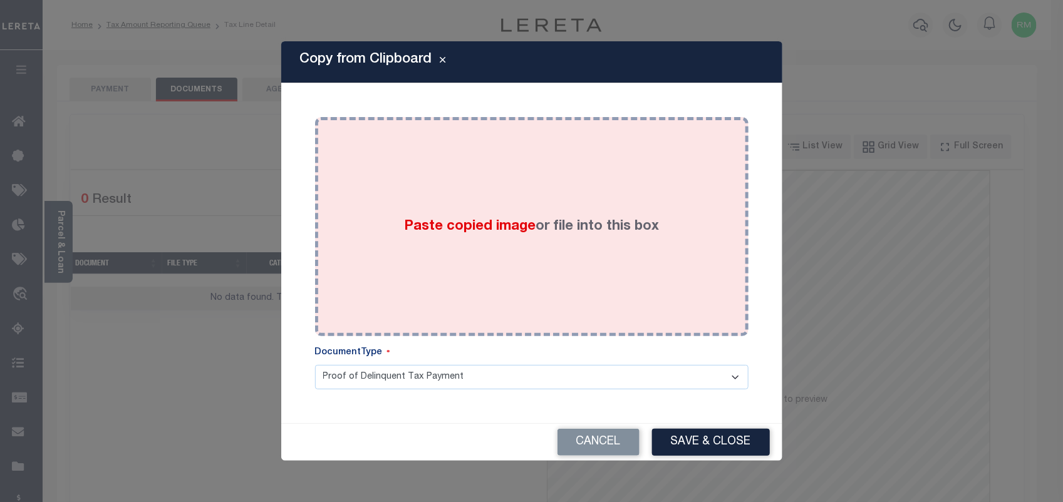
click at [492, 277] on div "Paste copied image or file into this box" at bounding box center [532, 227] width 415 height 200
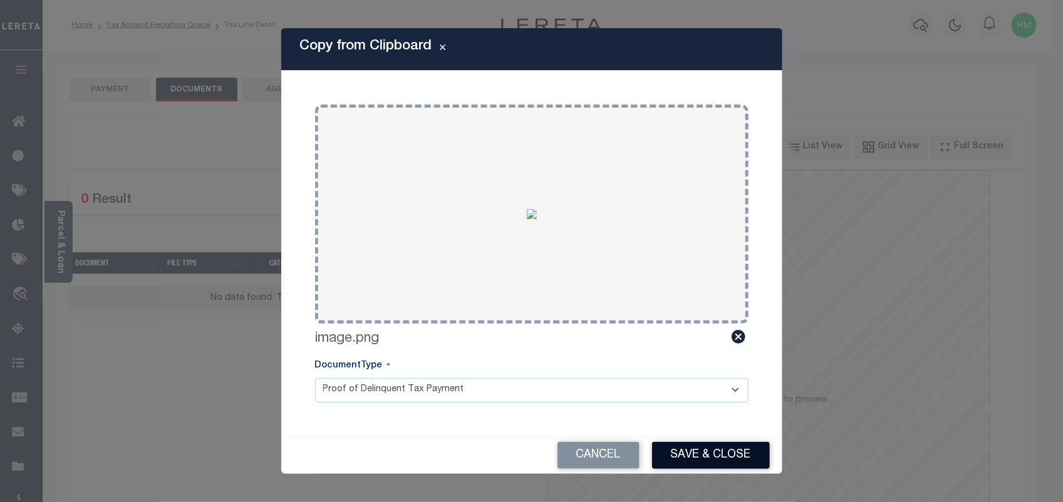
click at [696, 450] on button "Save & Close" at bounding box center [711, 455] width 118 height 27
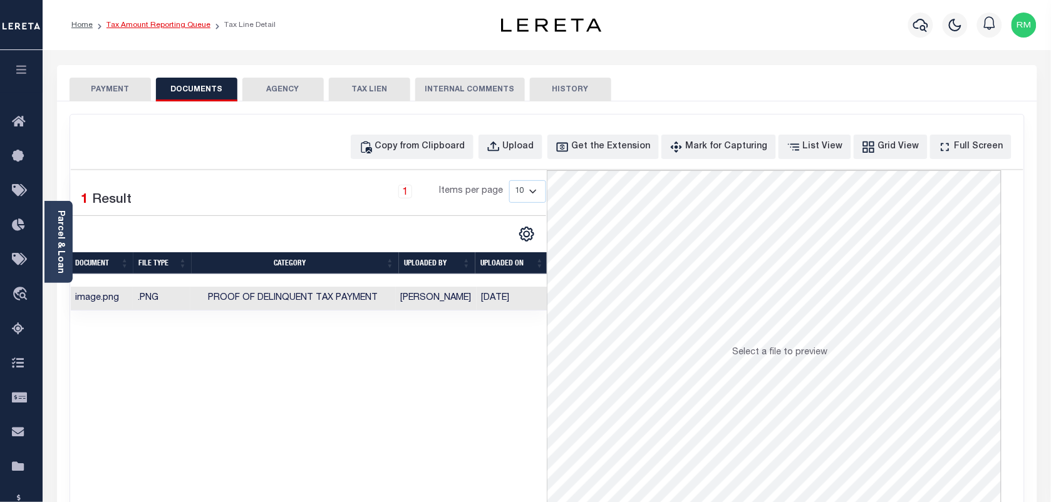
click at [186, 22] on link "Tax Amount Reporting Queue" at bounding box center [159, 25] width 104 height 8
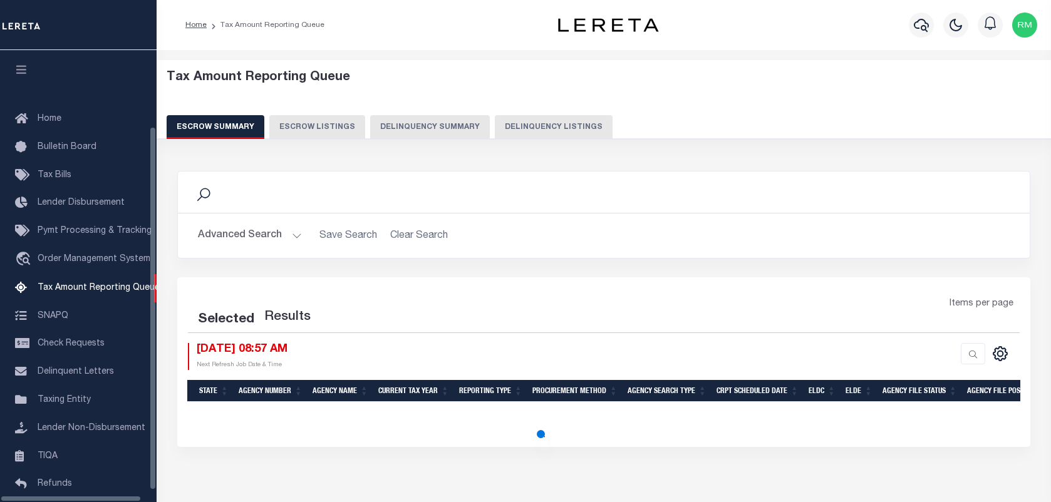
click at [556, 130] on button "Delinquency Listings" at bounding box center [554, 127] width 118 height 24
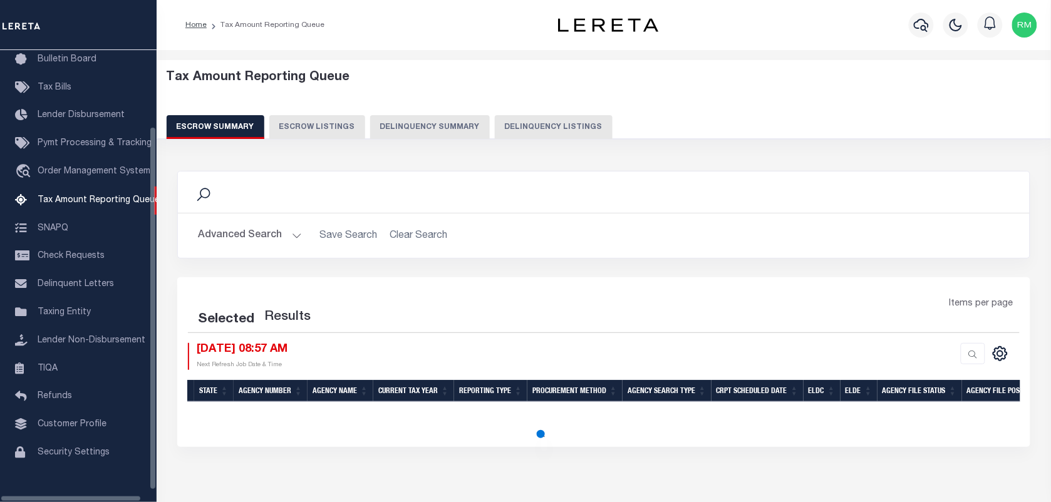
select select "100"
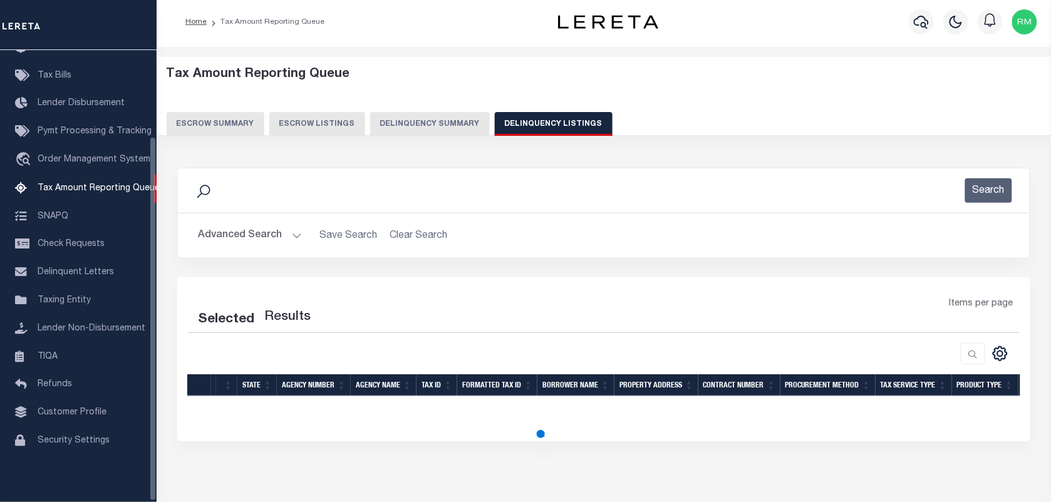
select select "100"
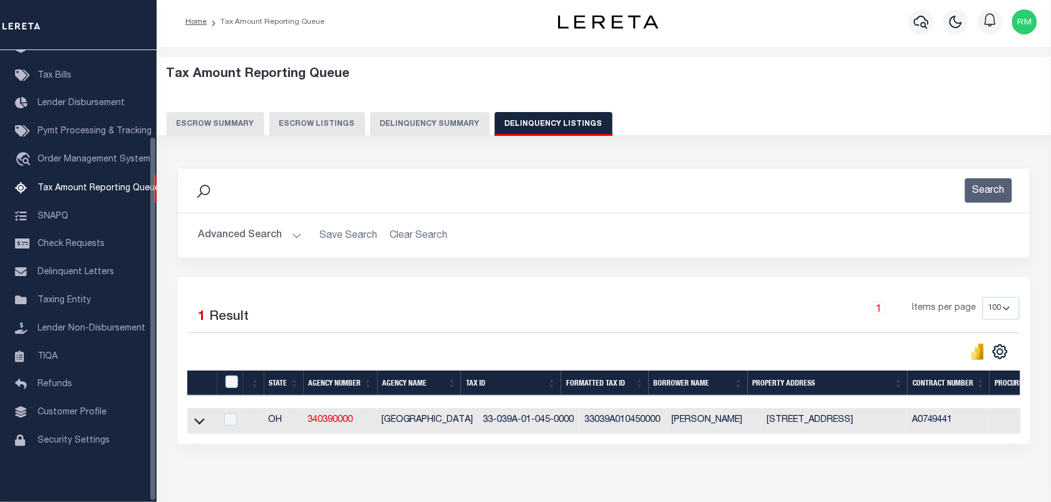
scroll to position [55, 0]
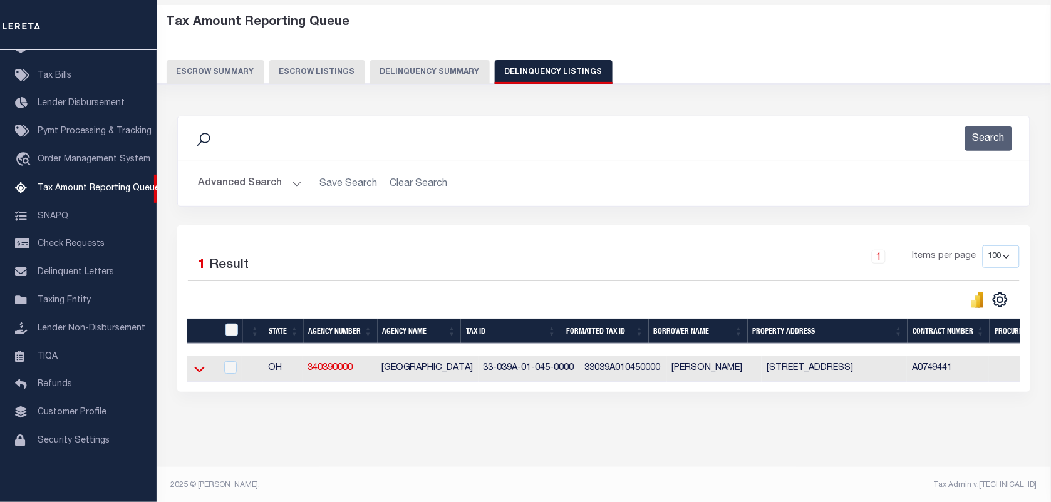
click at [199, 370] on icon at bounding box center [199, 369] width 11 height 13
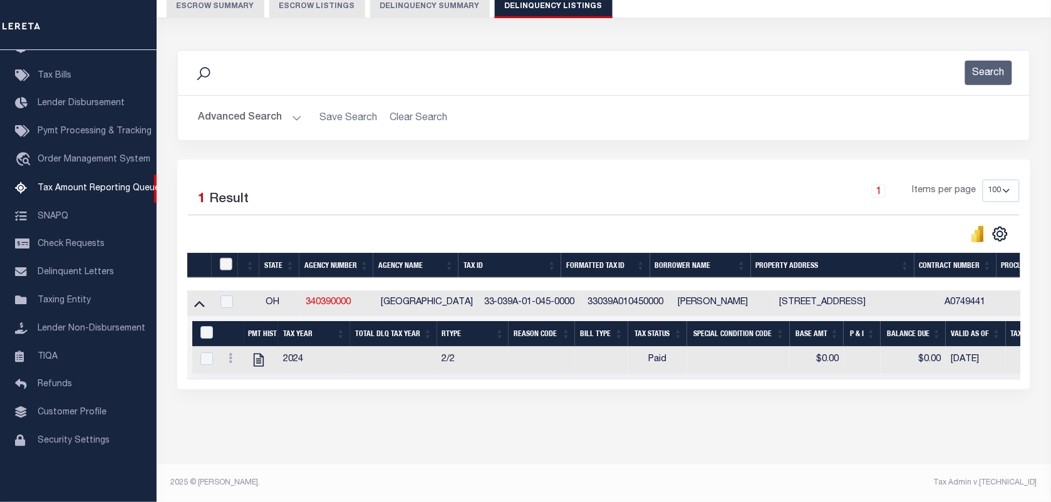
click at [227, 258] on input "checkbox" at bounding box center [226, 264] width 13 height 13
checkbox input "true"
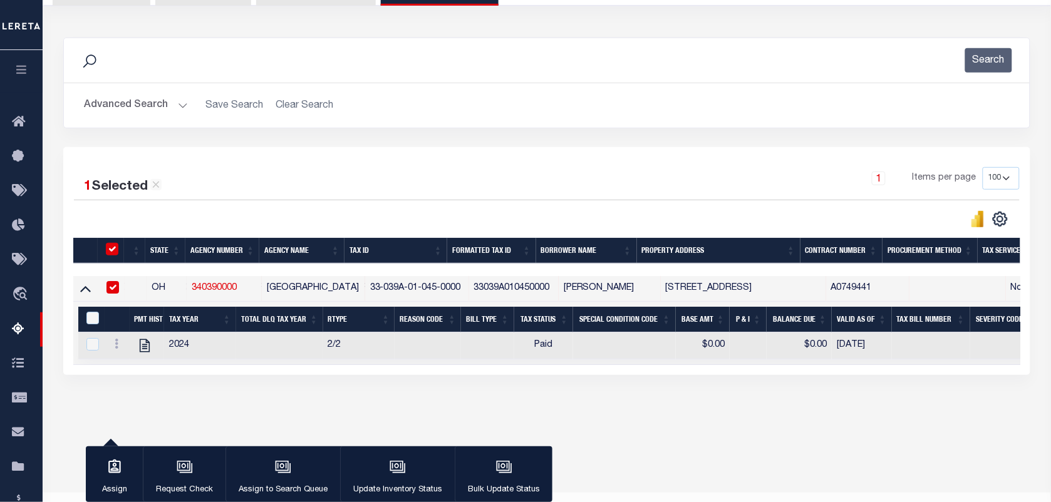
scroll to position [132, 0]
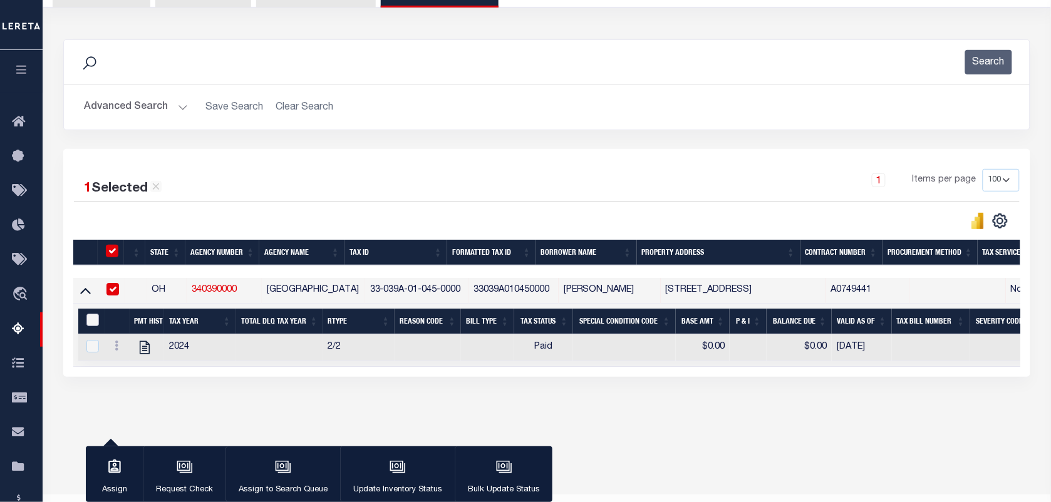
click at [88, 323] on input "&nbsp;" at bounding box center [92, 320] width 13 height 13
checkbox input "true"
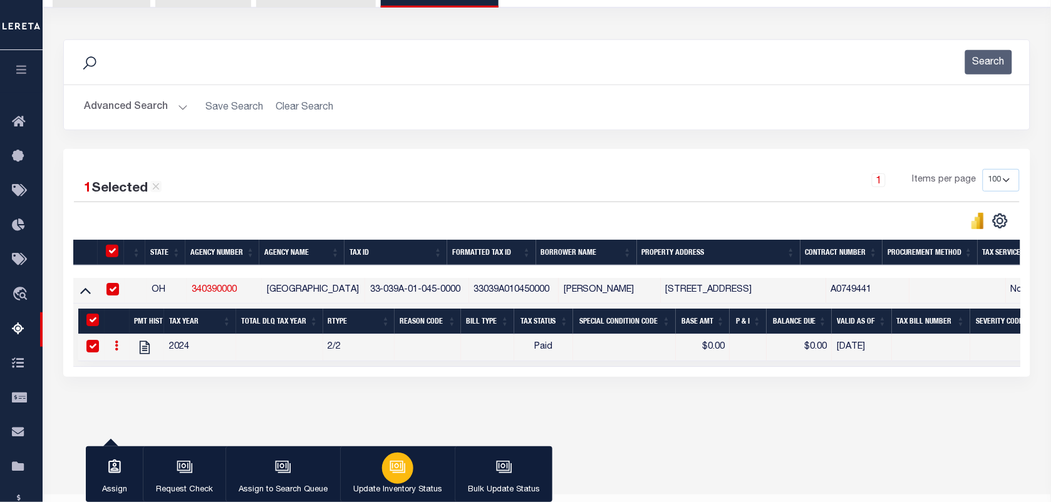
click at [398, 481] on div "button" at bounding box center [397, 468] width 31 height 31
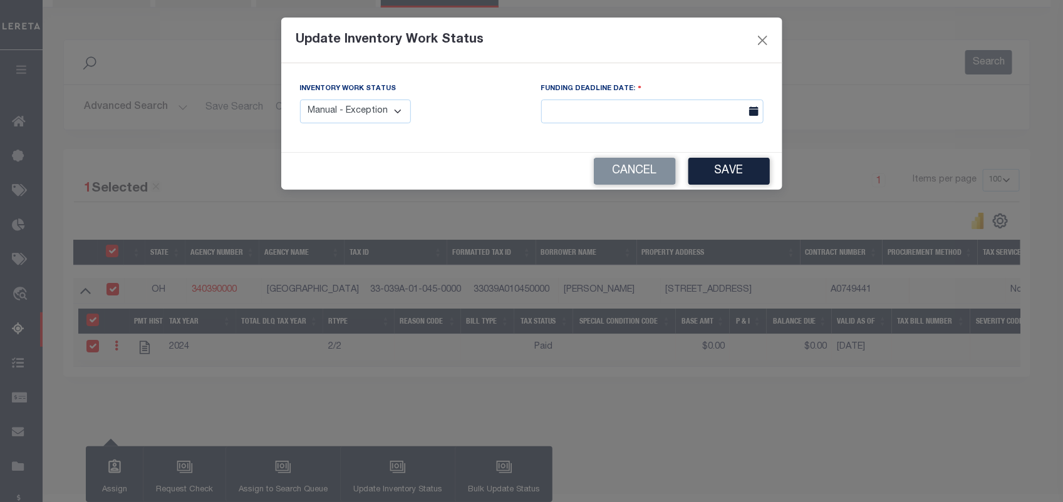
click at [355, 96] on div "Inventory Work Status Manual - Exception Pended - Awaiting Search Late Add Exce…" at bounding box center [356, 102] width 112 height 41
click at [345, 110] on select "Manual - Exception Pended - Awaiting Search Late Add Exception Completed" at bounding box center [356, 112] width 112 height 24
click at [300, 100] on select "Manual - Exception Pended - Awaiting Search Late Add Exception Completed" at bounding box center [356, 112] width 112 height 24
click at [381, 117] on select "Manual - Exception Pended - Awaiting Search Late Add Exception Completed" at bounding box center [356, 112] width 112 height 24
select select "4"
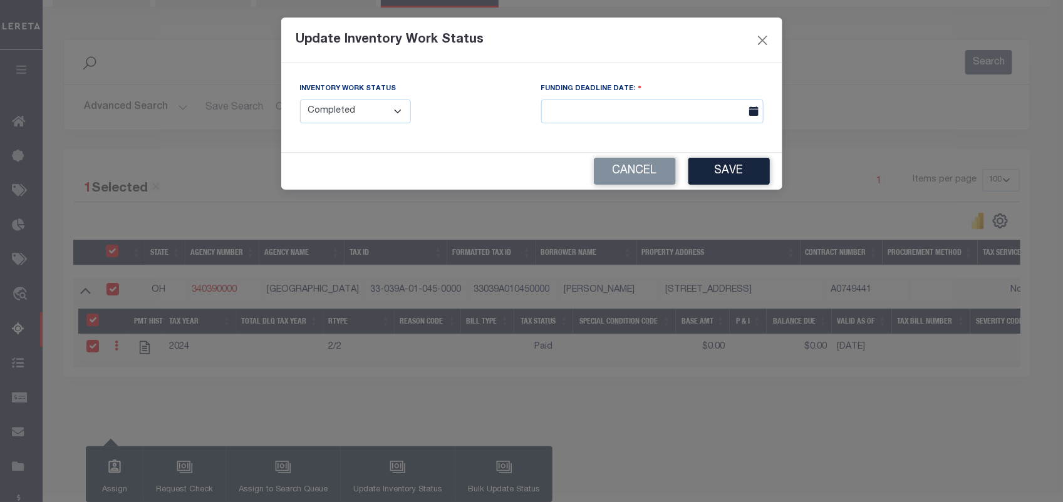
click at [300, 100] on select "Manual - Exception Pended - Awaiting Search Late Add Exception Completed" at bounding box center [356, 112] width 112 height 24
click at [727, 177] on button "Save" at bounding box center [729, 171] width 81 height 27
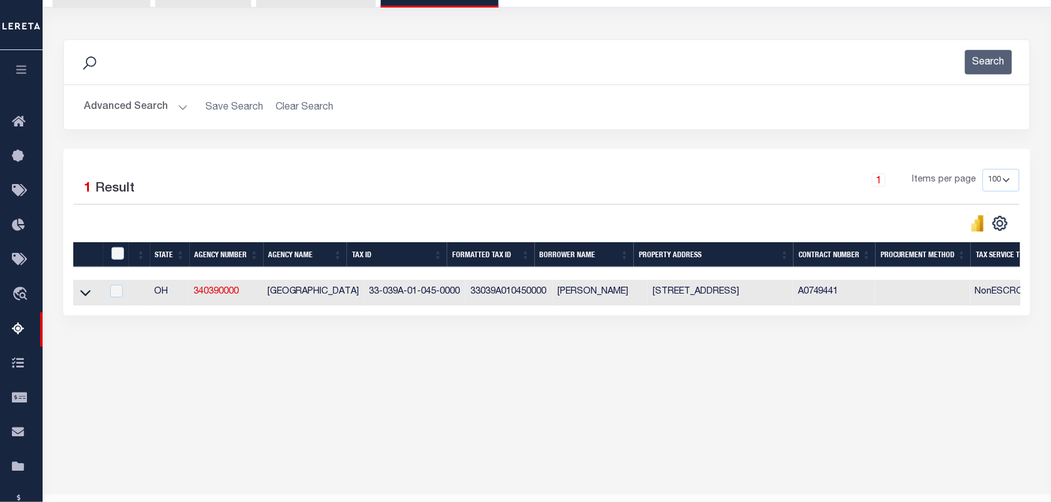
click at [143, 113] on button "Advanced Search" at bounding box center [136, 107] width 104 height 24
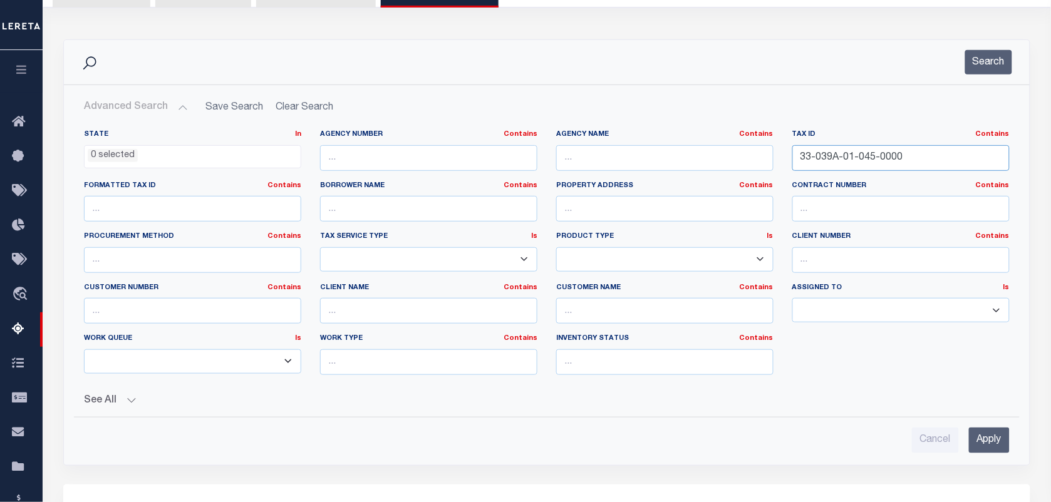
click at [857, 161] on input "33-039A-01-045-0000" at bounding box center [901, 158] width 217 height 26
paste input "400-01-001"
type input "33-0400-01-001-0000"
click at [987, 66] on button "Search" at bounding box center [988, 62] width 47 height 24
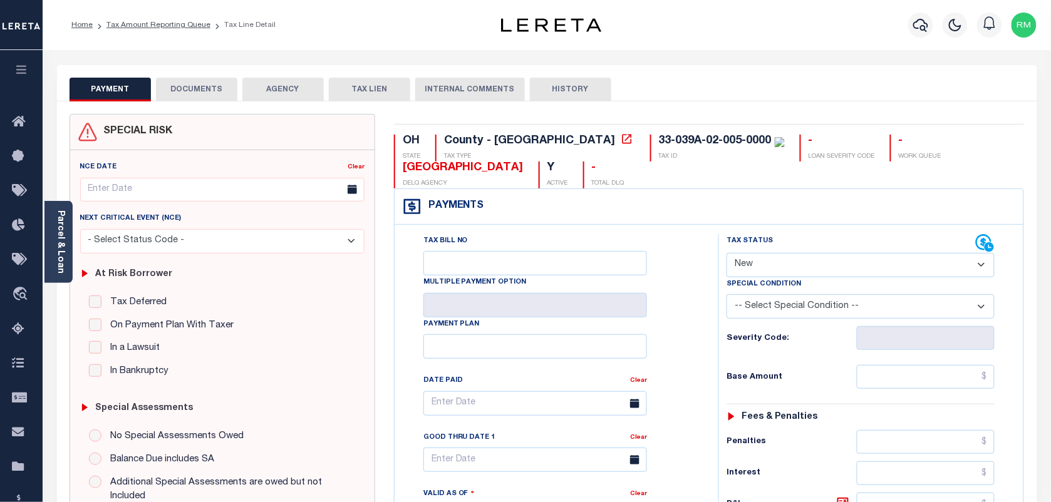
click at [744, 268] on select "- Select Status Code - Open Due/Unpaid Paid Incomplete No Tax Due Internal Refu…" at bounding box center [861, 265] width 268 height 24
select select "PYD"
click at [727, 254] on select "- Select Status Code - Open Due/Unpaid Paid Incomplete No Tax Due Internal Refu…" at bounding box center [861, 265] width 268 height 24
type input "[DATE]"
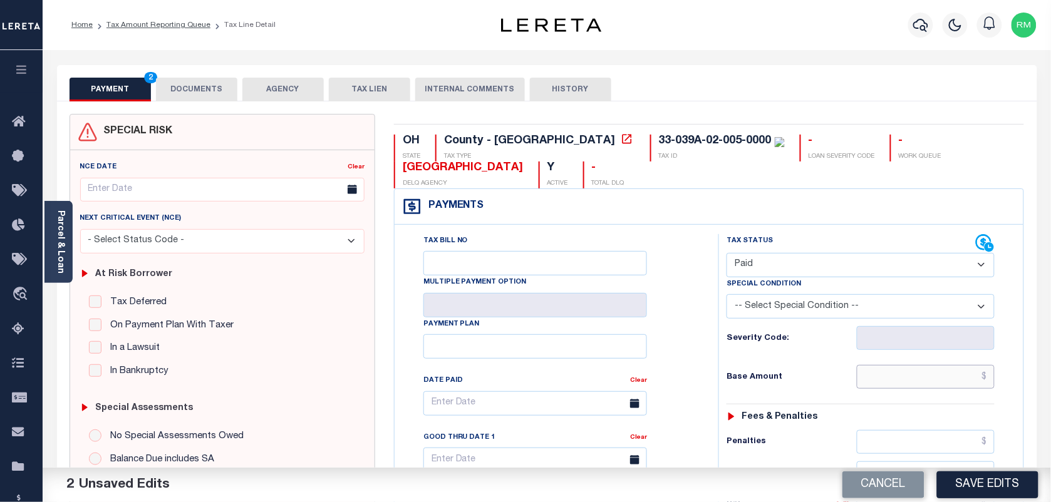
click at [919, 383] on input "text" at bounding box center [926, 377] width 138 height 24
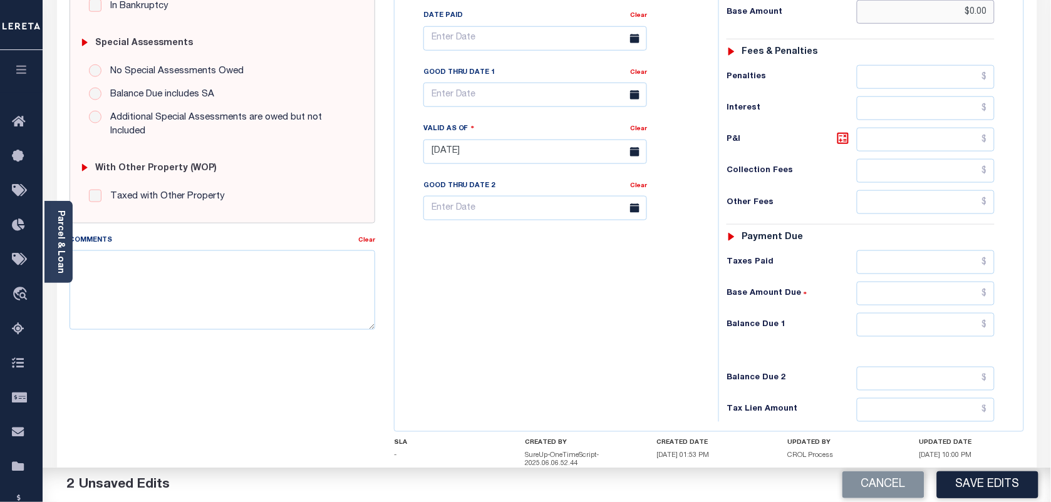
scroll to position [392, 0]
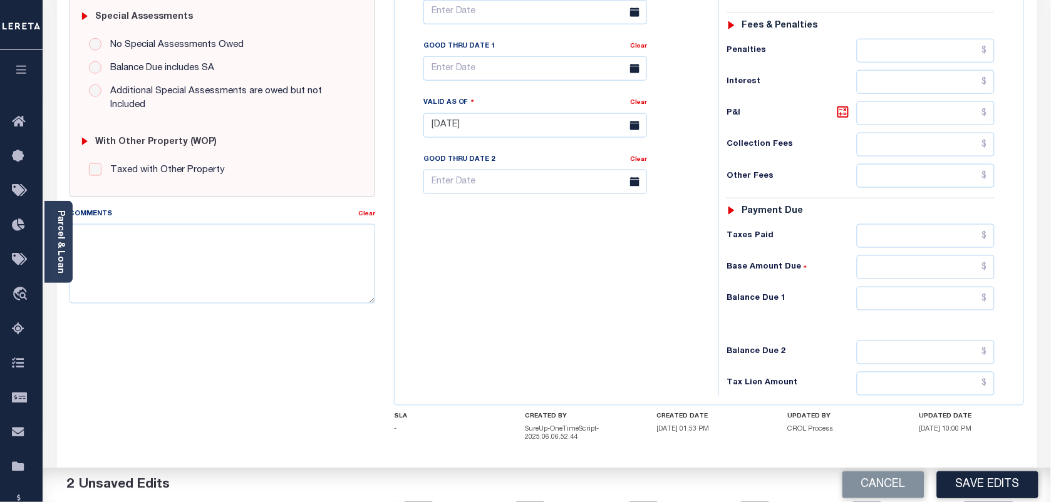
type input "$0.00"
click at [919, 311] on input "text" at bounding box center [926, 299] width 138 height 24
type input "$0.00"
click at [509, 67] on input "text" at bounding box center [536, 68] width 224 height 24
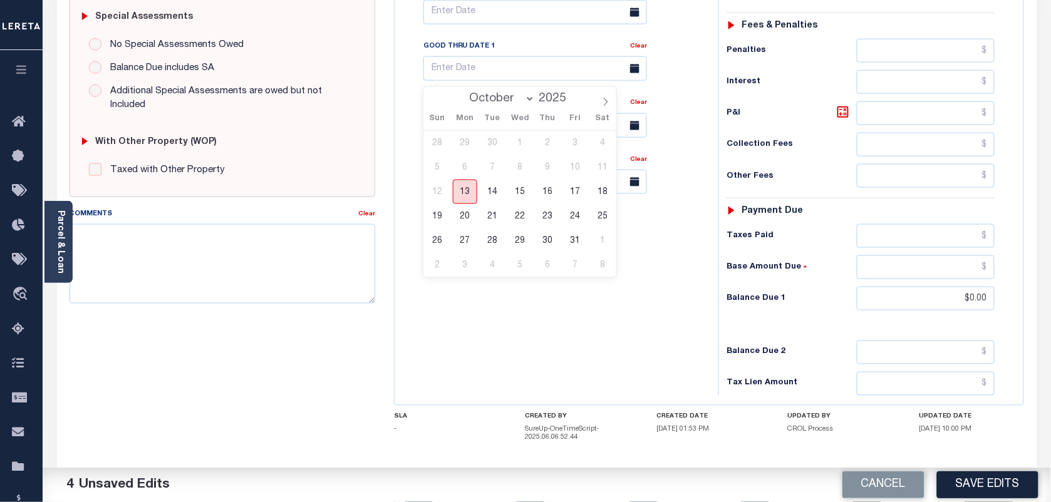
click at [466, 196] on span "13" at bounding box center [465, 192] width 24 height 24
type input "[DATE]"
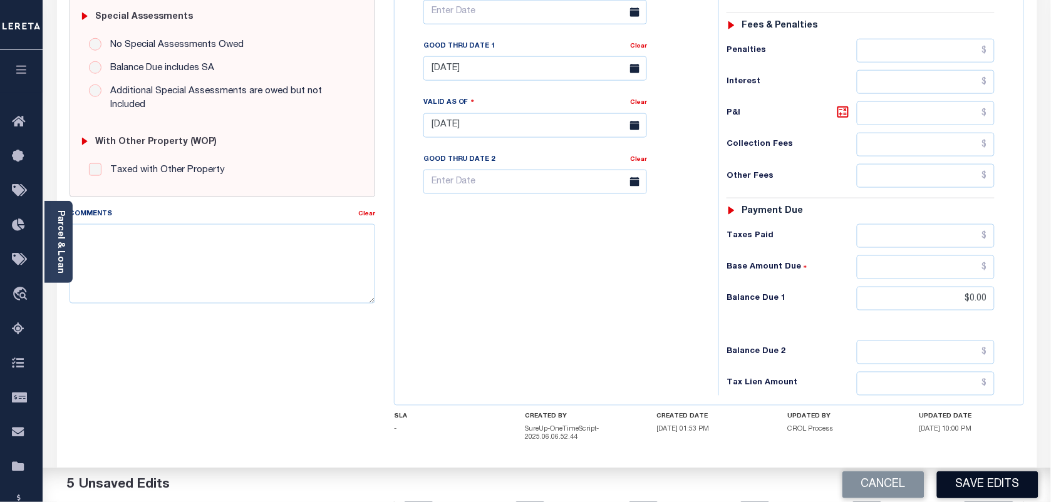
click at [981, 486] on button "Save Edits" at bounding box center [987, 485] width 101 height 27
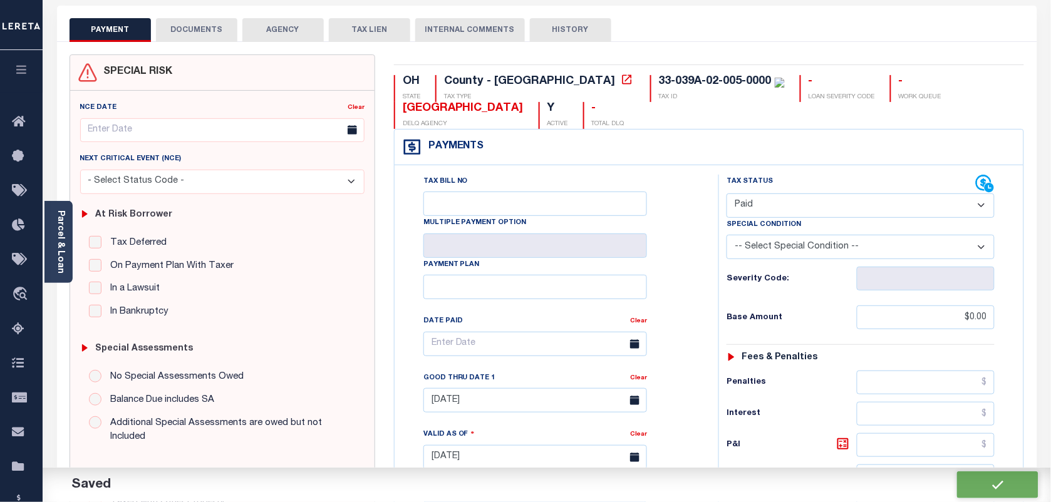
checkbox input "false"
type input "$0"
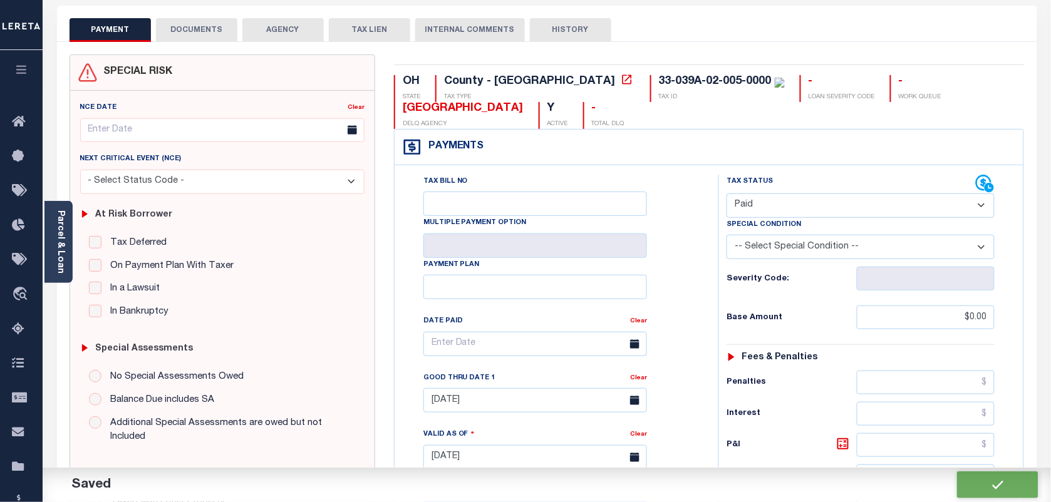
type input "$0"
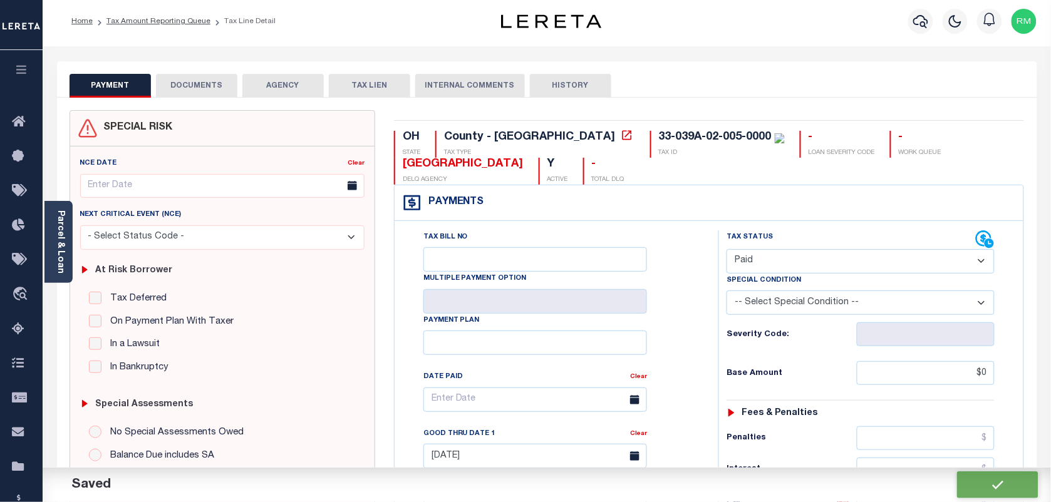
scroll to position [0, 0]
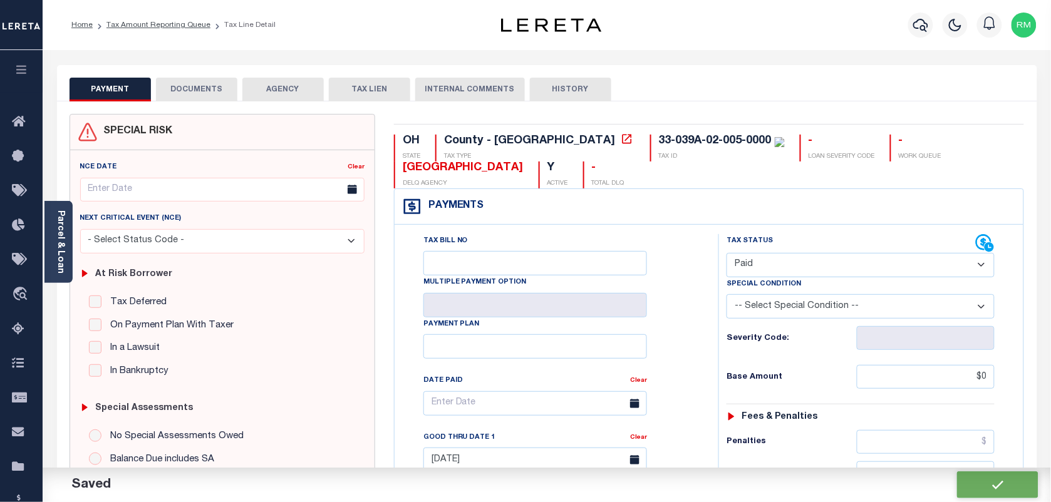
click at [189, 83] on button "DOCUMENTS" at bounding box center [196, 90] width 81 height 24
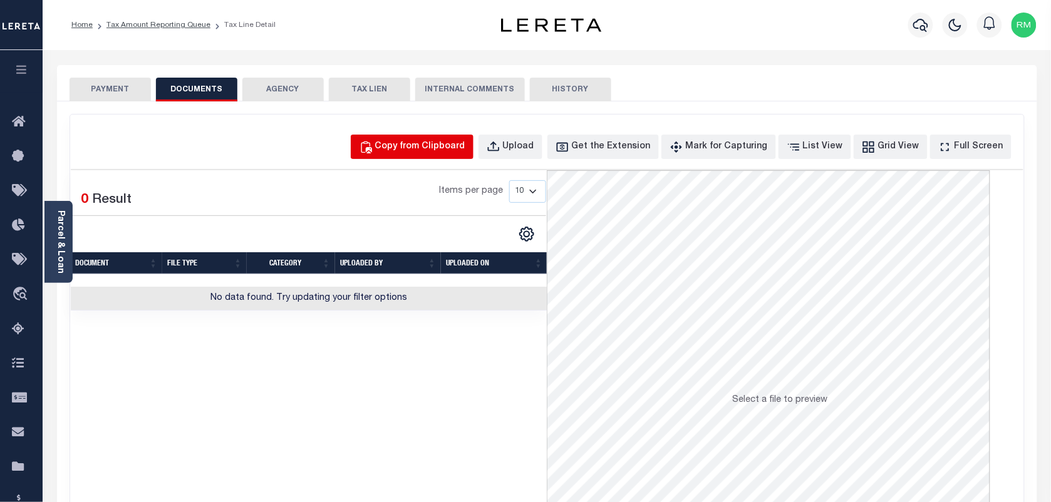
click at [420, 146] on div "Copy from Clipboard" at bounding box center [420, 147] width 90 height 14
select select "POP"
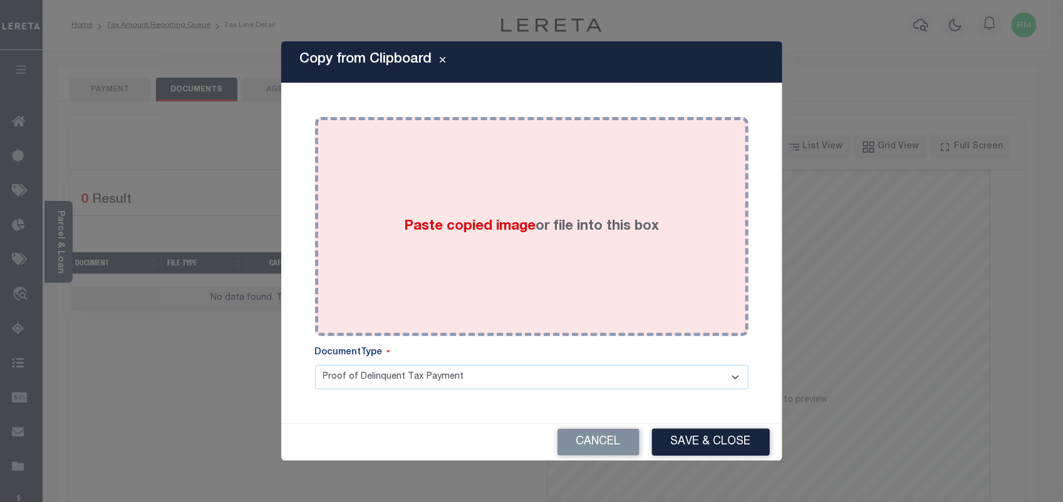
click at [399, 207] on div "Paste copied image or file into this box" at bounding box center [532, 227] width 415 height 200
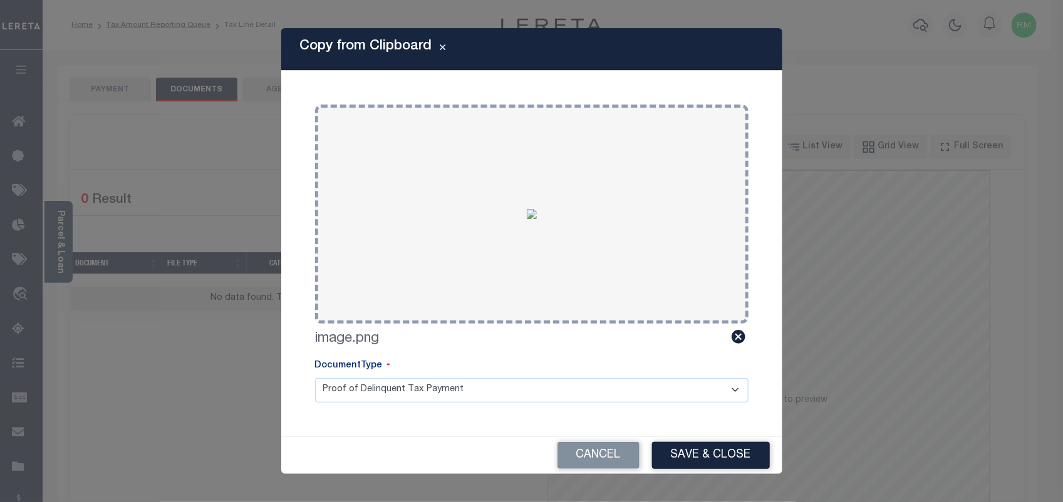
click at [717, 471] on div "Cancel Save & Close" at bounding box center [531, 455] width 501 height 37
click at [737, 458] on button "Save & Close" at bounding box center [711, 455] width 118 height 27
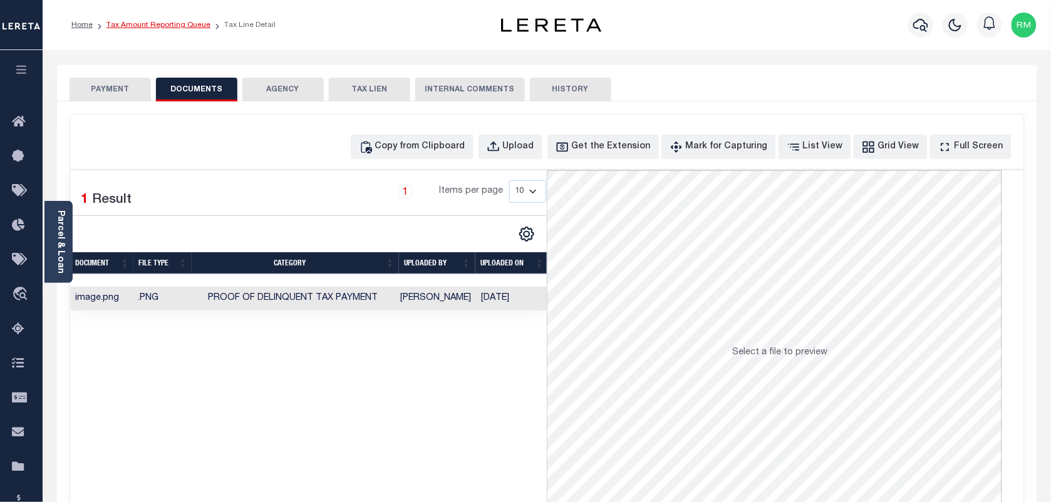
click at [154, 25] on link "Tax Amount Reporting Queue" at bounding box center [159, 25] width 104 height 8
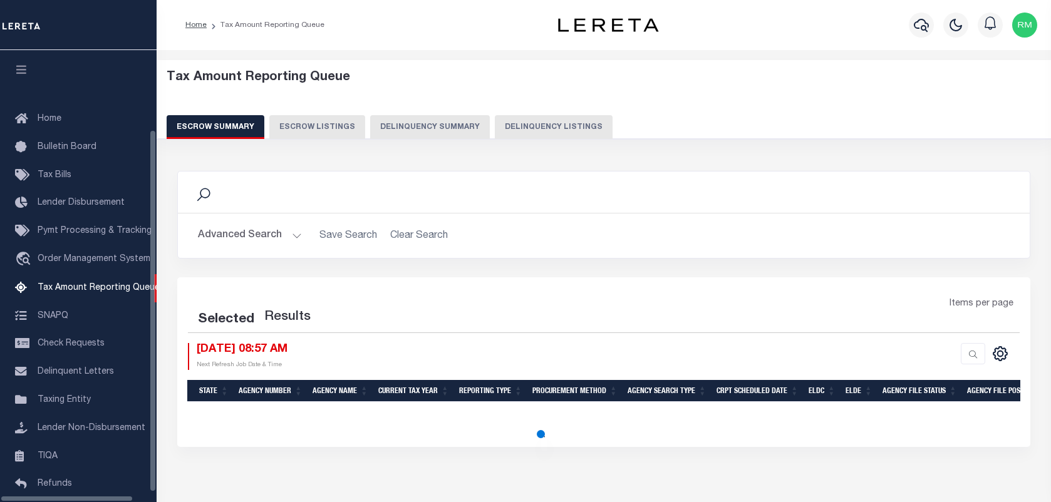
click at [539, 124] on button "Delinquency Listings" at bounding box center [554, 127] width 118 height 24
select select "100"
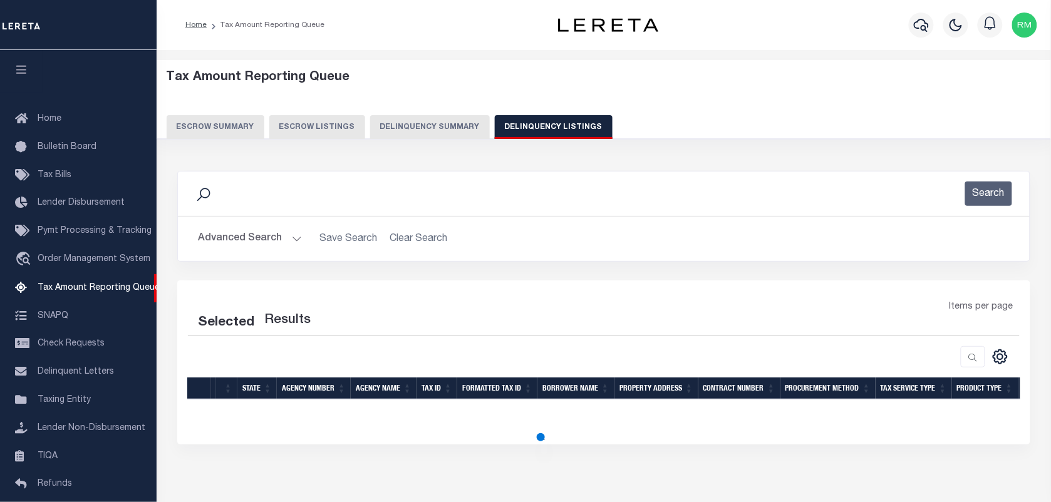
scroll to position [95, 0]
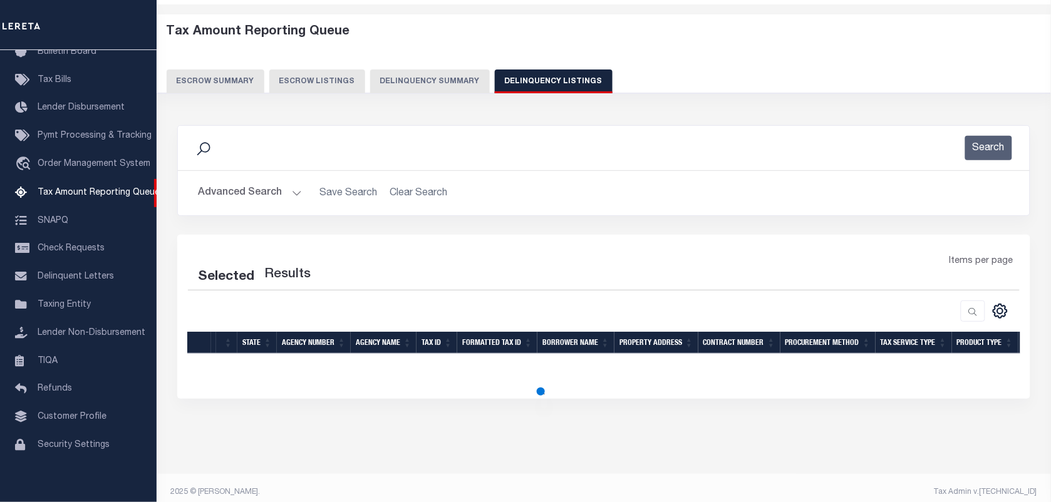
select select "100"
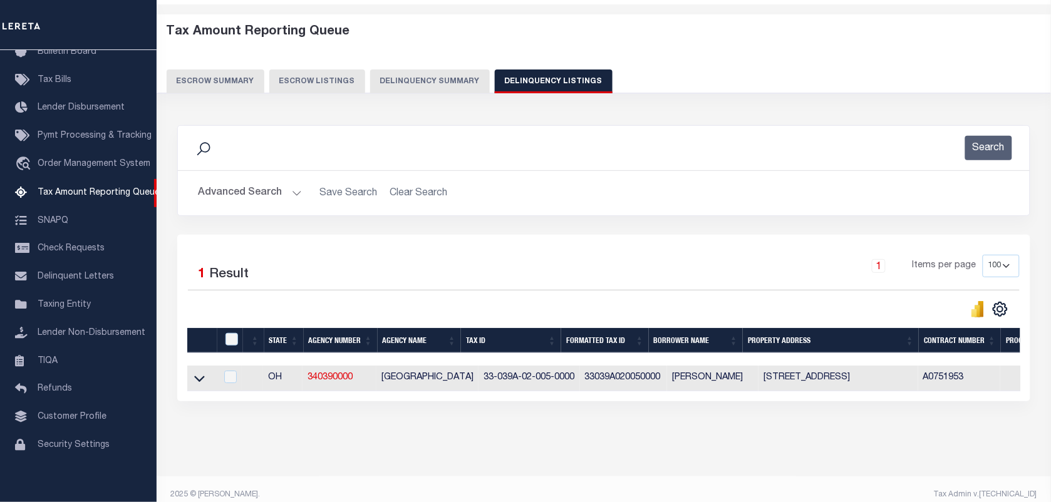
scroll to position [65, 0]
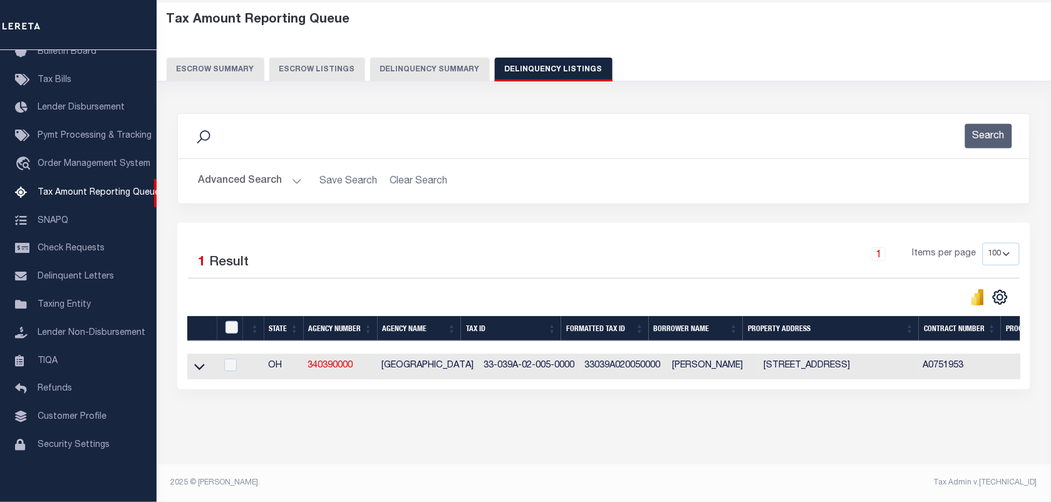
click at [207, 362] on td at bounding box center [201, 367] width 29 height 26
checkbox input "true"
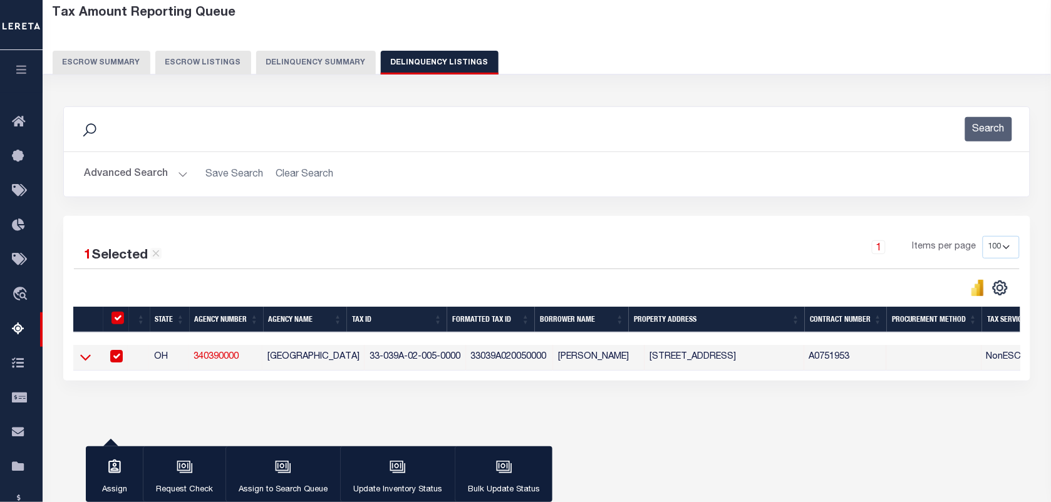
click at [86, 362] on icon at bounding box center [85, 357] width 11 height 13
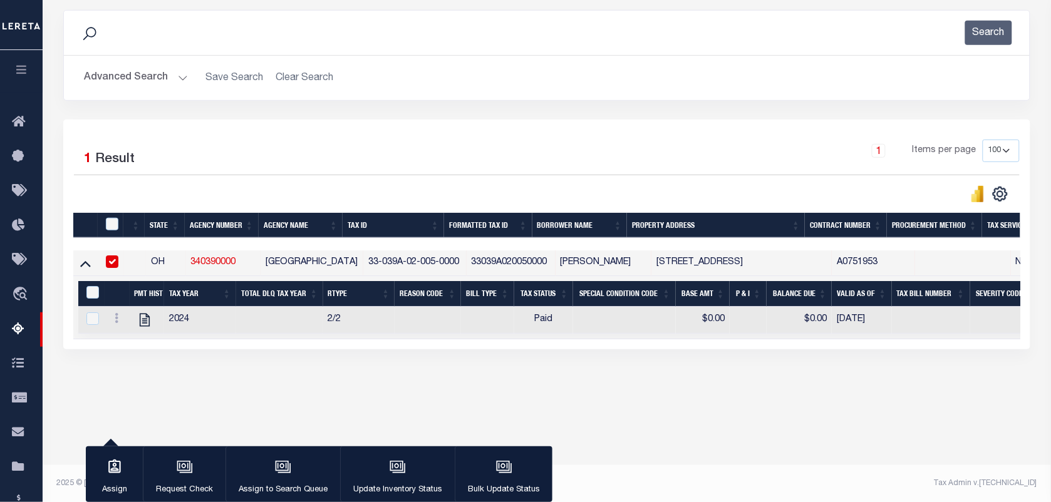
scroll to position [114, 0]
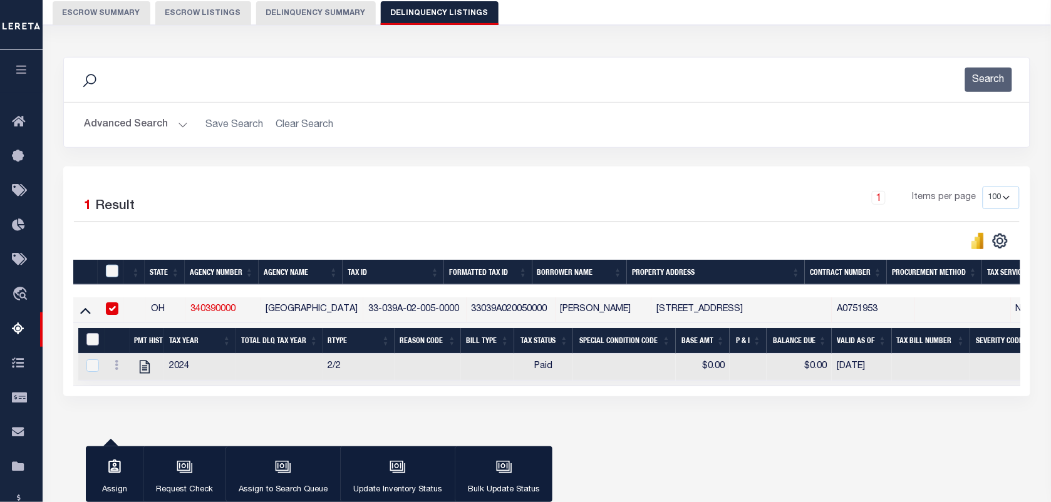
click at [86, 338] on input "&nbsp;" at bounding box center [92, 339] width 13 height 13
checkbox input "true"
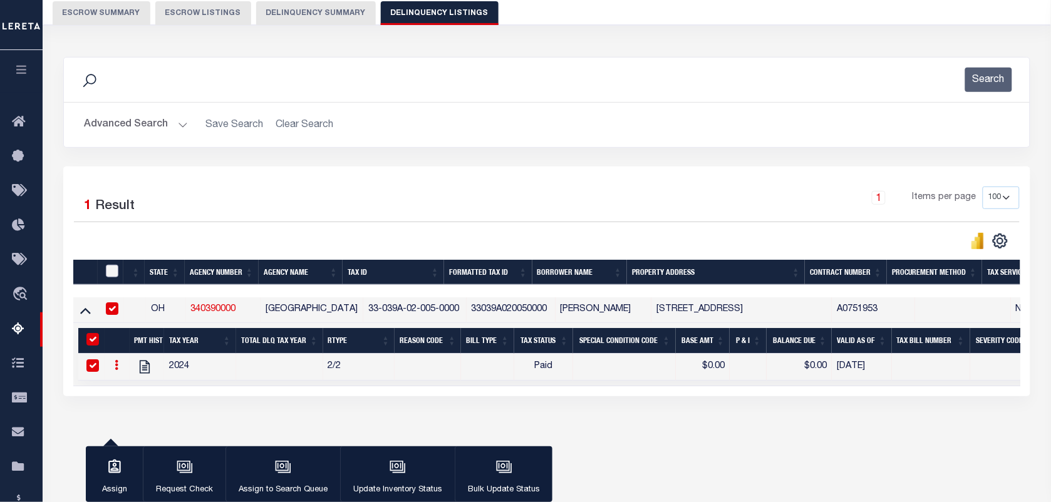
click at [106, 273] on input "checkbox" at bounding box center [112, 271] width 13 height 13
checkbox input "true"
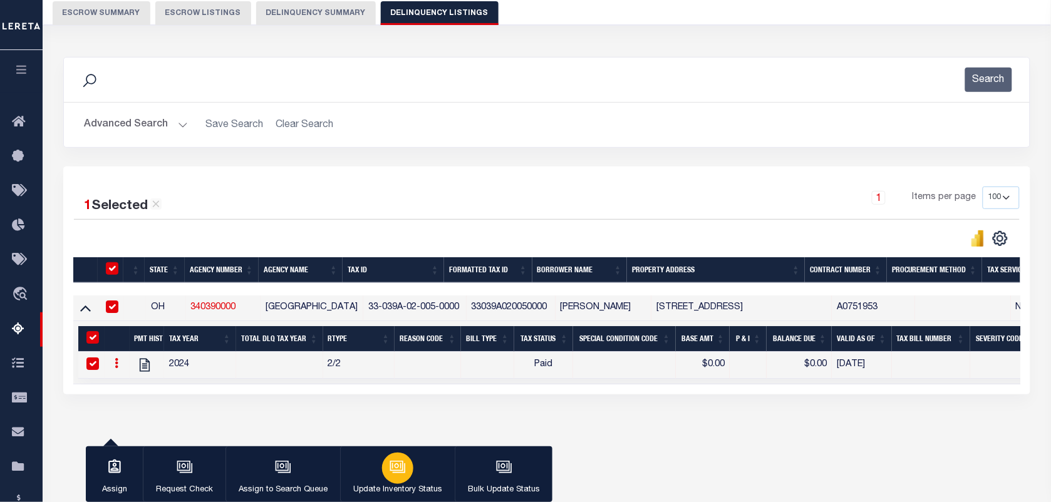
click at [393, 473] on icon "button" at bounding box center [399, 468] width 13 height 9
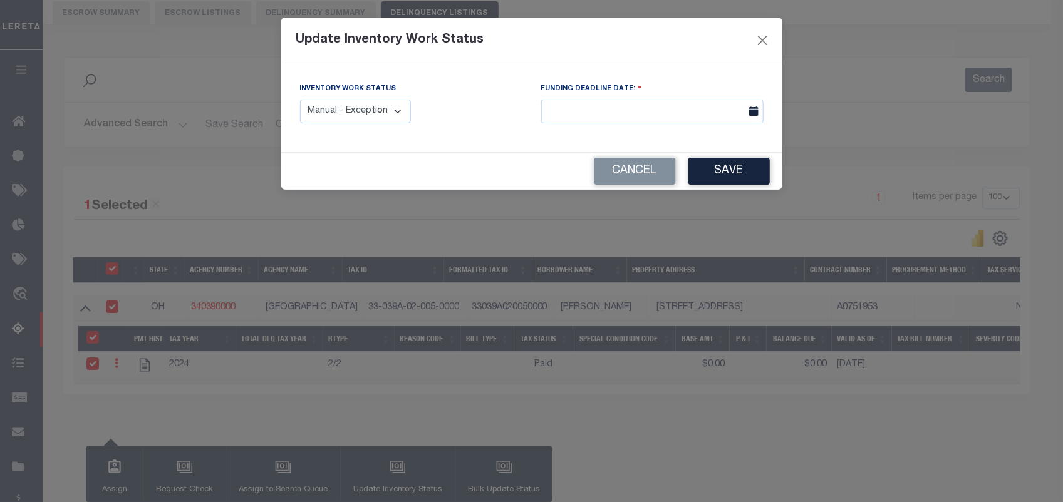
click at [388, 117] on select "Manual - Exception Pended - Awaiting Search Late Add Exception Completed" at bounding box center [356, 112] width 112 height 24
select select "4"
click at [300, 100] on select "Manual - Exception Pended - Awaiting Search Late Add Exception Completed" at bounding box center [356, 112] width 112 height 24
click at [735, 167] on button "Save" at bounding box center [729, 171] width 81 height 27
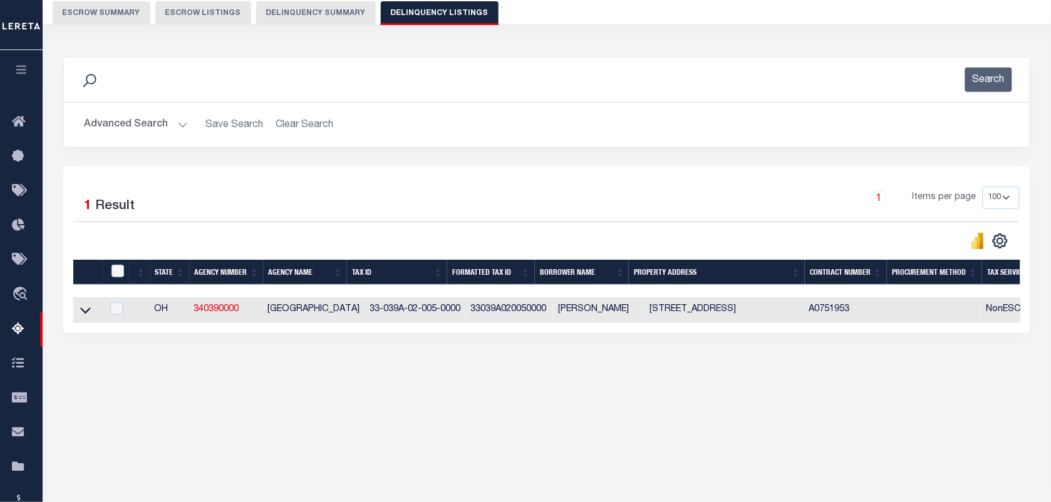
click at [152, 138] on div "Advanced Search Save Search Clear Search tblassign_wrapper_dynamictable_____Def…" at bounding box center [547, 125] width 966 height 44
click at [146, 121] on button "Advanced Search" at bounding box center [136, 125] width 104 height 24
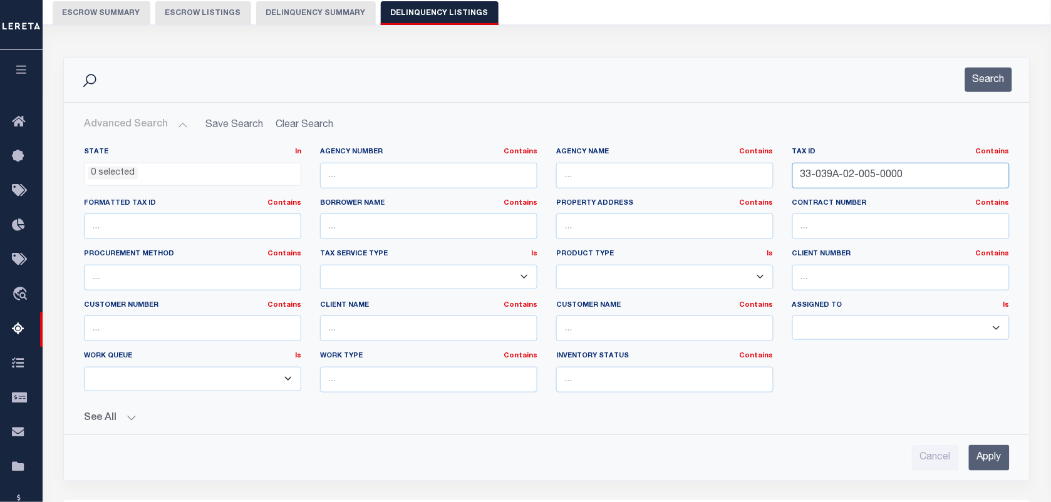
click at [836, 165] on input "33-039A-02-005-0000" at bounding box center [901, 176] width 217 height 26
paste input "400-01-003"
type input "33-0400-01-003-0000"
click at [969, 85] on button "Search" at bounding box center [988, 80] width 47 height 24
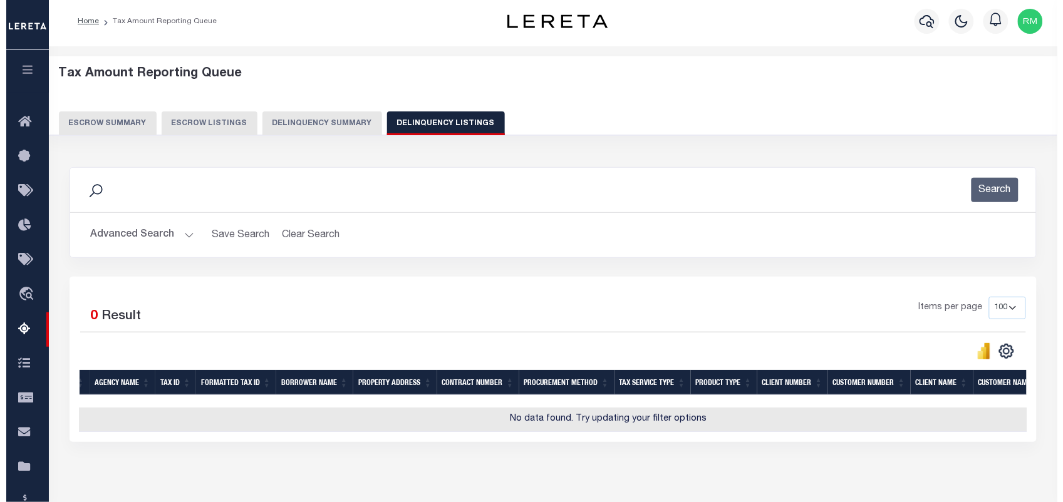
scroll to position [0, 0]
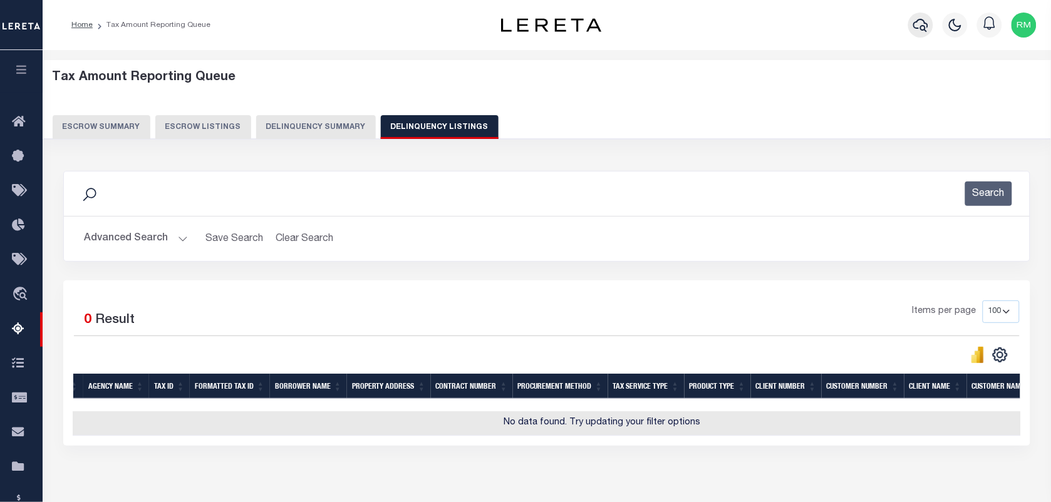
click at [918, 23] on icon "button" at bounding box center [920, 25] width 15 height 15
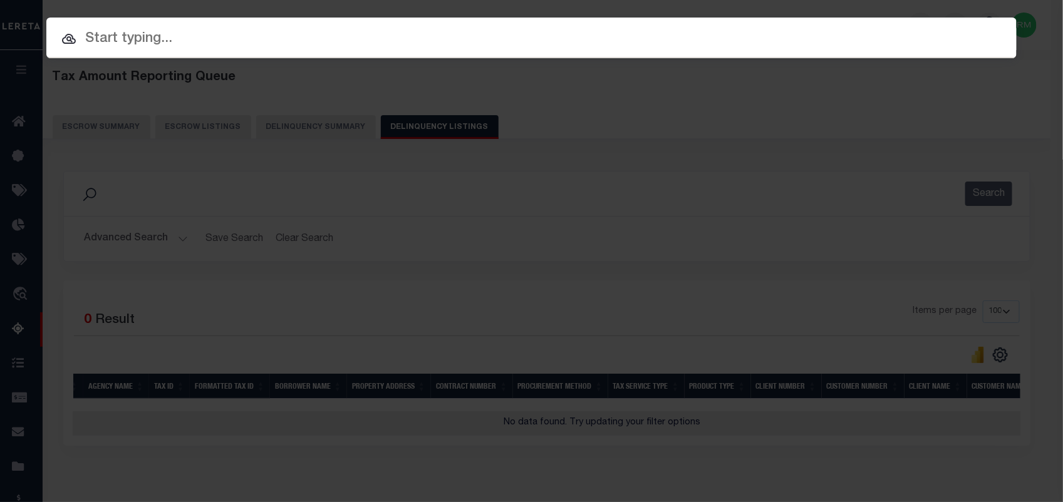
paste input "33-0400-01-003-0000"
type input "33-0400-01-003-0000"
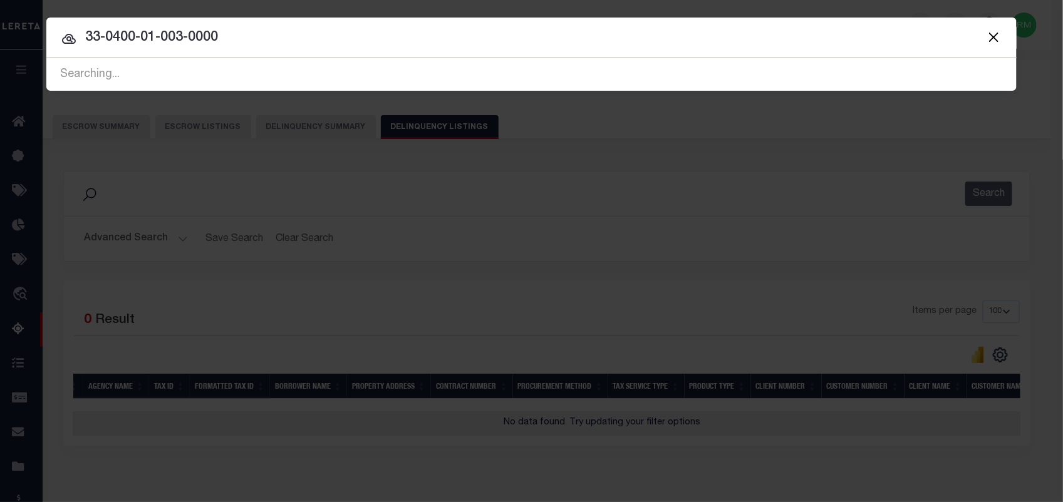
click at [287, 44] on input "33-0400-01-003-0000" at bounding box center [531, 38] width 970 height 22
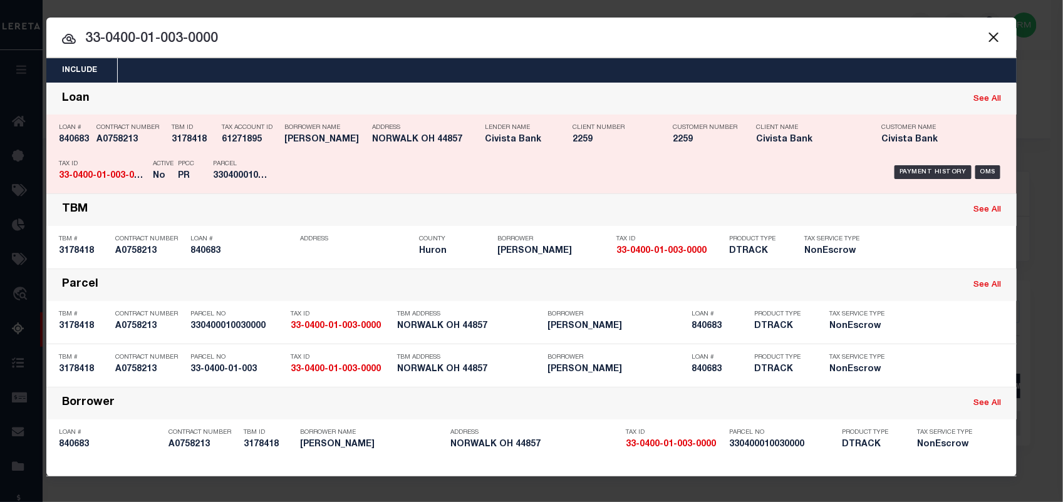
click at [383, 169] on div "Payment History OMS" at bounding box center [646, 172] width 716 height 36
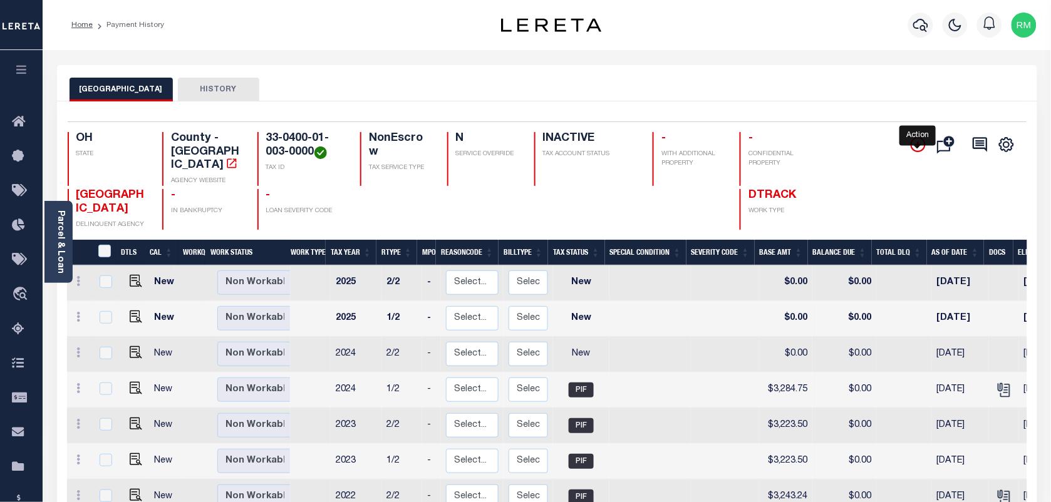
click at [918, 145] on icon "" at bounding box center [918, 145] width 6 height 6
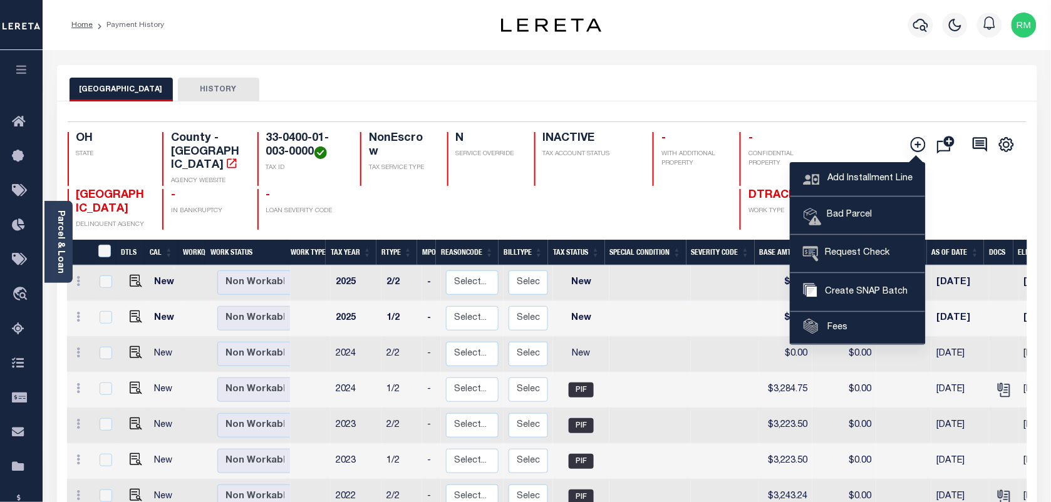
click at [972, 195] on div "Add Installment Line [GEOGRAPHIC_DATA] Request Check" at bounding box center [958, 181] width 117 height 98
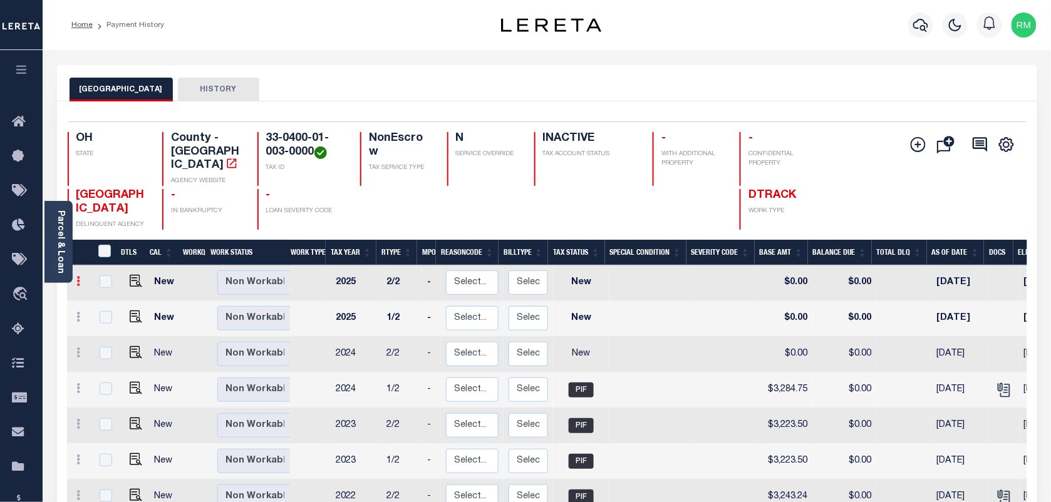
click at [78, 276] on icon at bounding box center [79, 281] width 4 height 10
click at [100, 293] on link at bounding box center [108, 303] width 43 height 21
checkbox input "true"
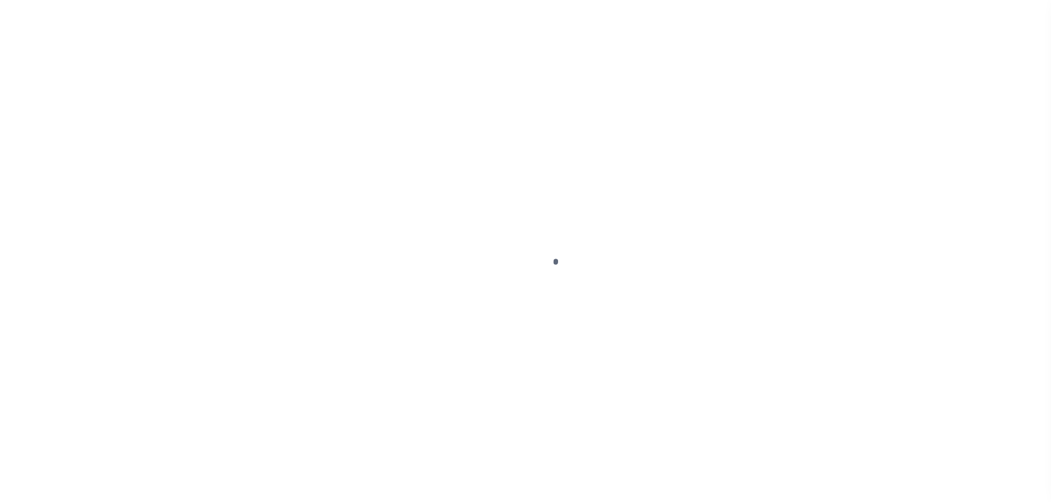
select select "NW2"
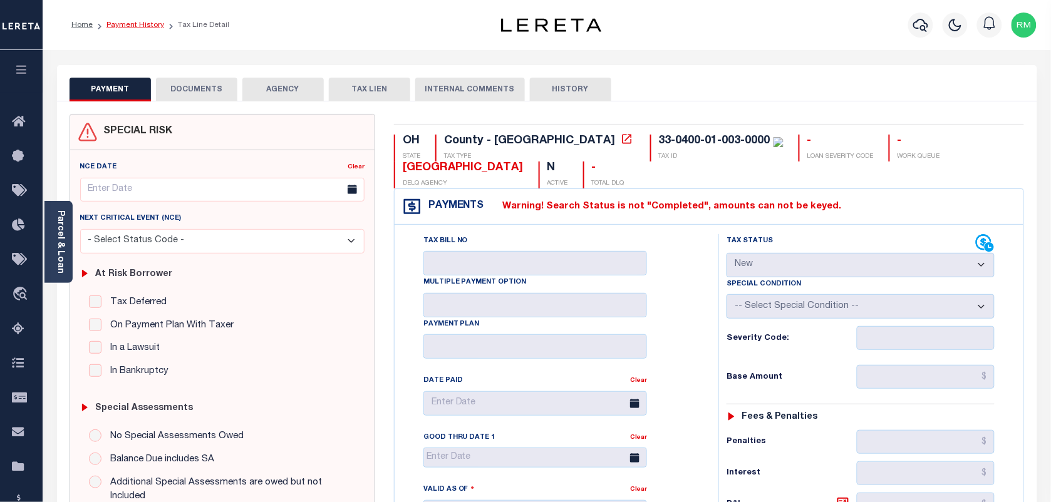
click at [144, 26] on link "Payment History" at bounding box center [136, 25] width 58 height 8
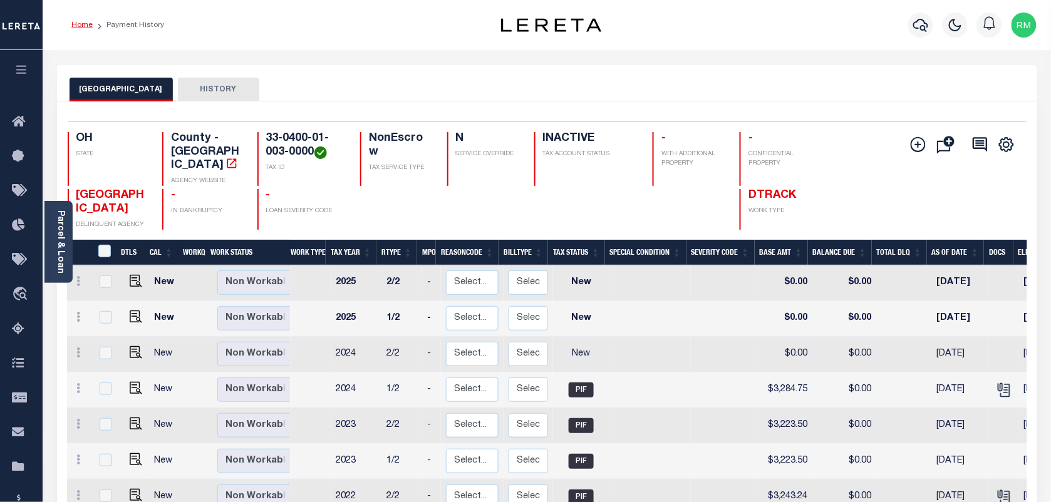
click at [83, 23] on link "Home" at bounding box center [81, 25] width 21 height 8
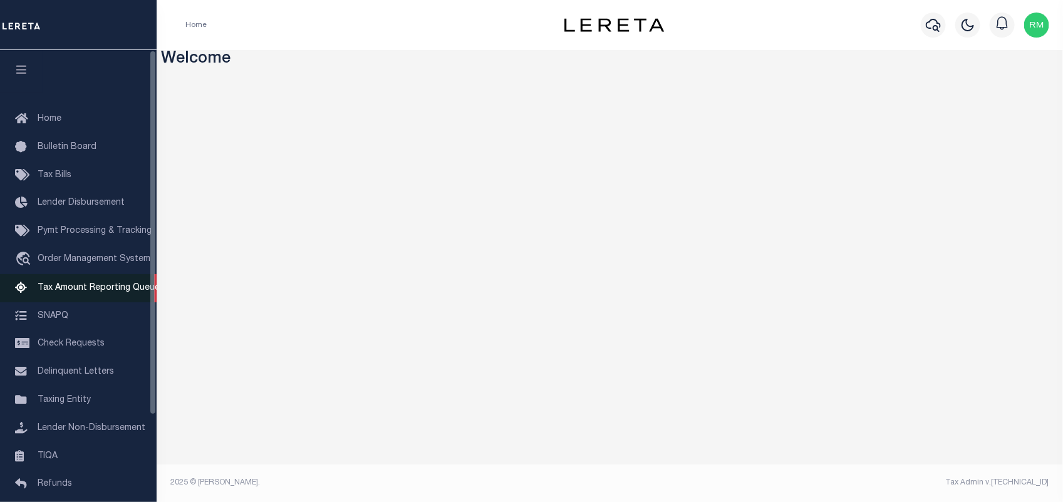
click at [91, 287] on span "Tax Amount Reporting Queue" at bounding box center [99, 288] width 122 height 9
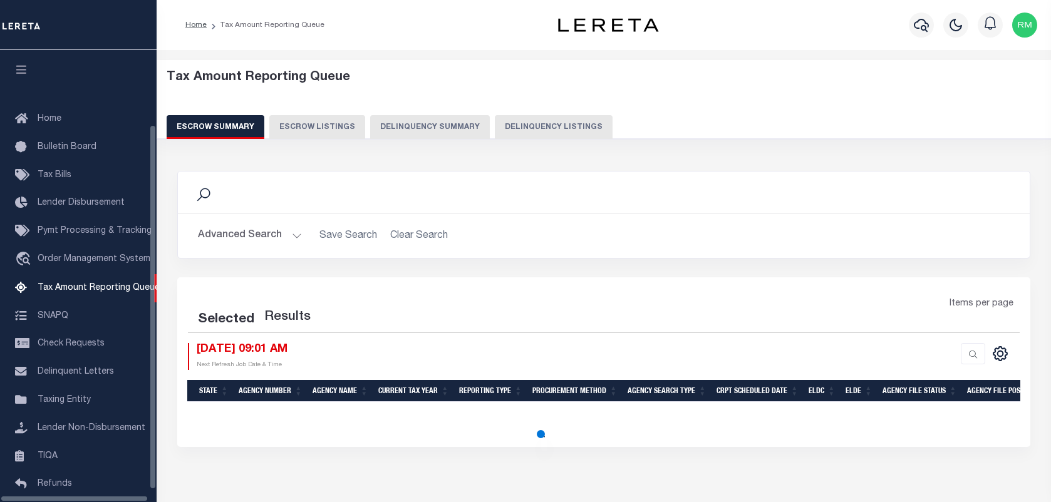
click at [580, 123] on button "Delinquency Listings" at bounding box center [554, 127] width 118 height 24
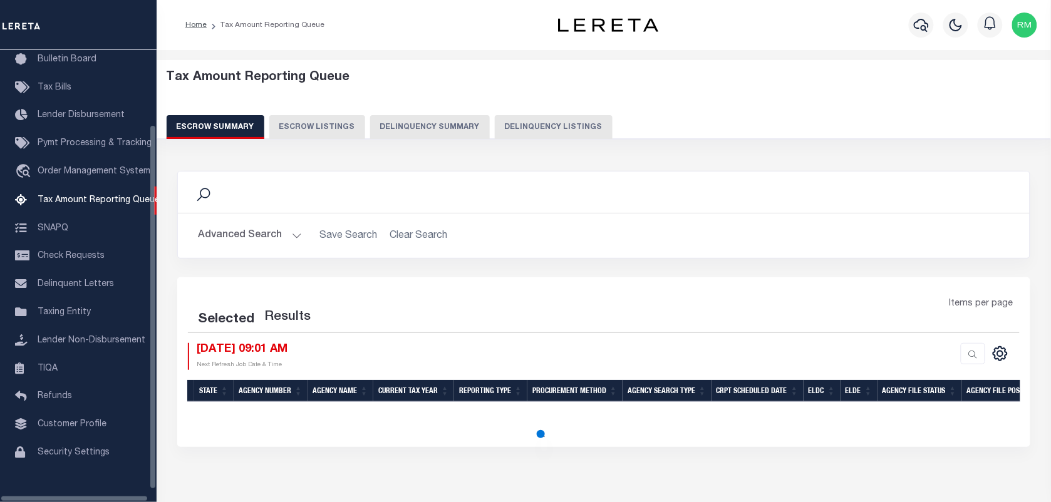
select select "100"
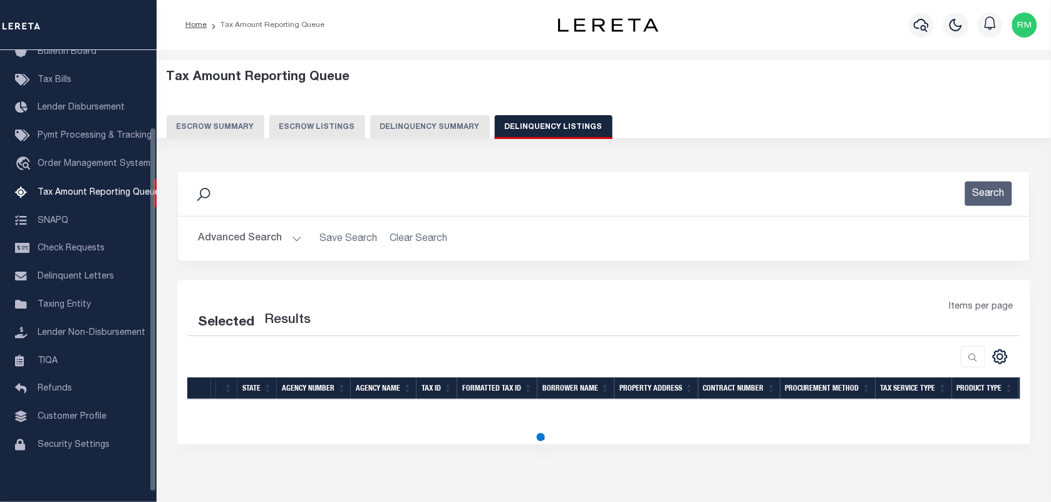
select select "100"
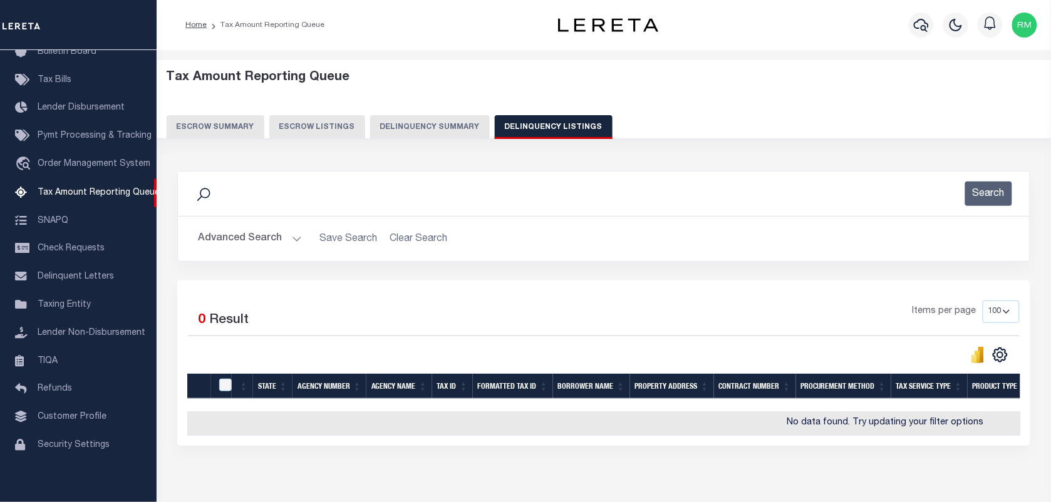
click at [268, 244] on button "Advanced Search" at bounding box center [250, 239] width 104 height 24
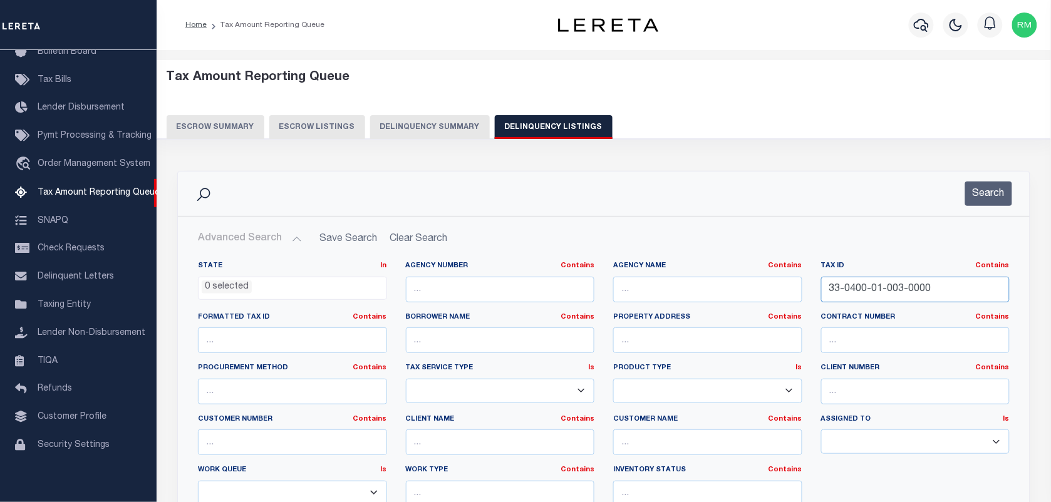
click at [866, 289] on input "33-0400-01-003-0000" at bounding box center [915, 290] width 189 height 26
paste input "175C-06-021-02"
type input "33-175C-06-021-0200"
click at [981, 195] on button "Search" at bounding box center [988, 194] width 47 height 24
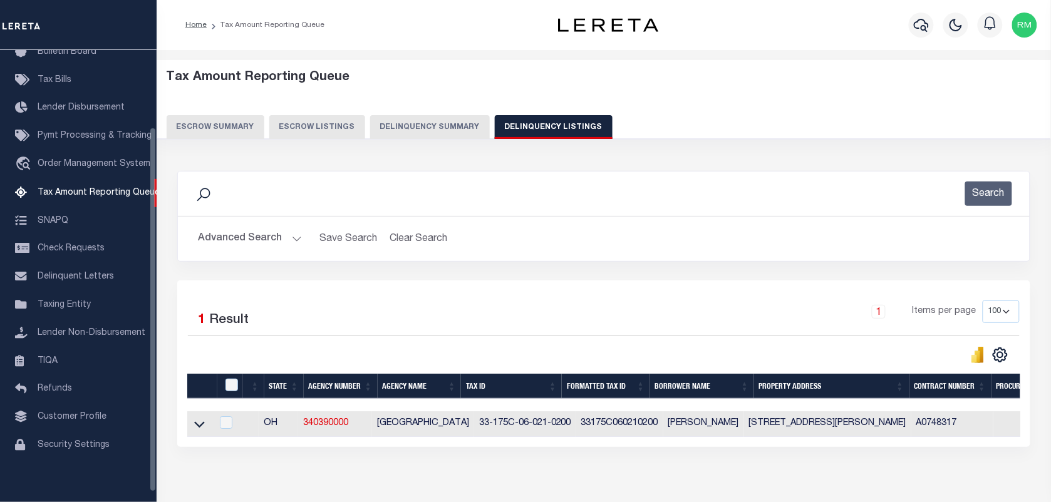
drag, startPoint x: 195, startPoint y: 430, endPoint x: 221, endPoint y: 334, distance: 99.8
click at [195, 430] on icon at bounding box center [199, 424] width 11 height 13
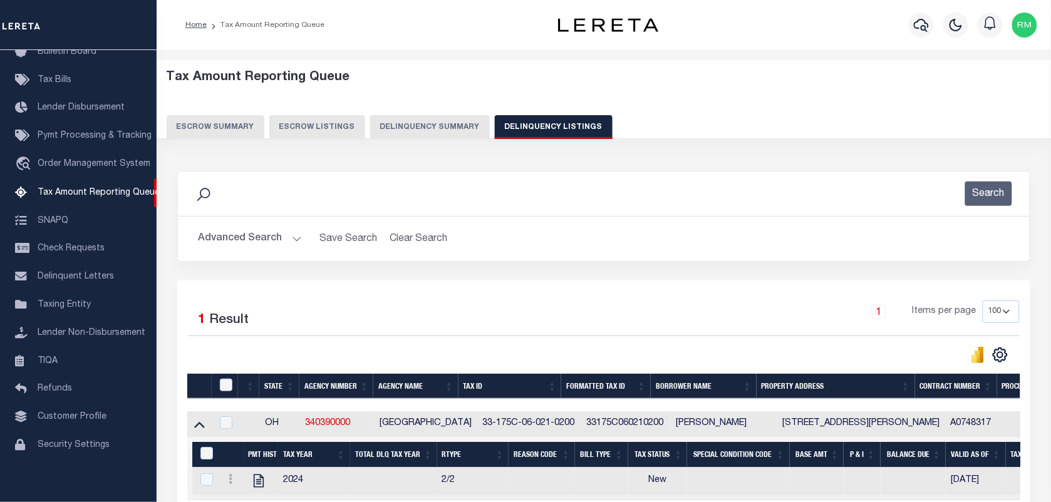
scroll to position [133, 0]
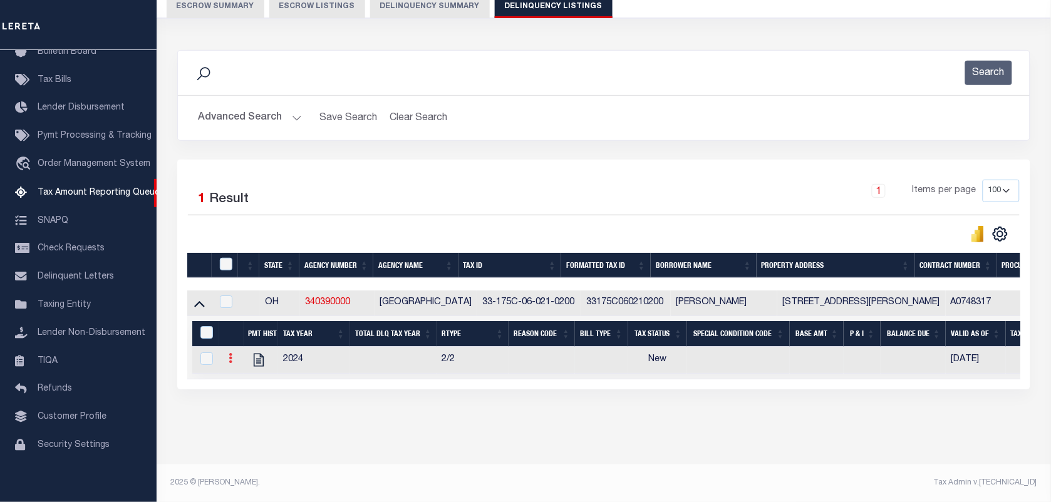
click at [230, 353] on icon at bounding box center [231, 358] width 4 height 10
click at [240, 376] on img "" at bounding box center [245, 379] width 13 height 13
checkbox input "true"
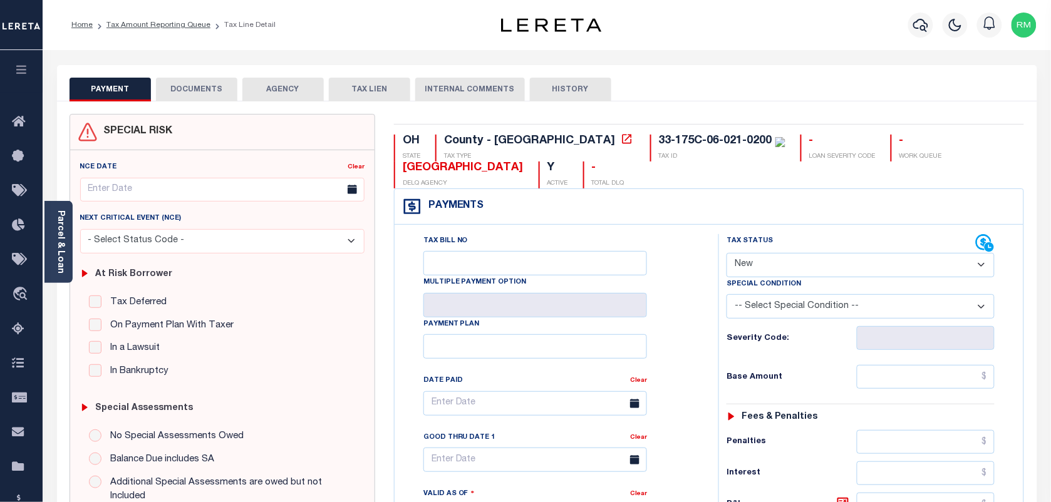
click at [740, 274] on select "- Select Status Code - Open Due/Unpaid Paid Incomplete No Tax Due Internal Refu…" at bounding box center [861, 265] width 268 height 24
select select "PYD"
click at [727, 254] on select "- Select Status Code - Open Due/Unpaid Paid Incomplete No Tax Due Internal Refu…" at bounding box center [861, 265] width 268 height 24
type input "[DATE]"
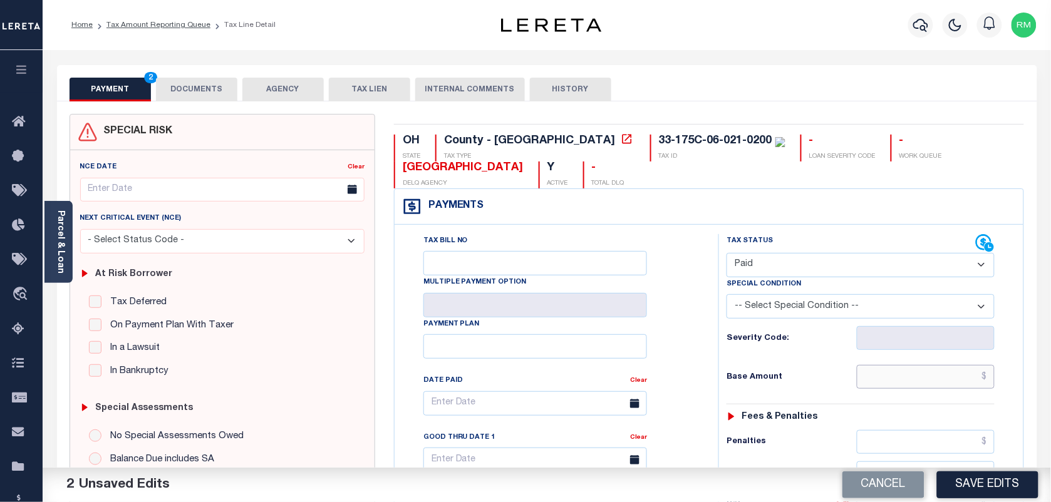
click at [931, 373] on input "text" at bounding box center [926, 377] width 138 height 24
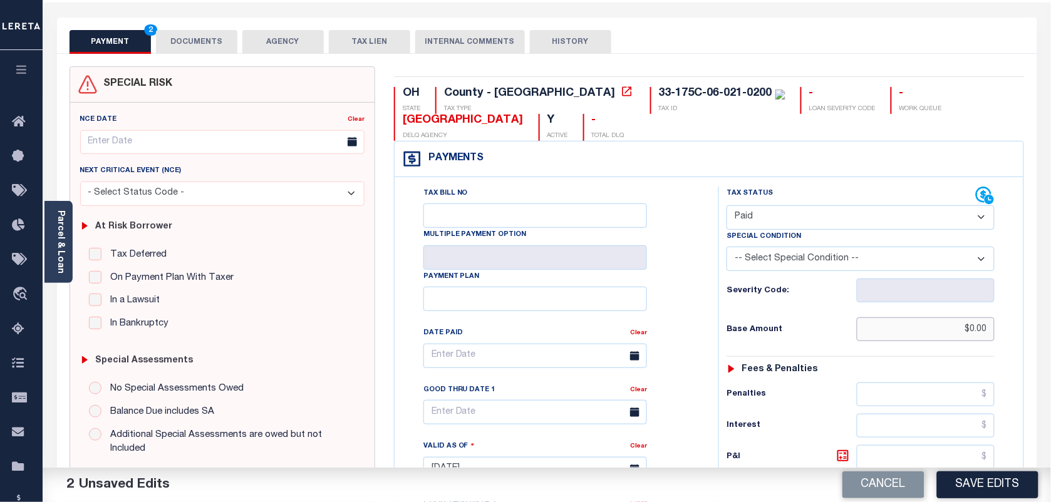
scroll to position [313, 0]
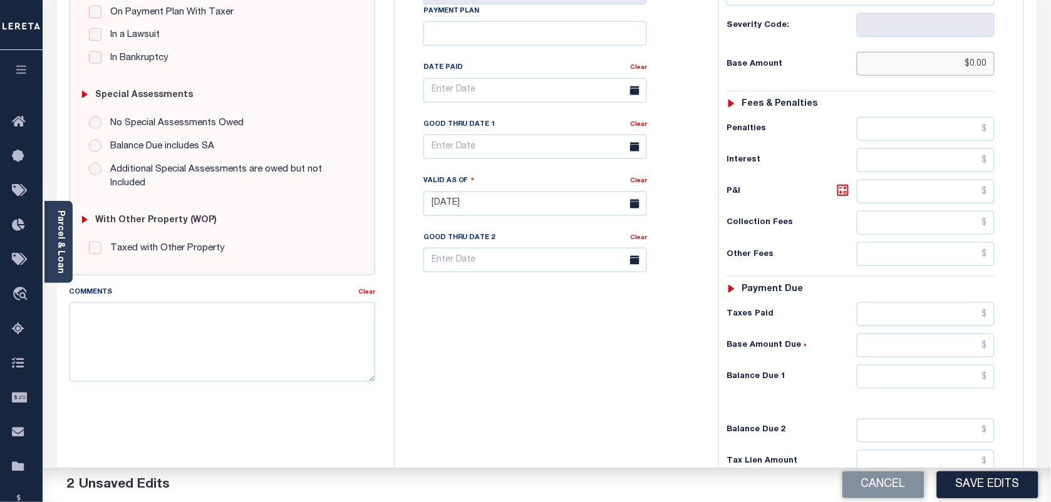
type input "$0.00"
click at [882, 380] on input "text" at bounding box center [926, 377] width 138 height 24
type input "$0.00"
click at [464, 152] on body "Home Tax Amount Reporting Queue Tax Line Detail" at bounding box center [525, 165] width 1051 height 956
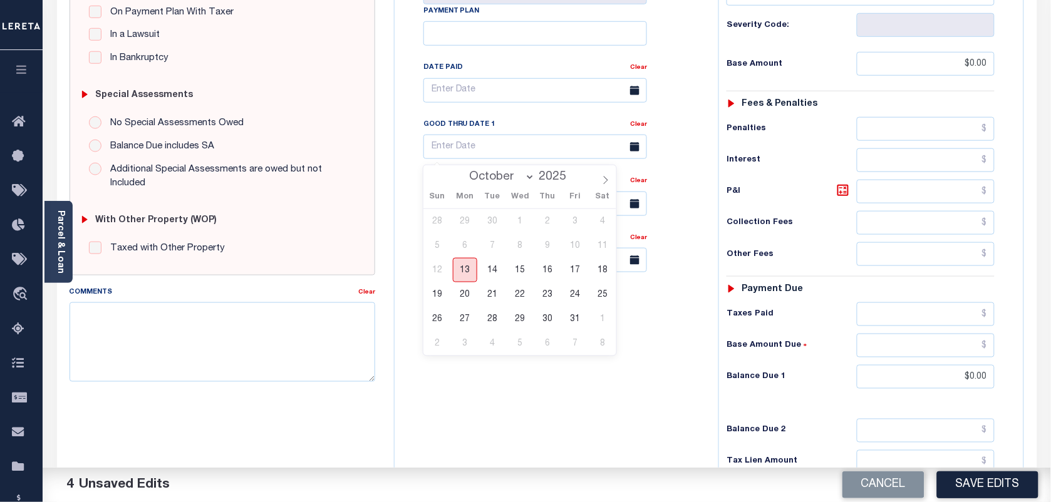
click at [465, 274] on span "13" at bounding box center [465, 270] width 24 height 24
type input "[DATE]"
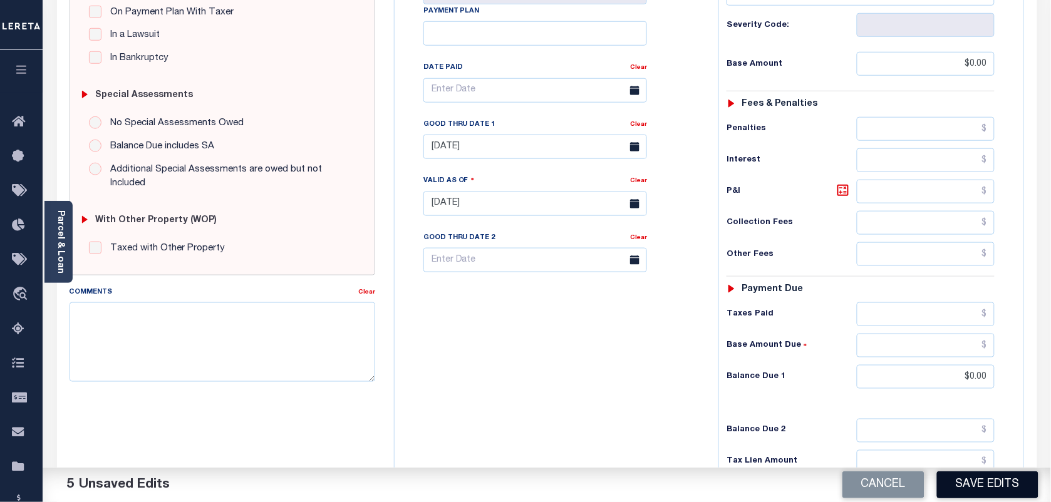
click at [995, 484] on button "Save Edits" at bounding box center [987, 485] width 101 height 27
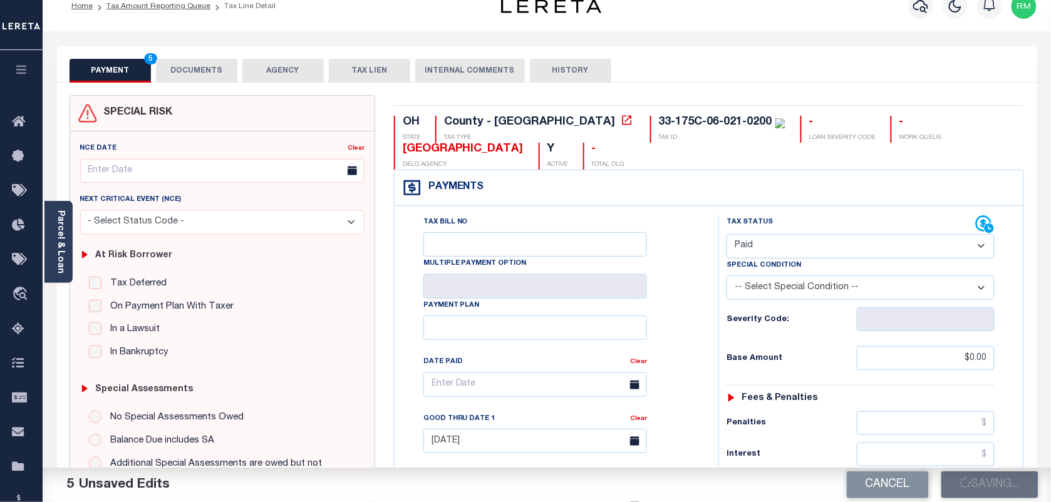
scroll to position [0, 0]
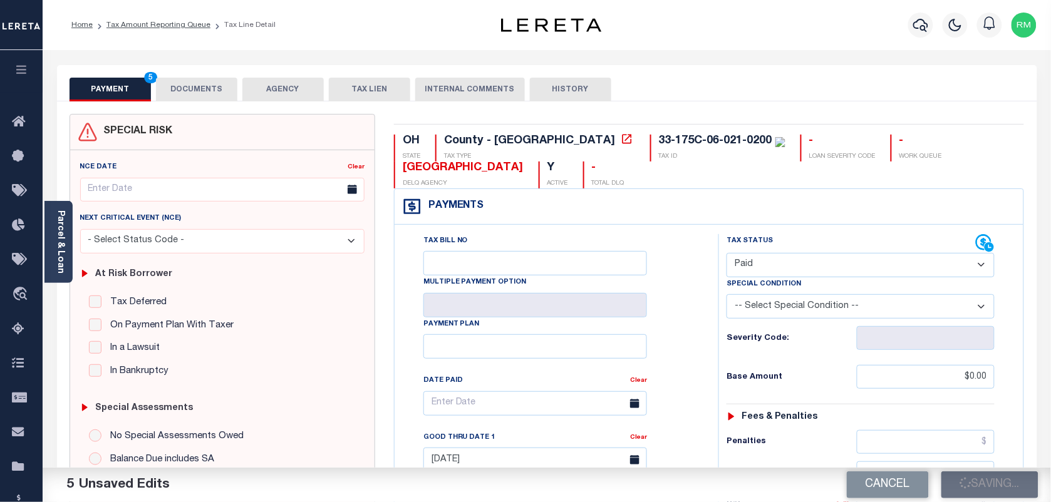
checkbox input "false"
type input "$0"
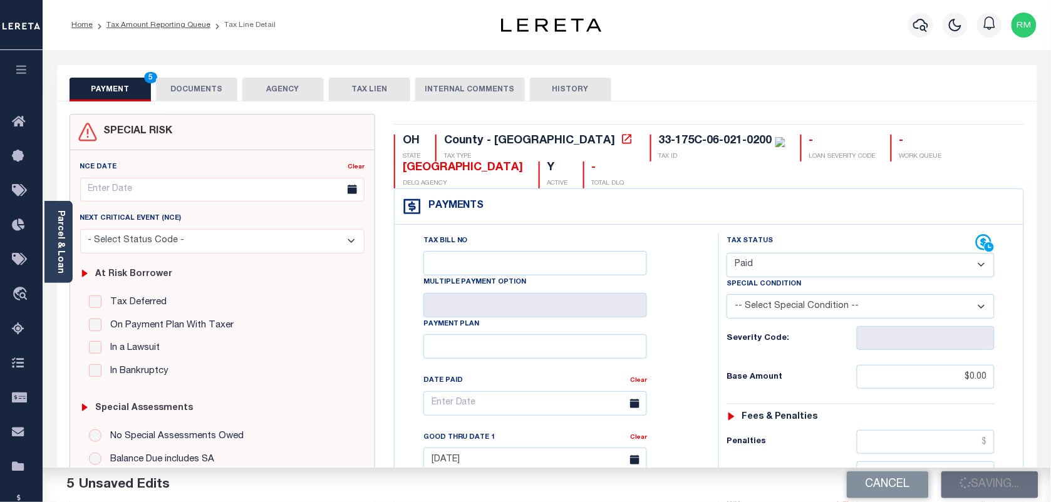
type input "$0"
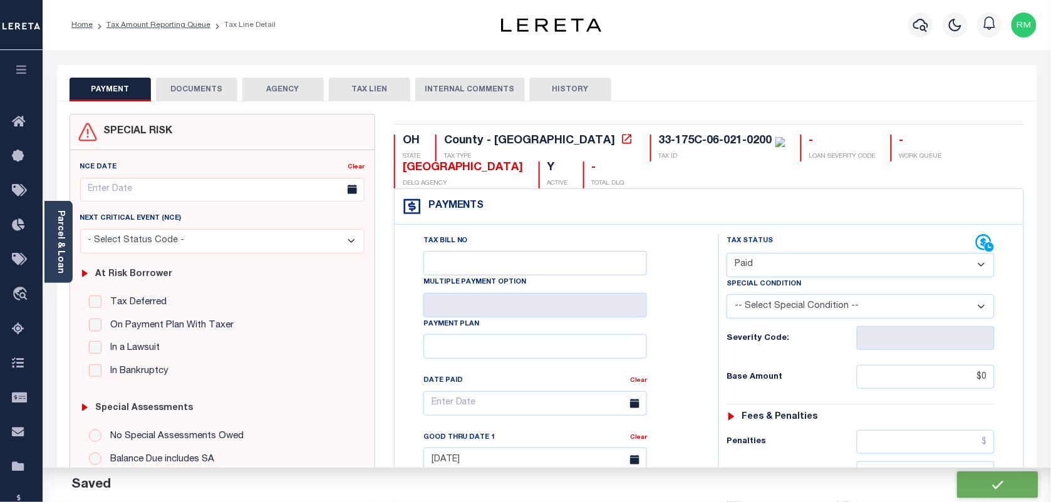
click at [202, 89] on button "DOCUMENTS" at bounding box center [196, 90] width 81 height 24
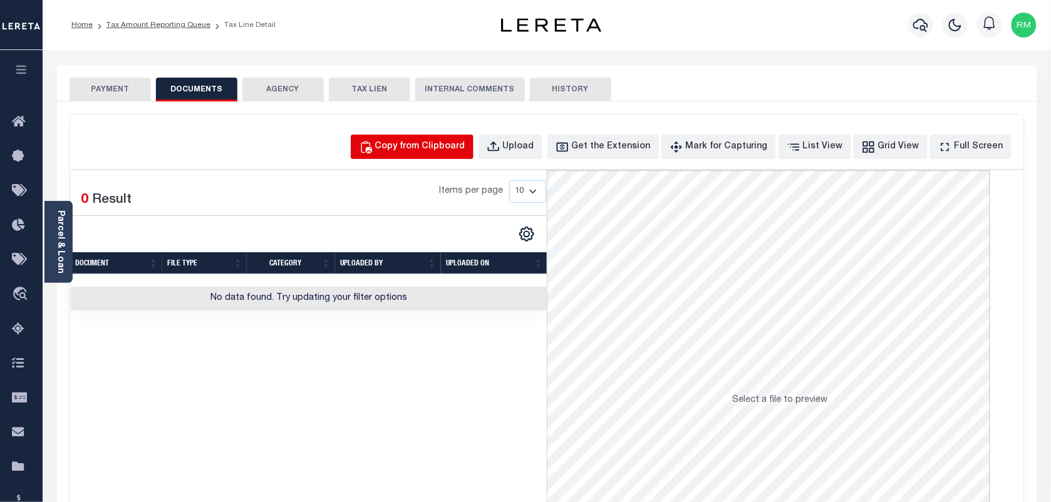
click at [426, 146] on div "Copy from Clipboard" at bounding box center [420, 147] width 90 height 14
select select "POP"
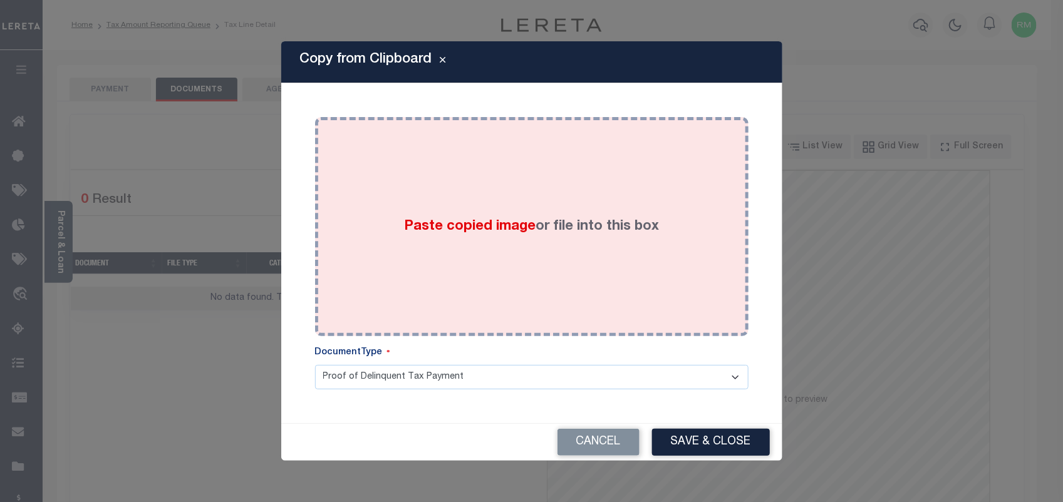
click at [455, 273] on div "Paste copied image or file into this box" at bounding box center [532, 227] width 415 height 200
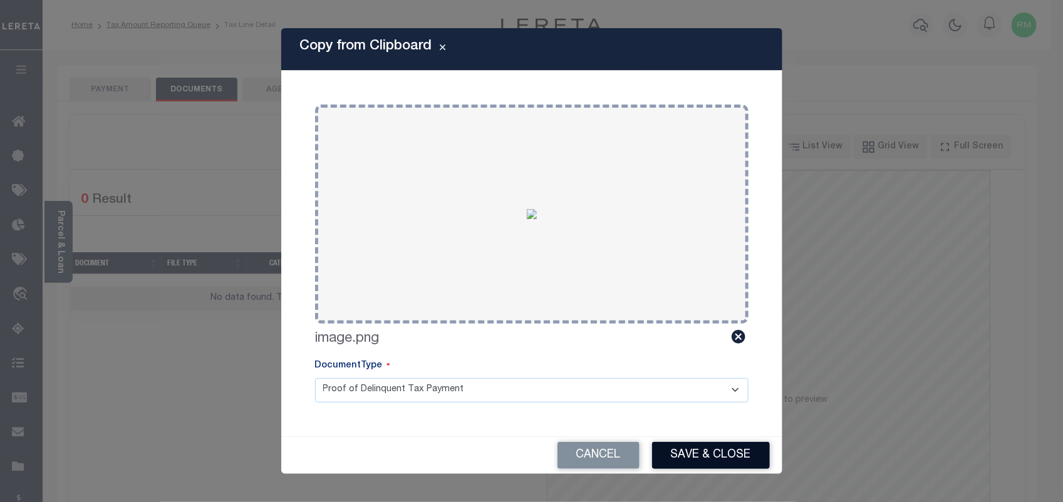
click at [691, 462] on button "Save & Close" at bounding box center [711, 455] width 118 height 27
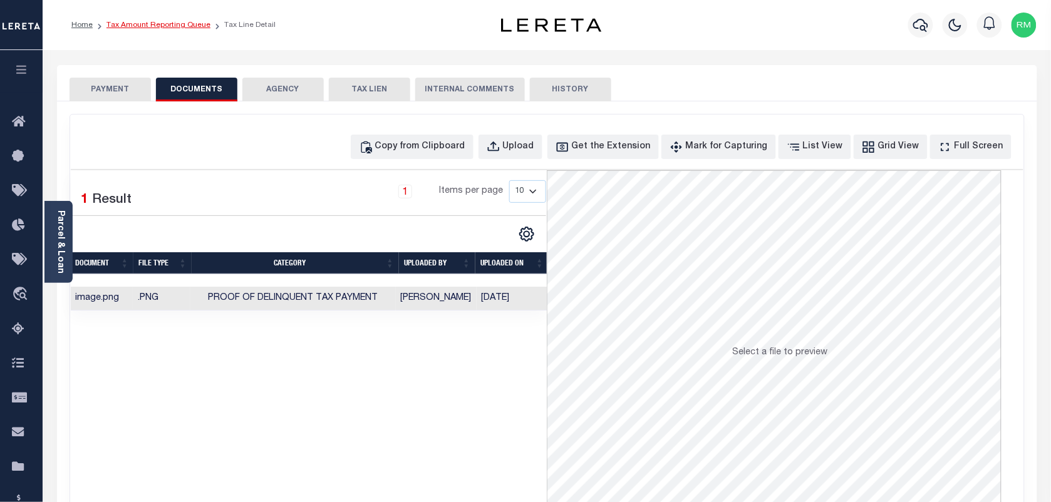
click at [177, 25] on link "Tax Amount Reporting Queue" at bounding box center [159, 25] width 104 height 8
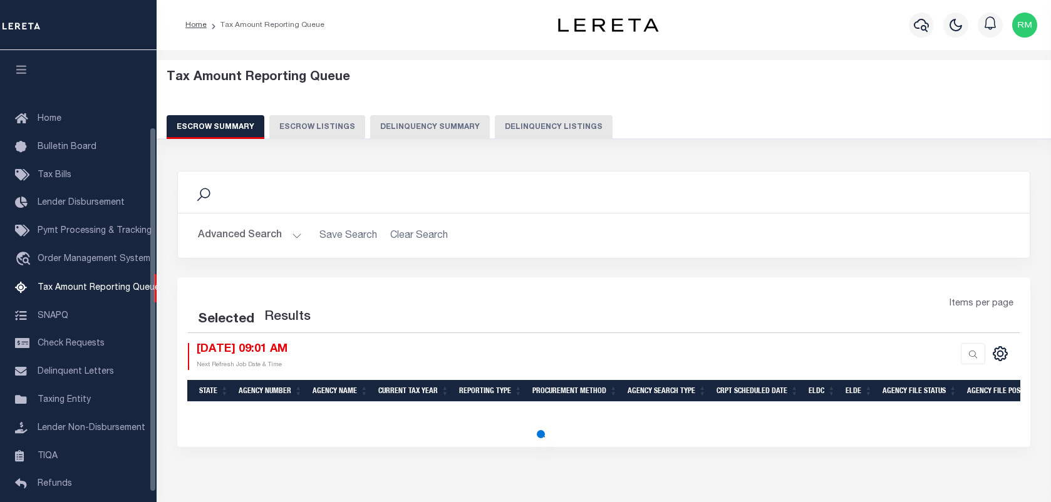
click at [543, 123] on button "Delinquency Listings" at bounding box center [554, 127] width 118 height 24
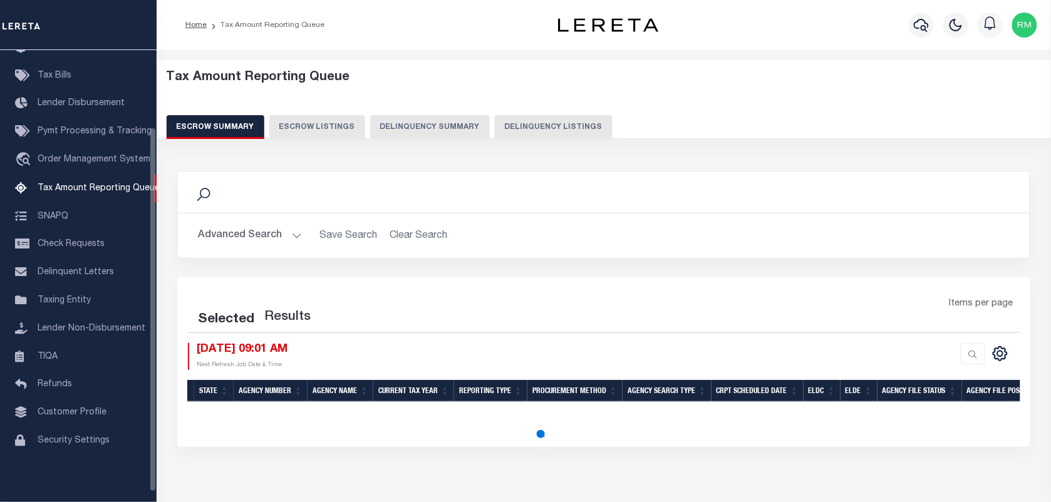
select select "100"
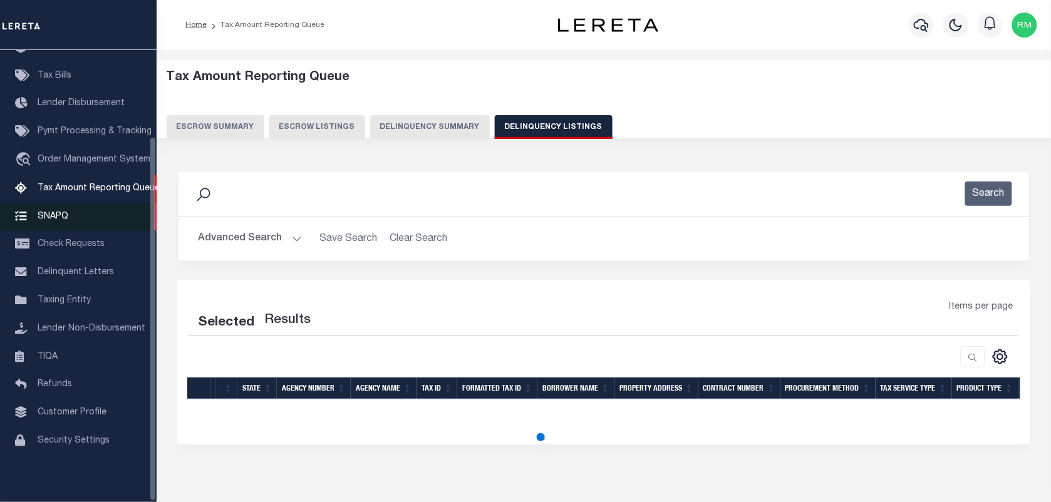
select select "100"
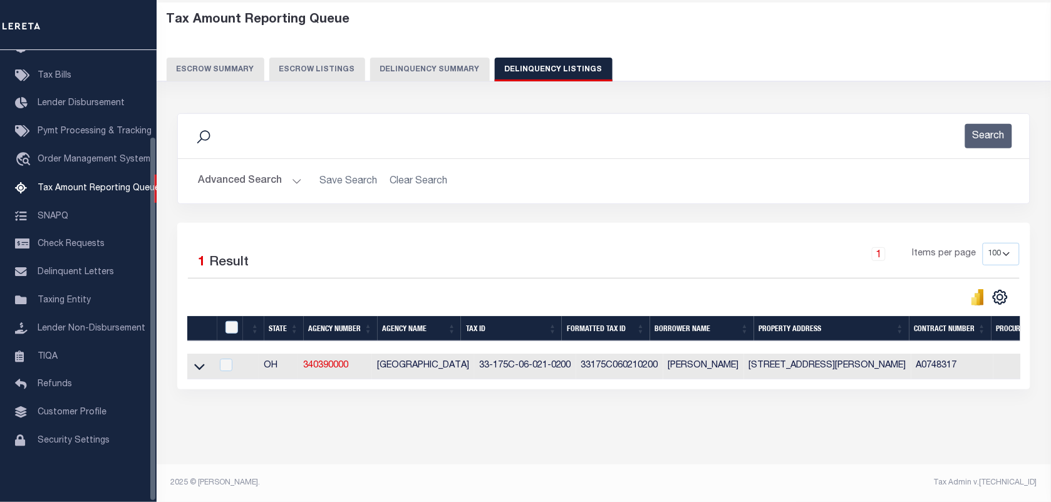
scroll to position [69, 0]
click at [205, 363] on td at bounding box center [199, 367] width 24 height 26
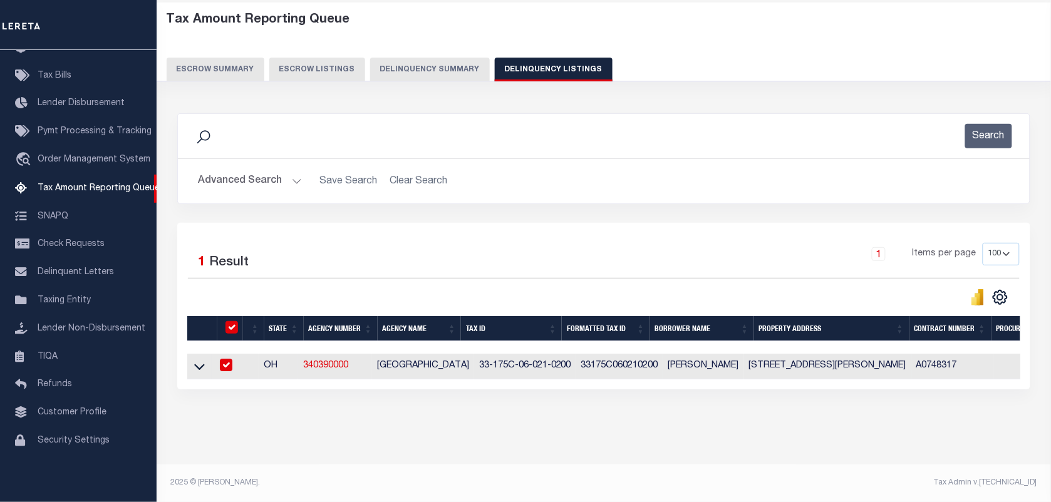
checkbox input "true"
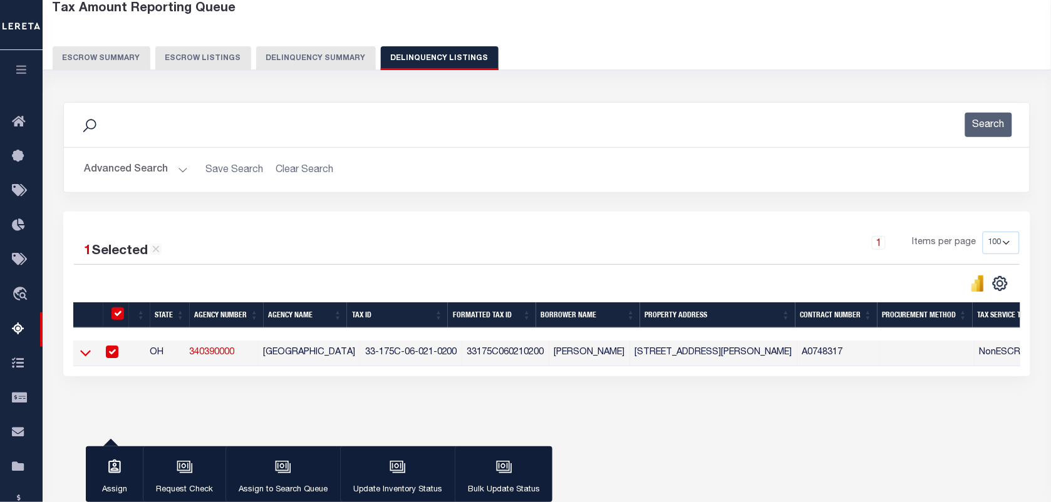
scroll to position [66, 0]
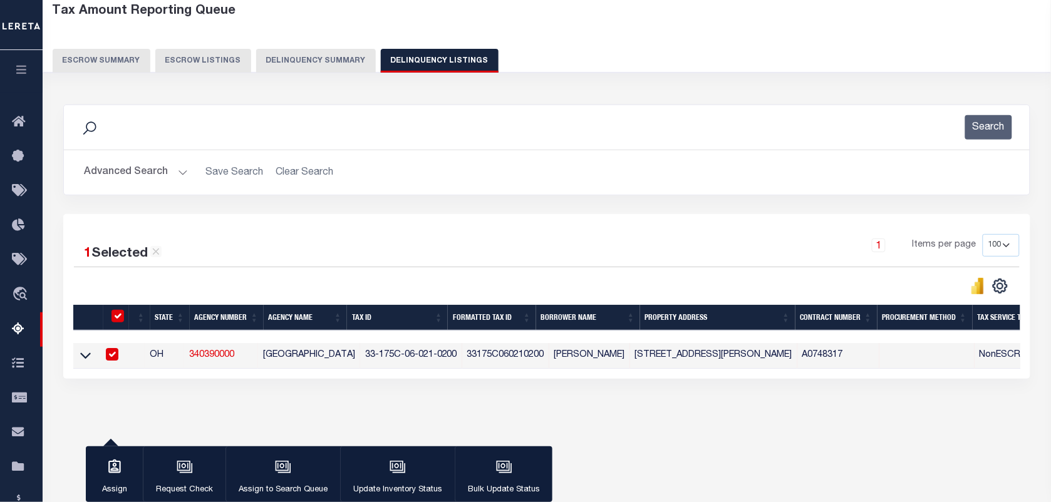
click at [81, 362] on icon at bounding box center [85, 355] width 11 height 13
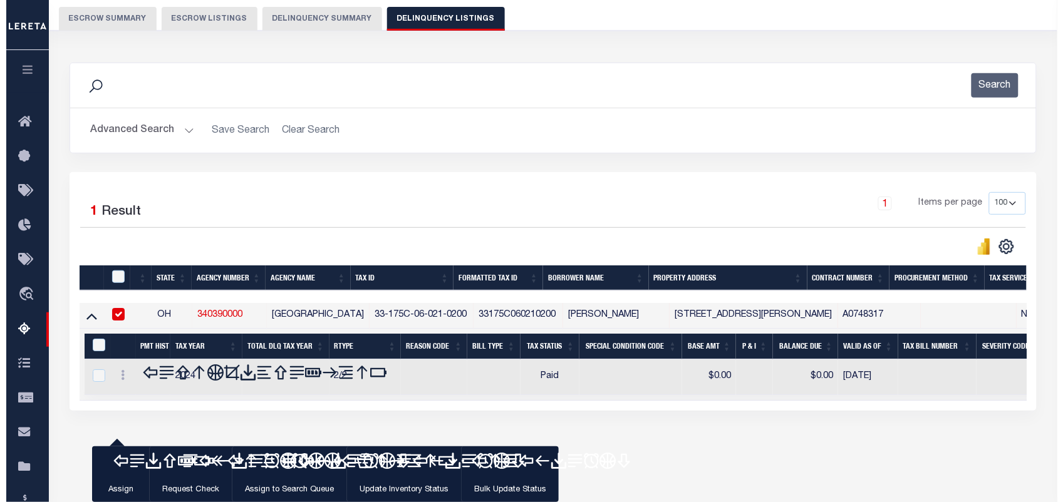
scroll to position [161, 0]
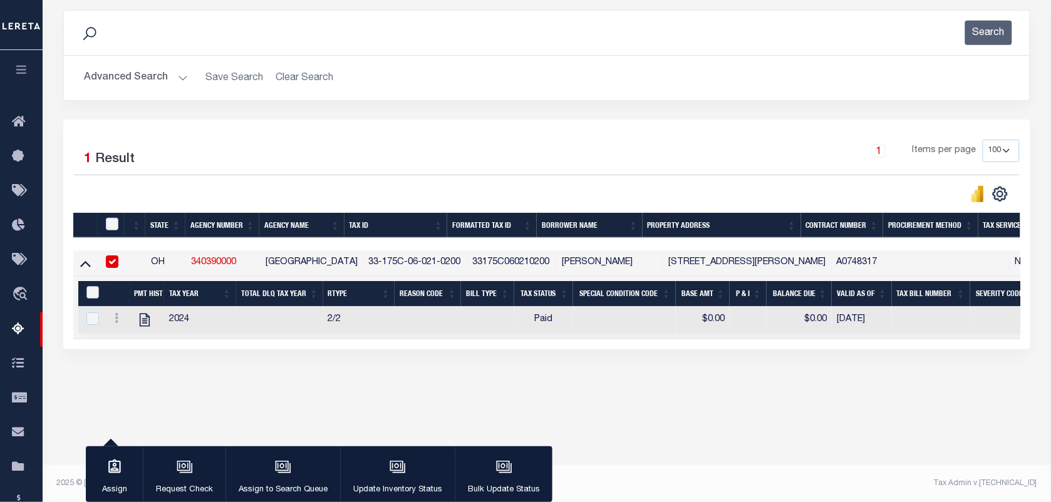
click at [93, 296] on input "&nbsp;" at bounding box center [92, 292] width 13 height 13
checkbox input "true"
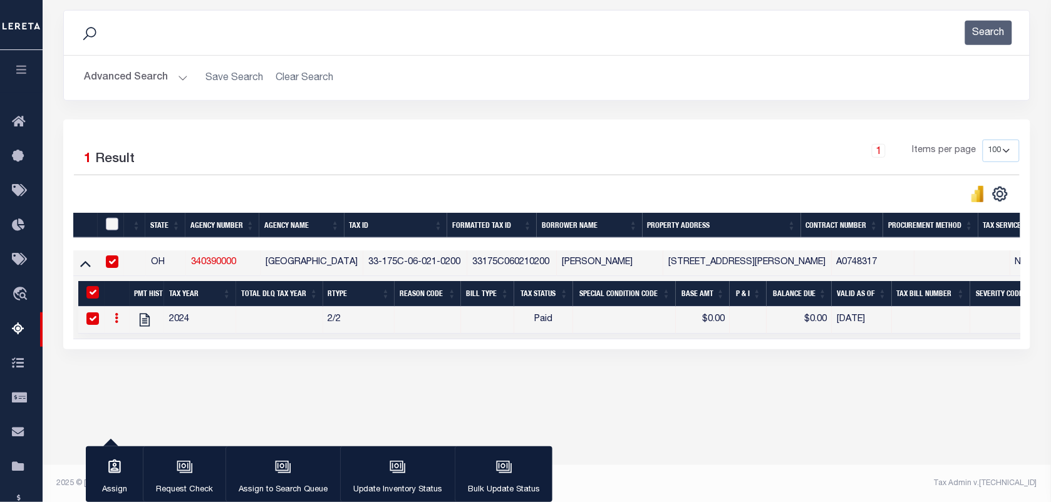
click at [108, 226] on input "checkbox" at bounding box center [112, 224] width 13 height 13
checkbox input "true"
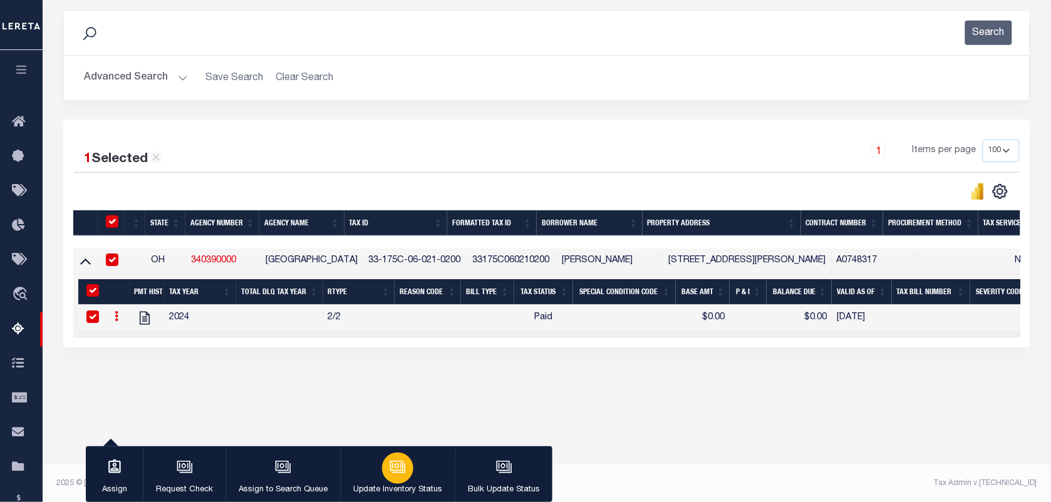
click at [386, 458] on div "button" at bounding box center [397, 468] width 31 height 31
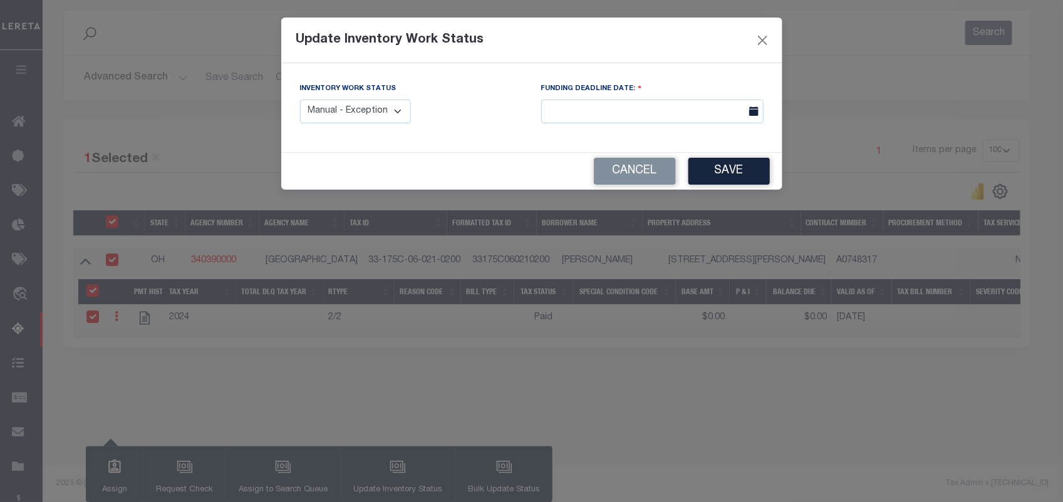
click at [353, 95] on div "Inventory Work Status Manual - Exception Pended - Awaiting Search Late Add Exce…" at bounding box center [356, 102] width 112 height 41
click at [345, 117] on select "Manual - Exception Pended - Awaiting Search Late Add Exception Completed" at bounding box center [356, 112] width 112 height 24
select select "4"
click at [300, 100] on select "Manual - Exception Pended - Awaiting Search Late Add Exception Completed" at bounding box center [356, 112] width 112 height 24
click at [719, 173] on button "Save" at bounding box center [729, 171] width 81 height 27
